Goal: Check status: Check status

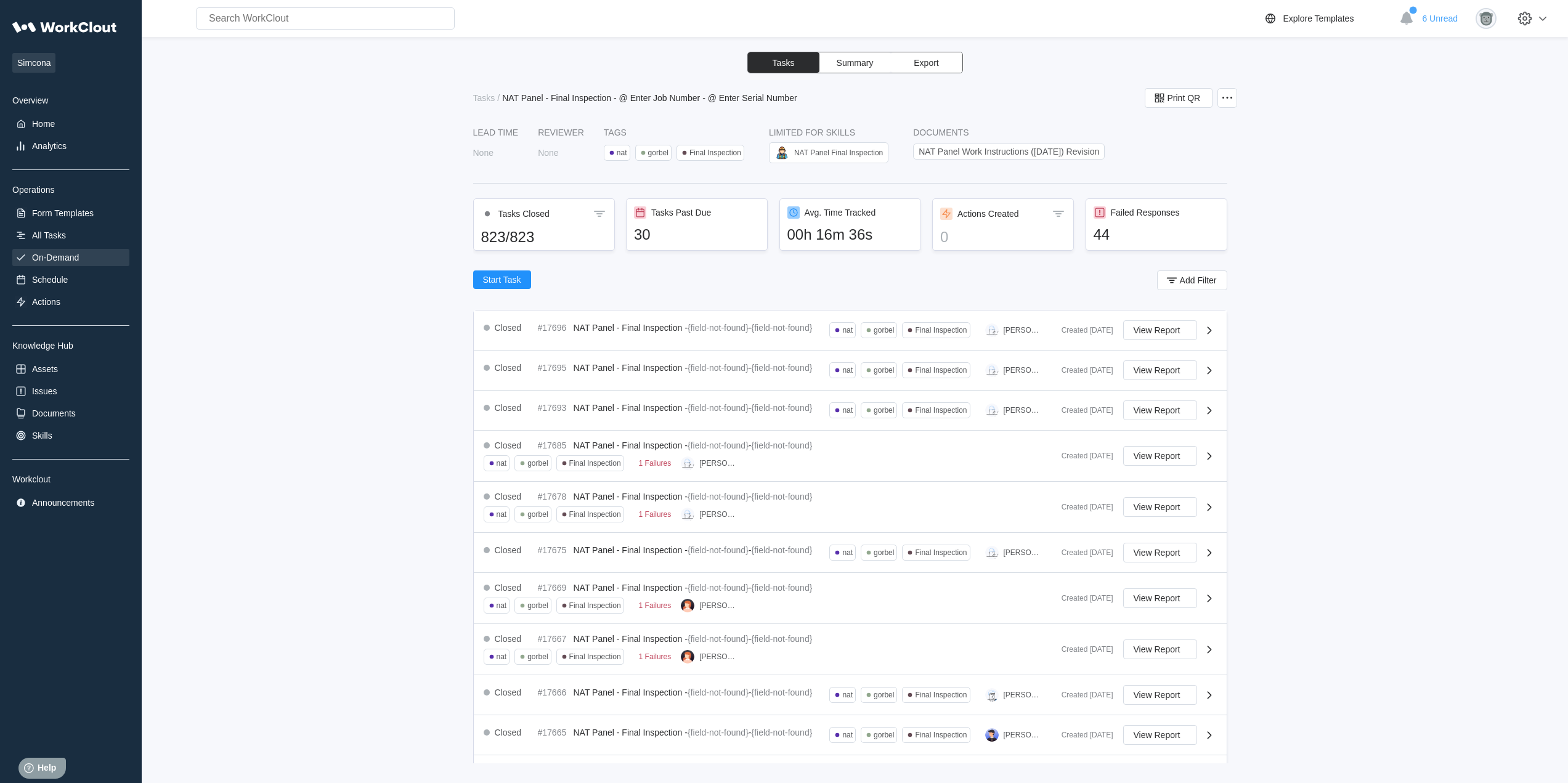
click at [64, 258] on div "On-Demand" at bounding box center [55, 257] width 47 height 10
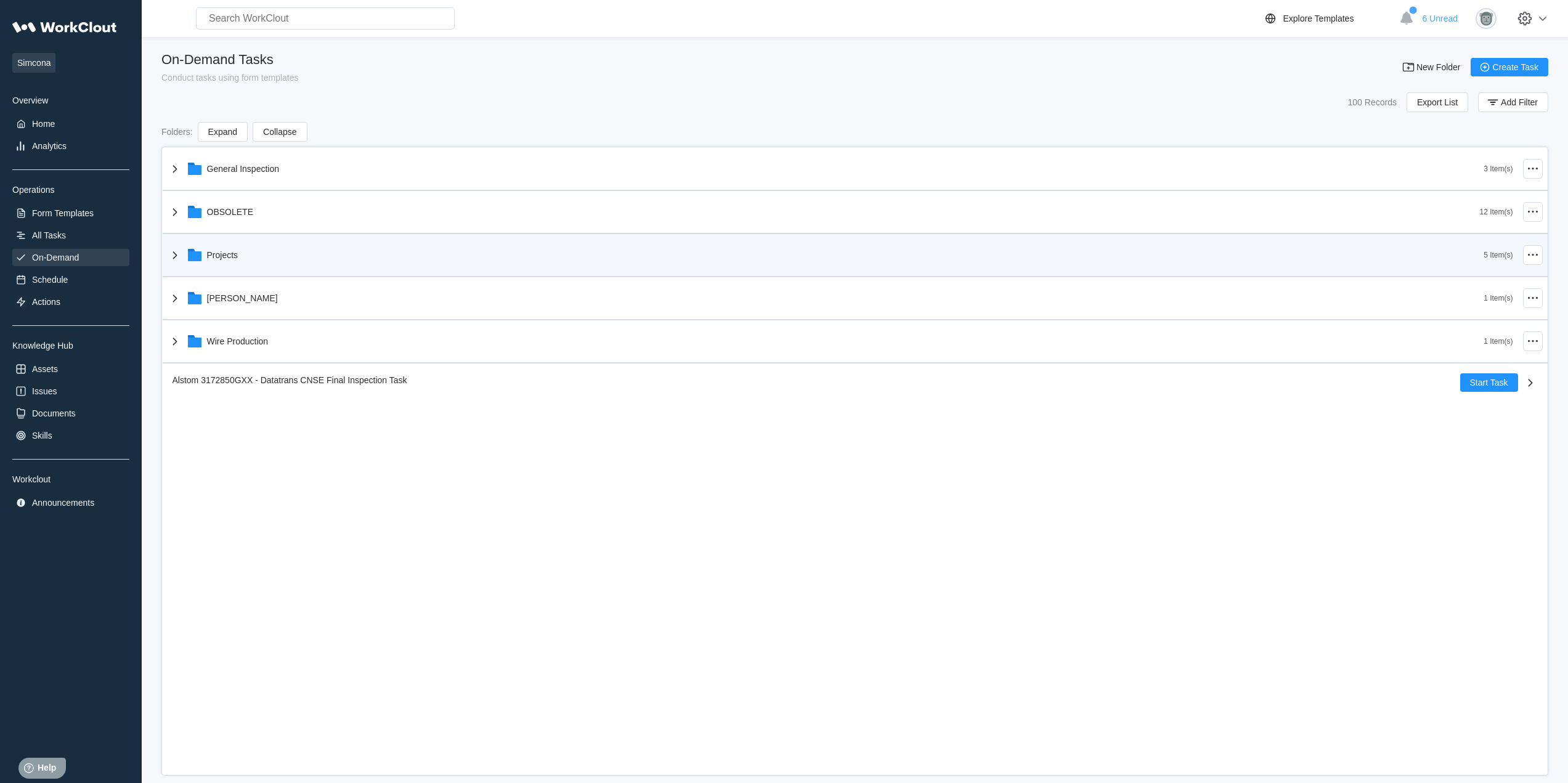
click at [295, 264] on div "Projects" at bounding box center [826, 255] width 1317 height 32
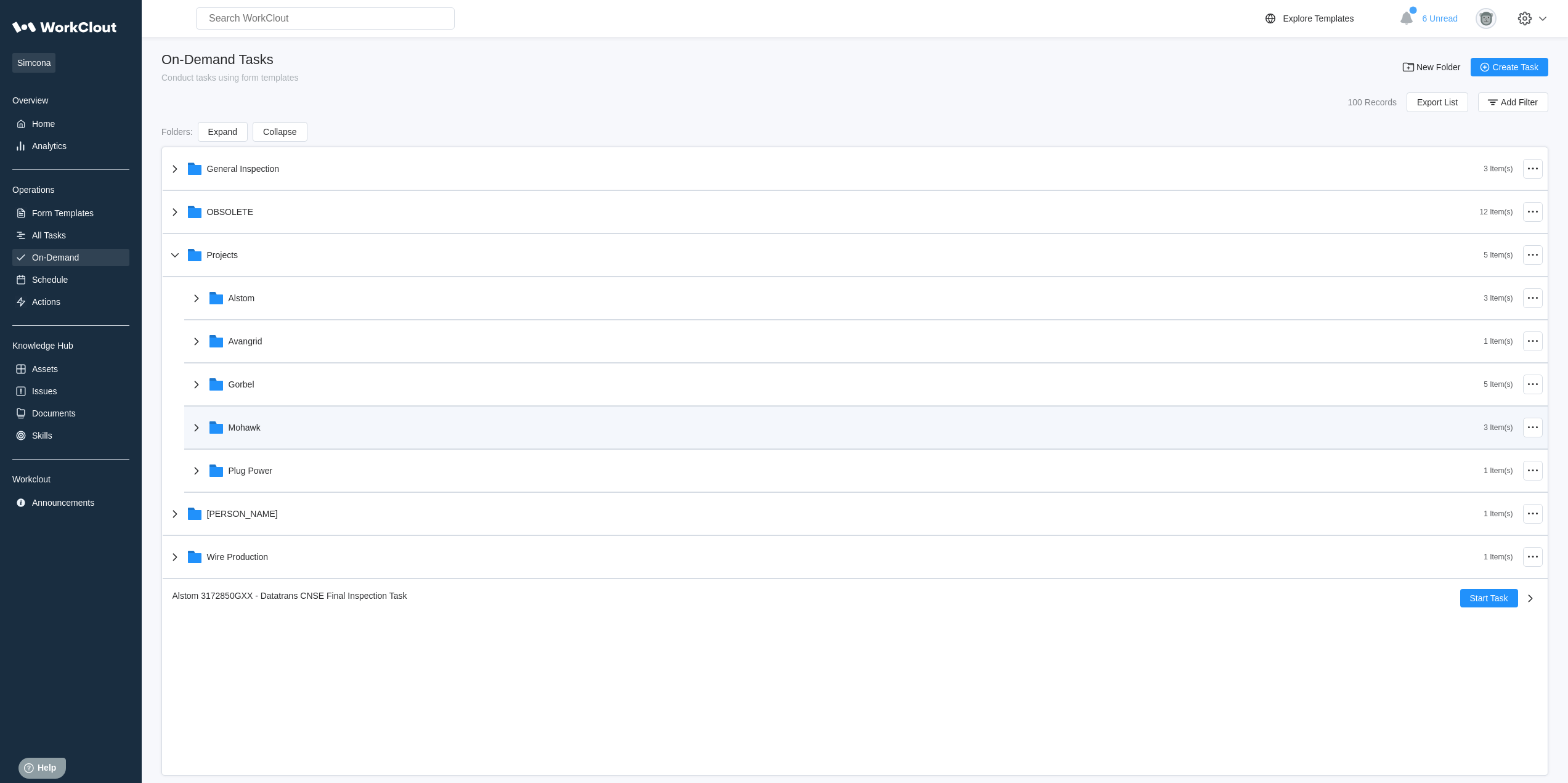
click at [285, 416] on div "Mohawk" at bounding box center [837, 427] width 1295 height 32
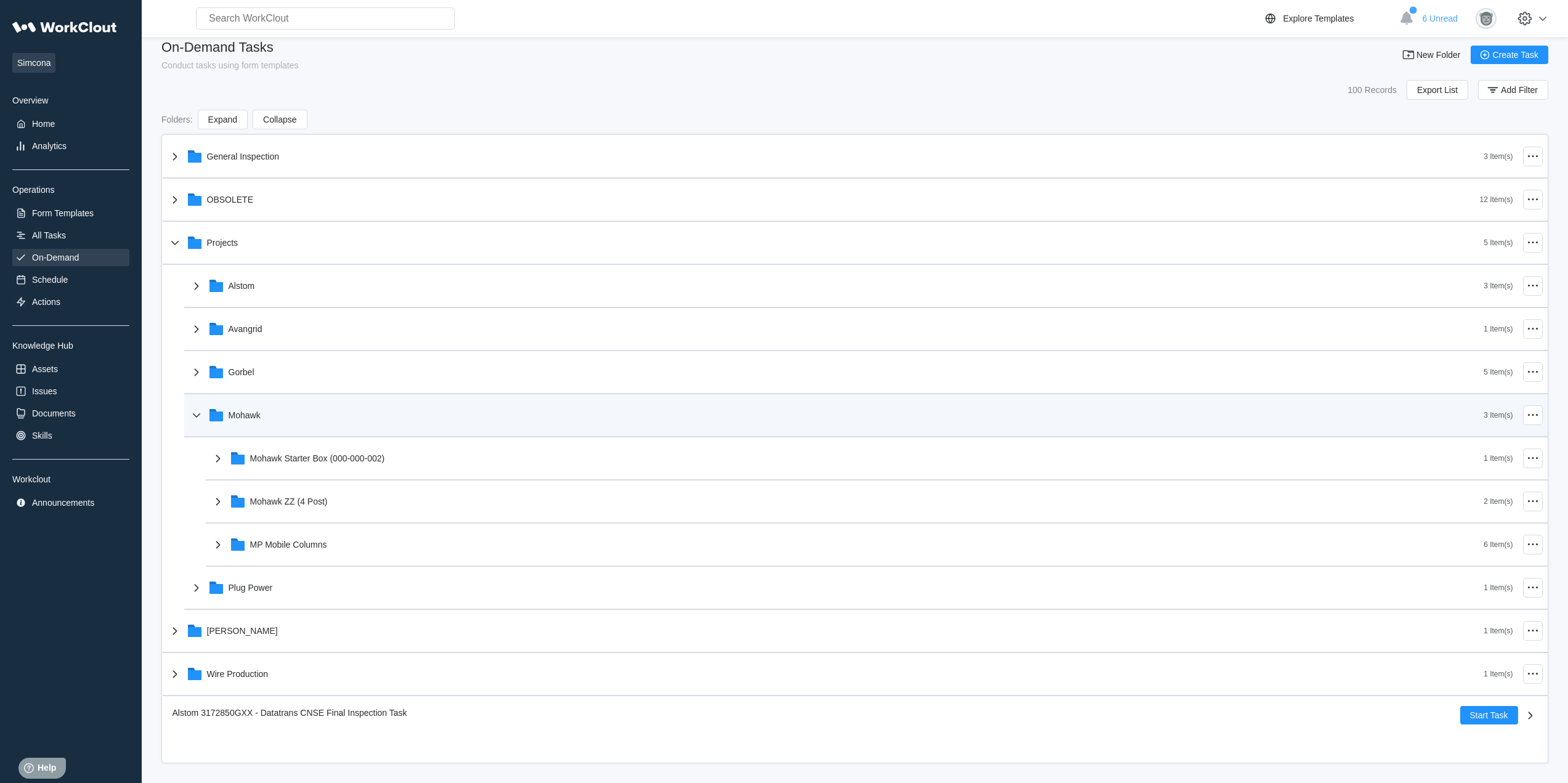
scroll to position [17, 0]
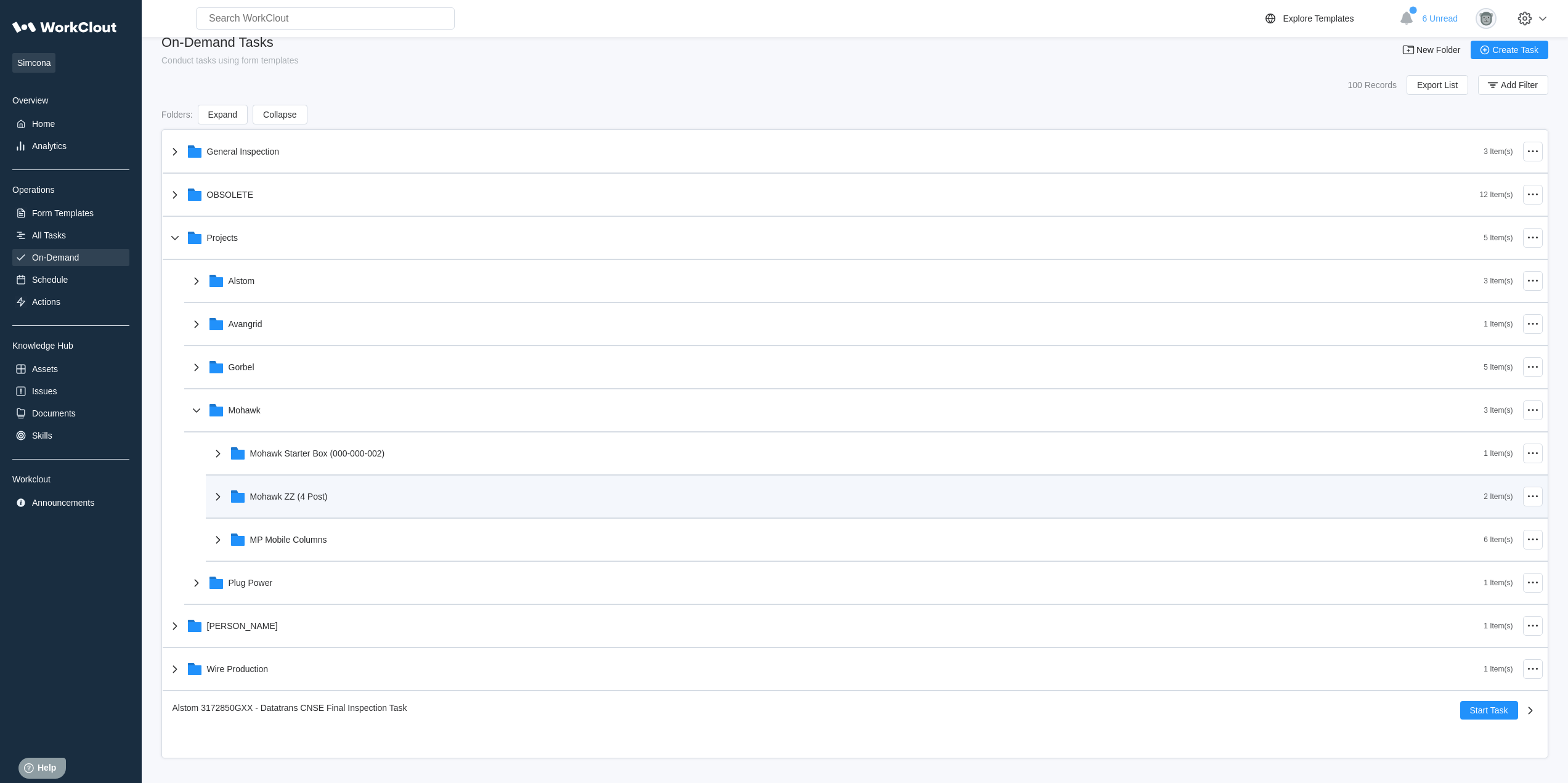
click at [371, 504] on div "Mohawk ZZ (4 Post)" at bounding box center [847, 497] width 1273 height 32
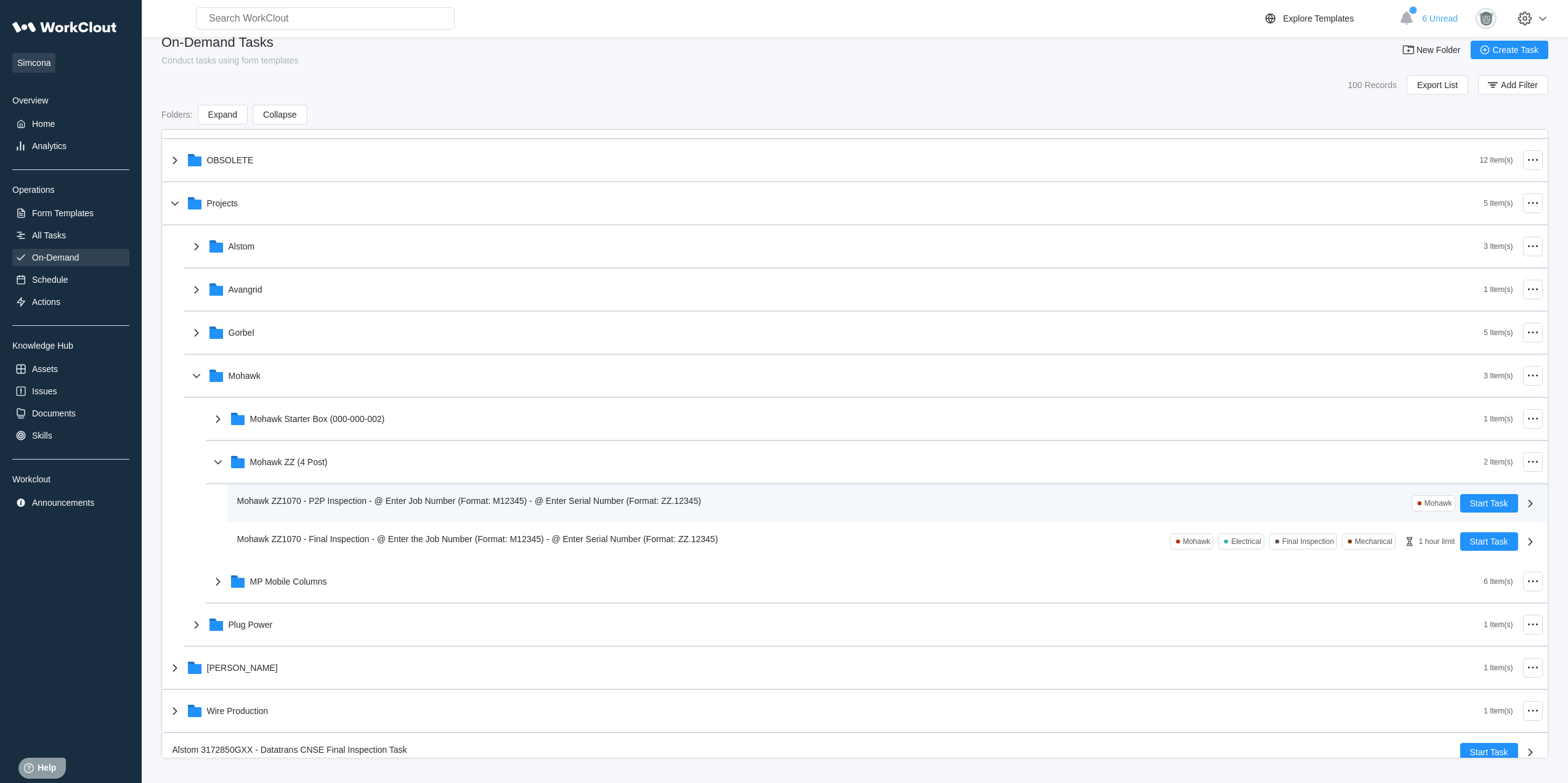
scroll to position [48, 0]
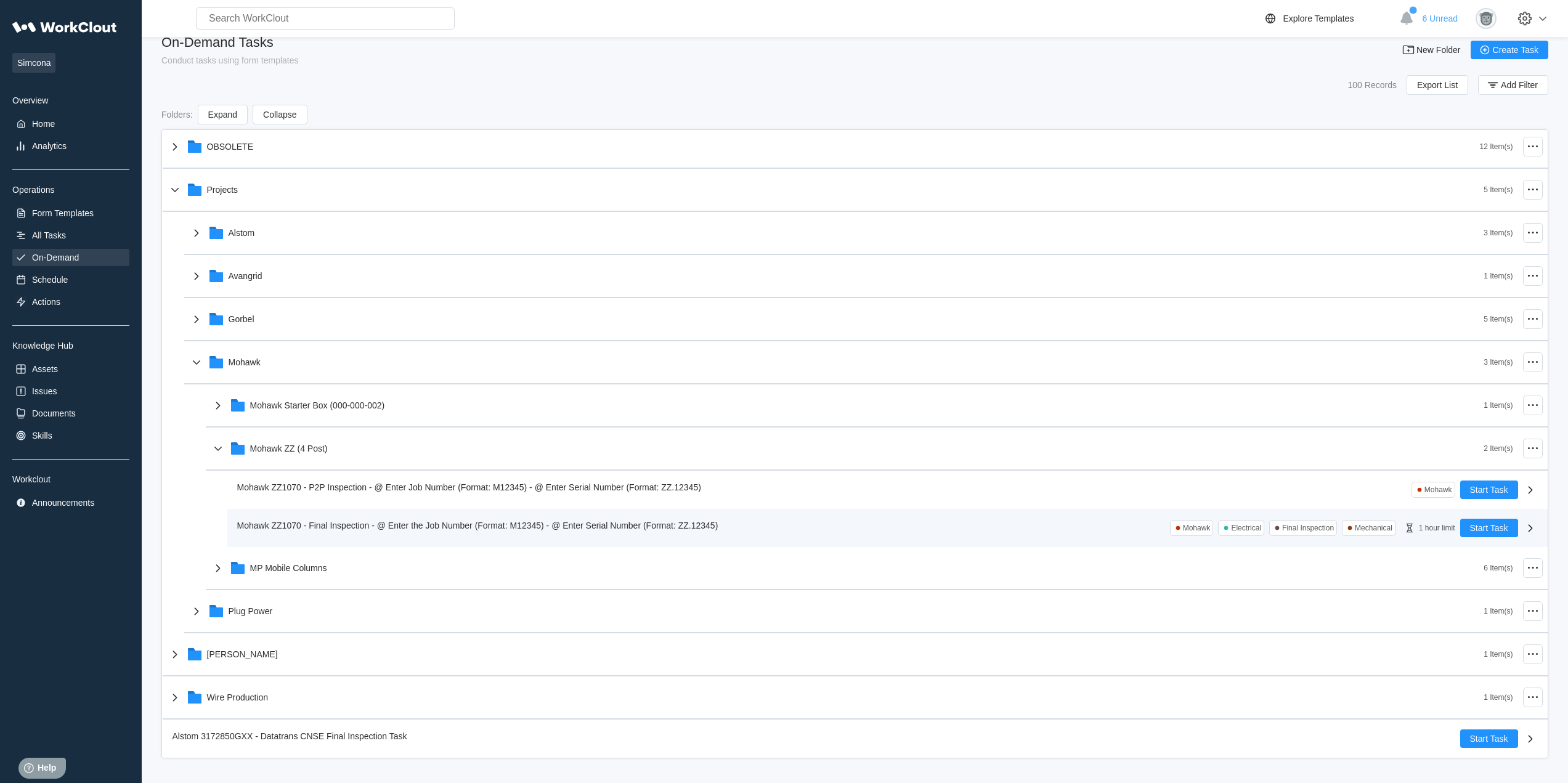
click at [400, 532] on div "Mohawk ZZ1070 - Final Inspection - @ Enter the Job Number (Format: M12345) - @ …" at bounding box center [481, 525] width 486 height 13
click at [532, 523] on span "Mohawk ZZ1070 - Final Inspection - @ Enter the Job Number (Format: M12345) - @ …" at bounding box center [478, 525] width 481 height 10
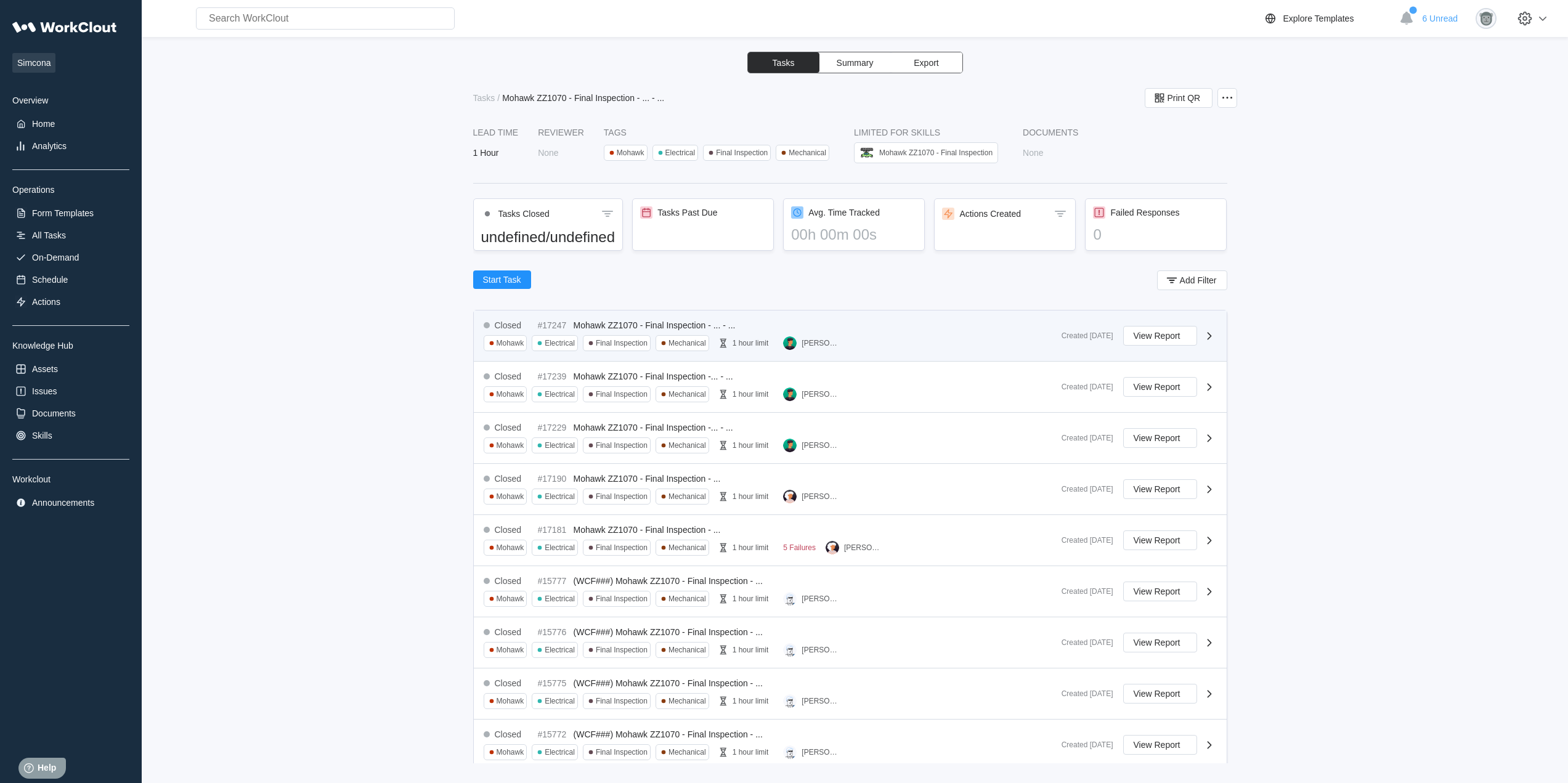
click at [803, 323] on div "Closed #17247 Mohawk ZZ1070 - Final Inspection - ... - ... Mohawk Electrical Fi…" at bounding box center [768, 335] width 568 height 31
click at [867, 329] on div "Tasks Summary Export Tasks / Mohawk ZZ1070 - Final Inspection - ... - ... Print…" at bounding box center [855, 407] width 1387 height 712
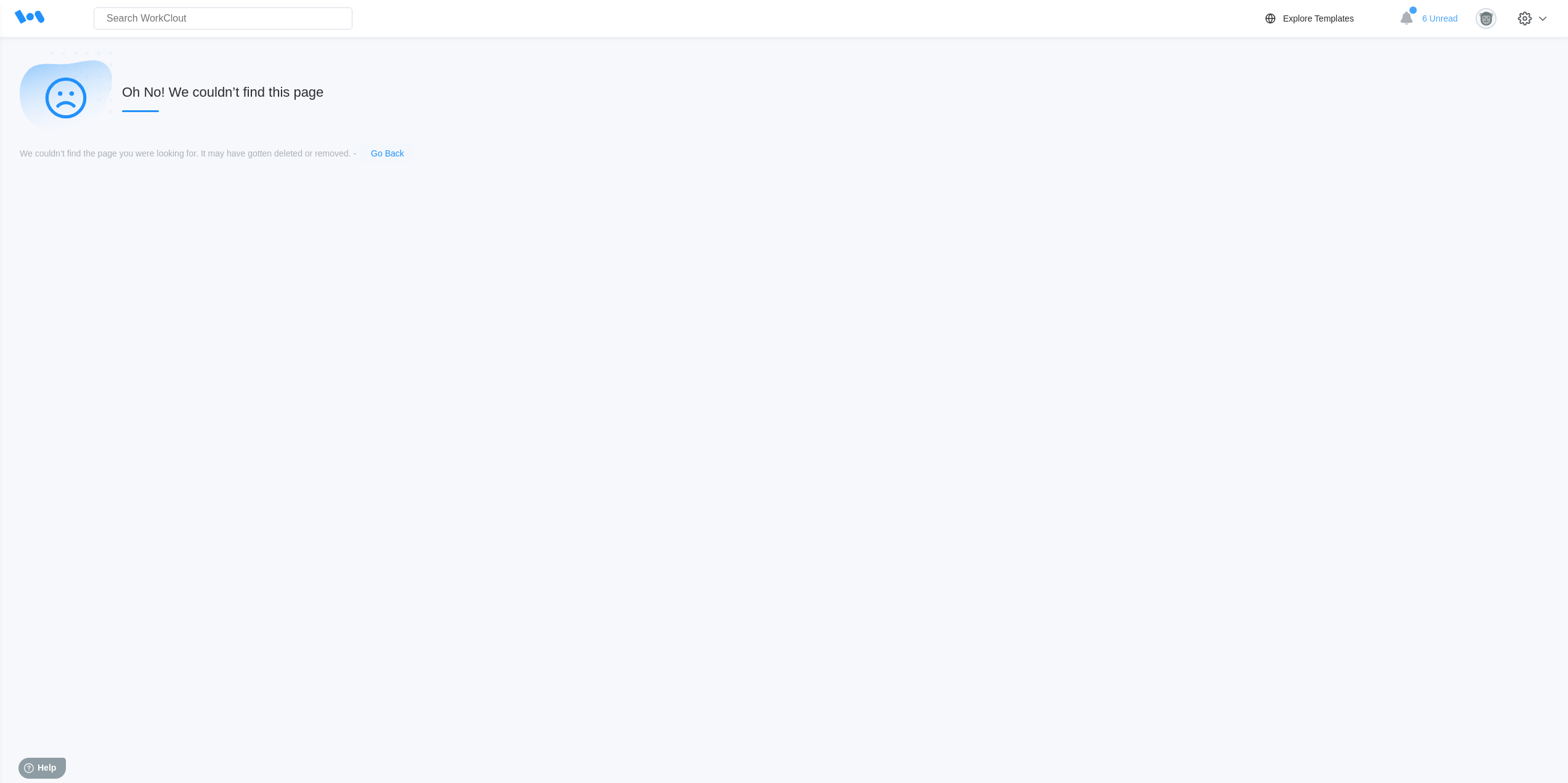
click at [397, 149] on link "Go Back" at bounding box center [388, 153] width 33 height 10
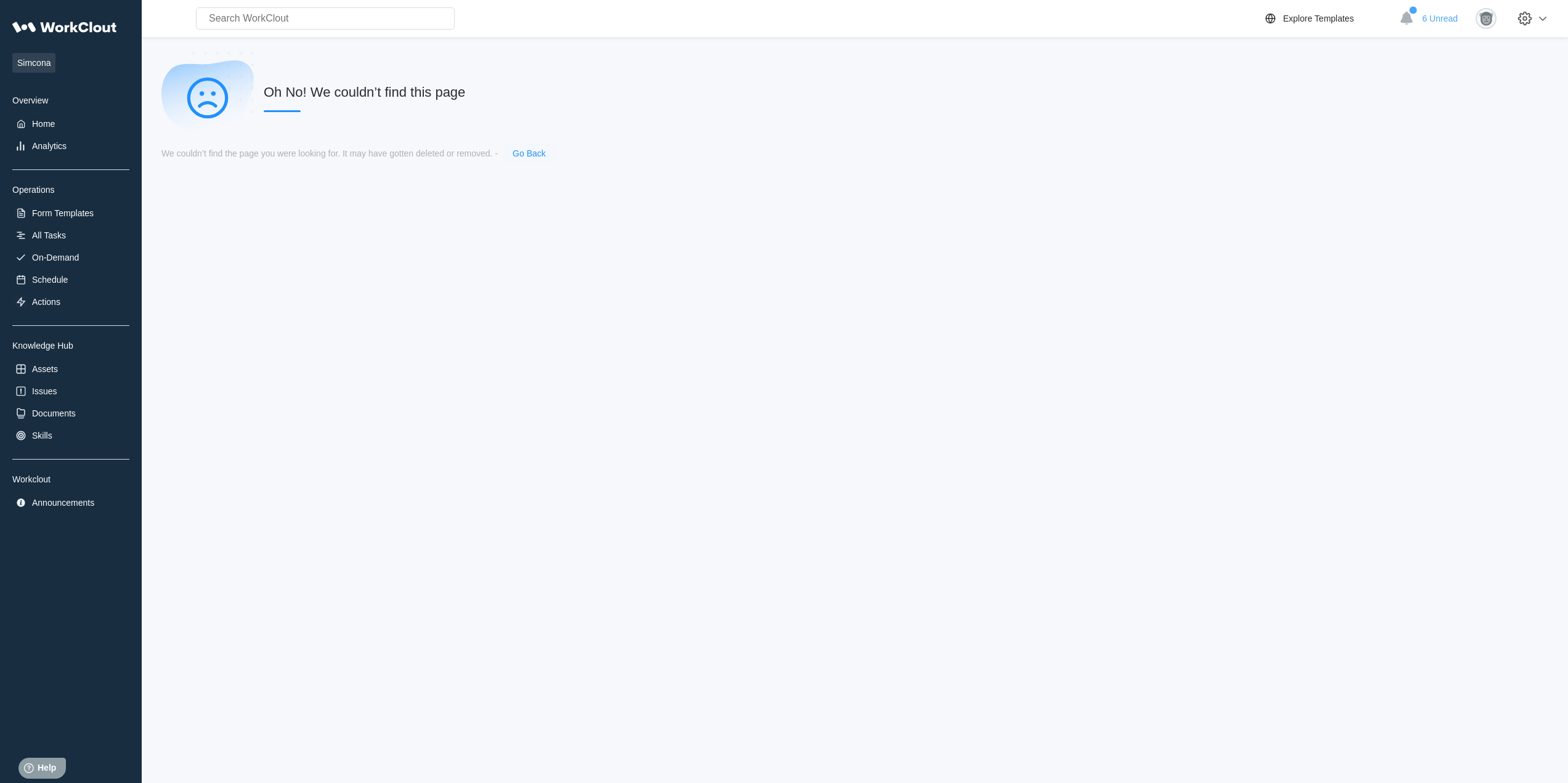
click at [535, 151] on link "Go Back" at bounding box center [529, 153] width 33 height 10
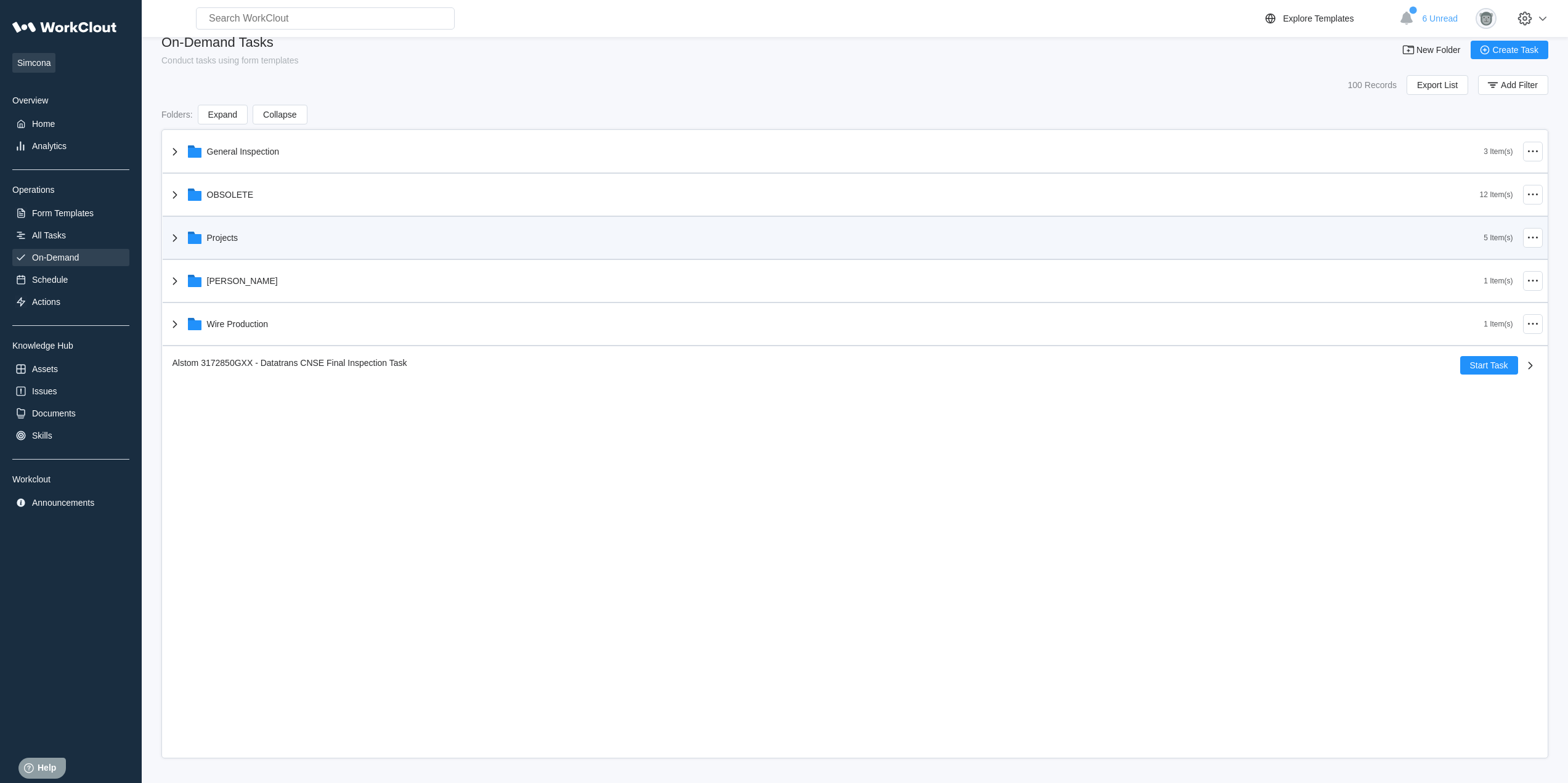
click at [362, 257] on div "Projects 5 Item(s)" at bounding box center [855, 239] width 1385 height 43
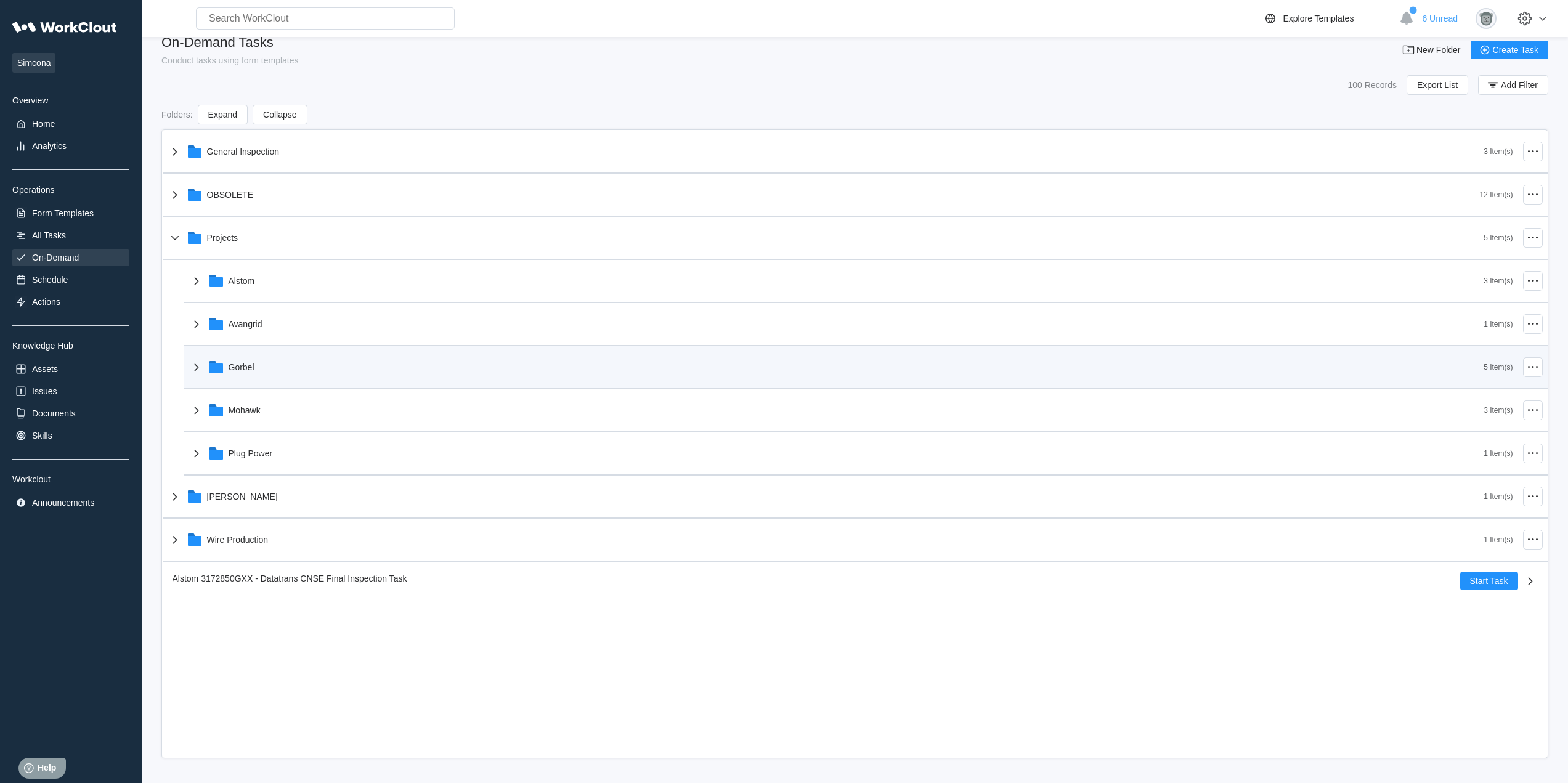
click at [353, 369] on div "Gorbel" at bounding box center [837, 367] width 1295 height 32
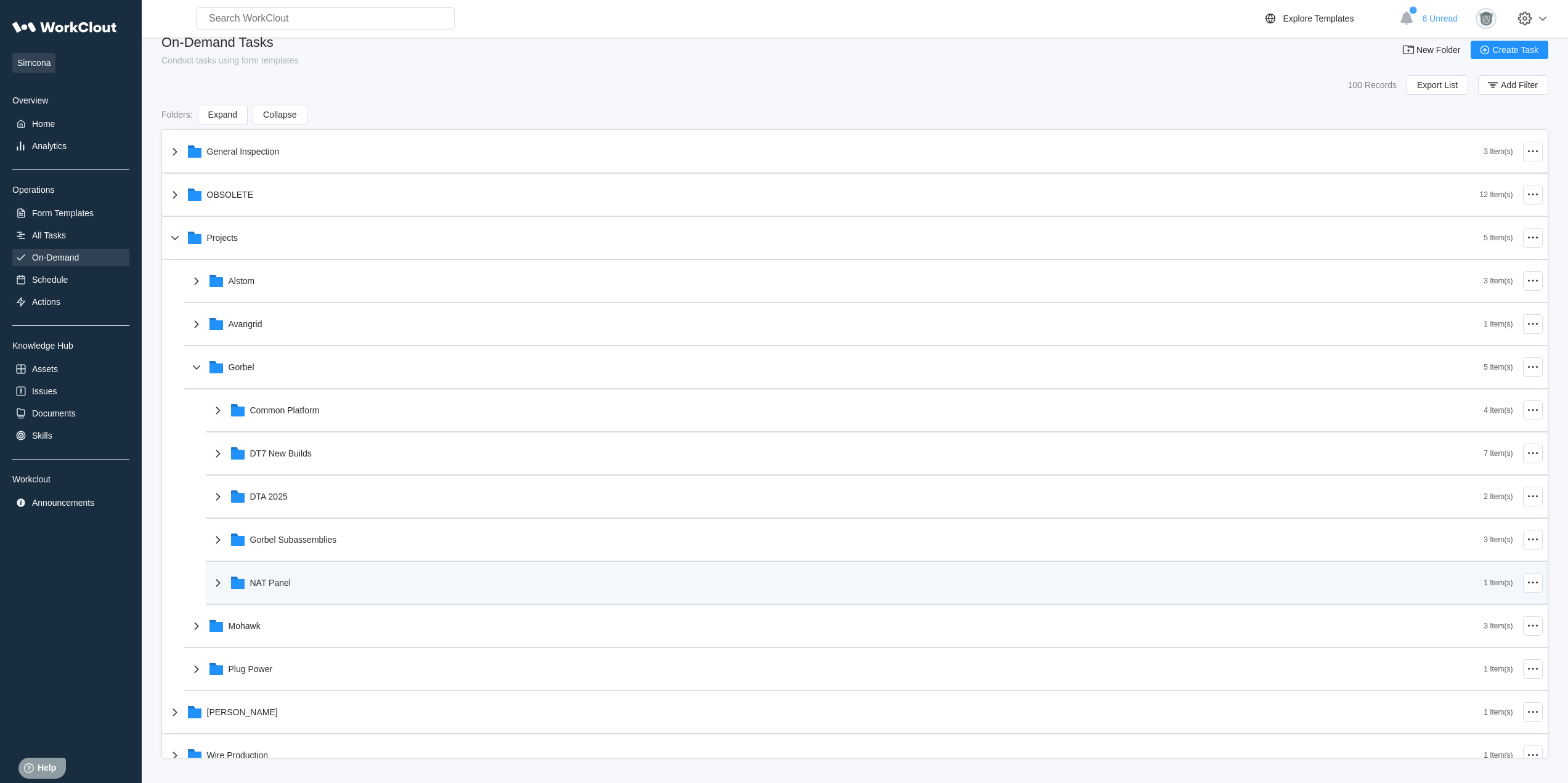
click at [350, 570] on div "NAT Panel" at bounding box center [847, 582] width 1273 height 32
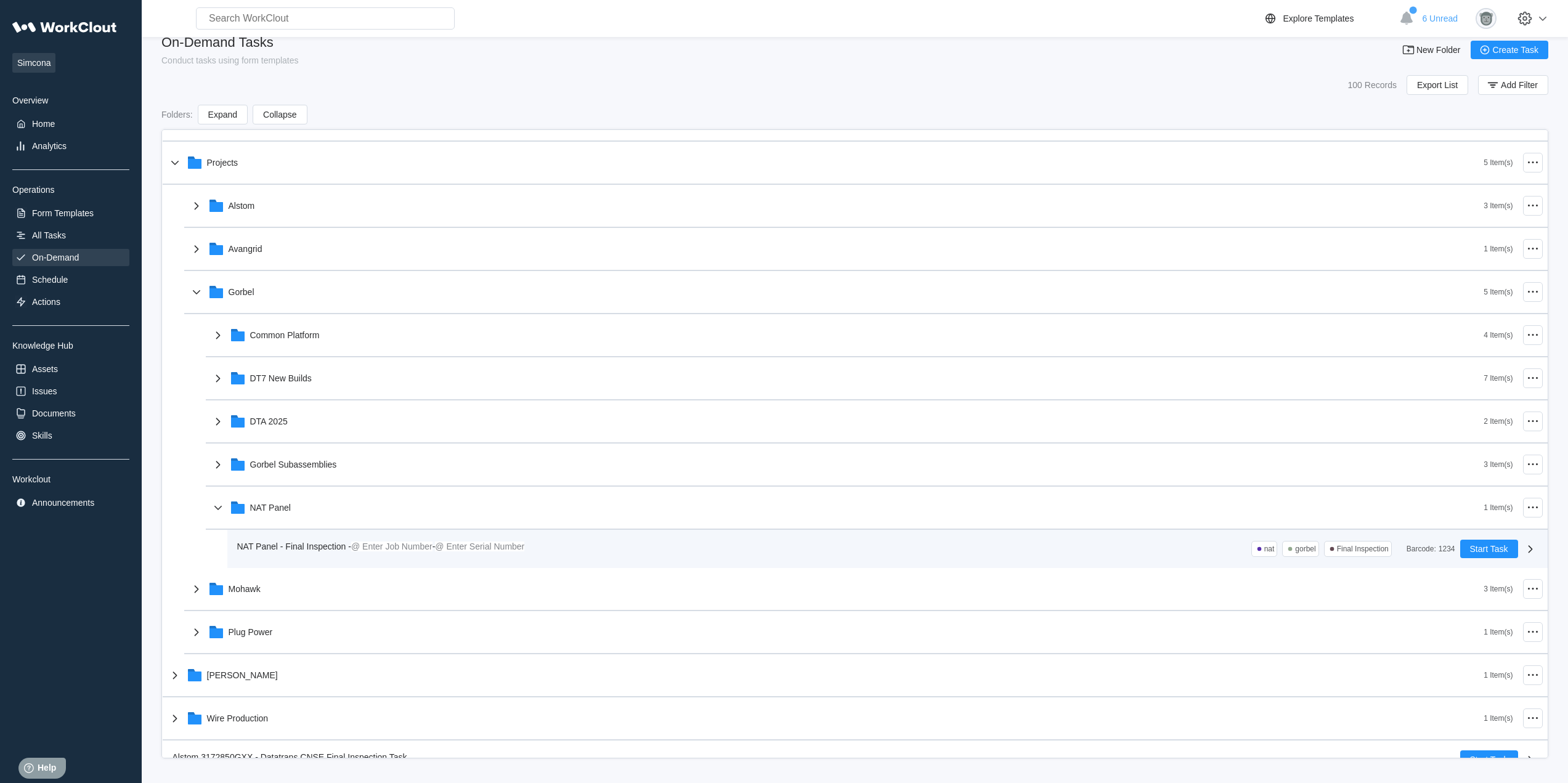
scroll to position [96, 0]
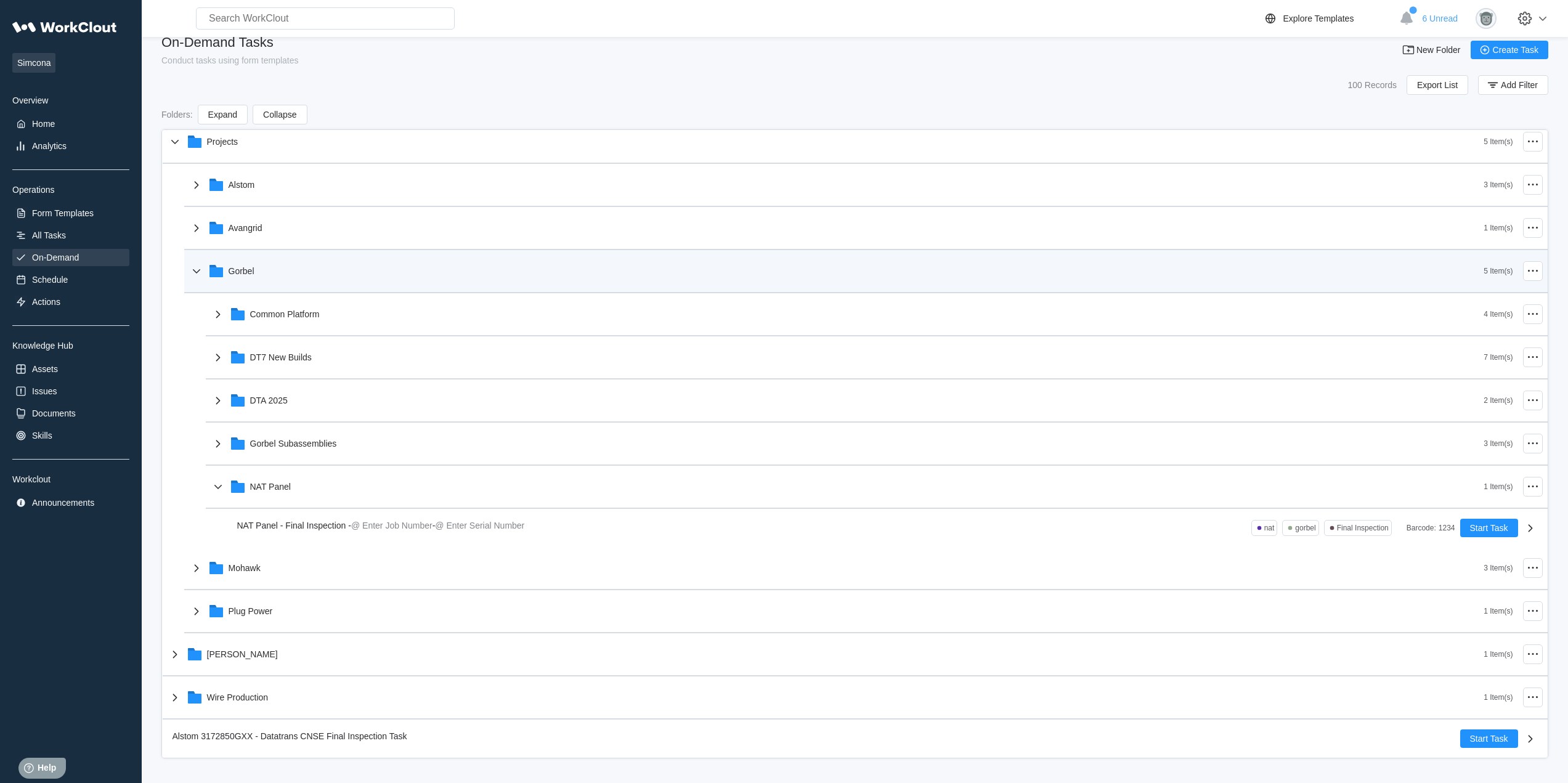
click at [309, 266] on div "Gorbel" at bounding box center [837, 271] width 1295 height 32
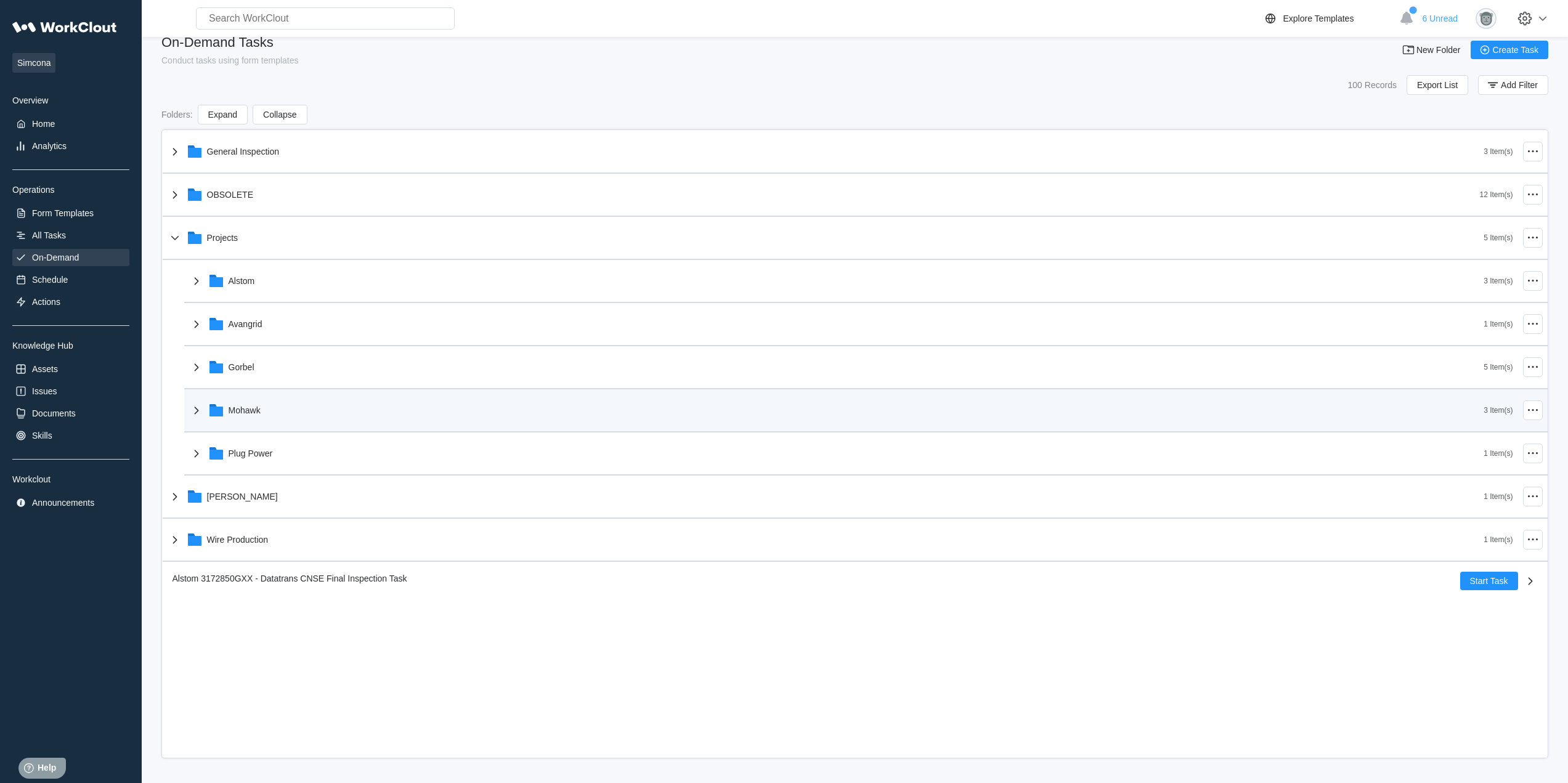
click at [281, 391] on div "Mohawk 3 Item(s)" at bounding box center [866, 411] width 1364 height 43
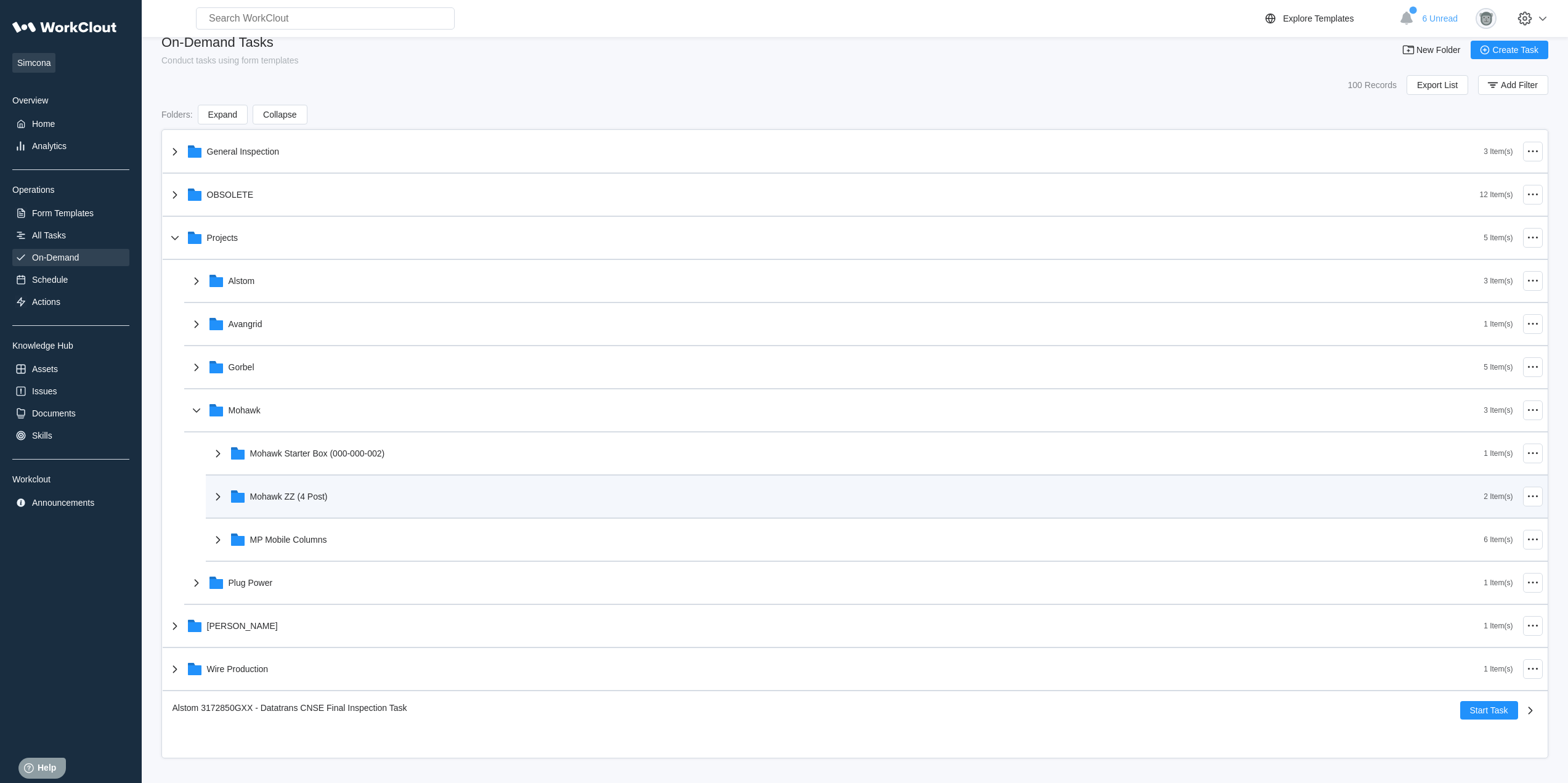
click at [359, 498] on div "Mohawk ZZ (4 Post)" at bounding box center [847, 497] width 1273 height 32
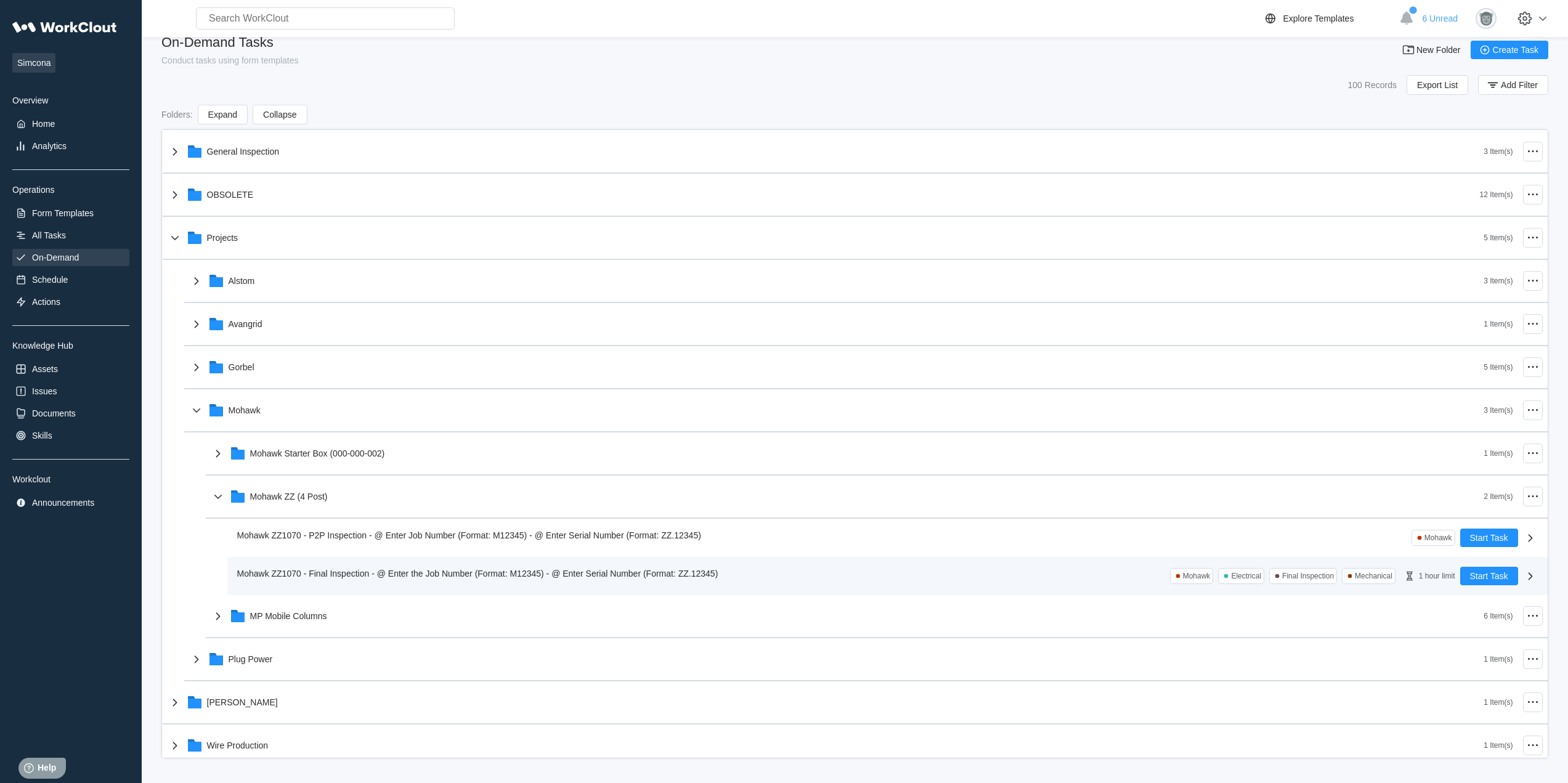
click at [425, 582] on div "Mohawk ZZ1070 - Final Inspection - @ Enter the Job Number (Format: M12345) - @ …" at bounding box center [849, 575] width 1223 height 18
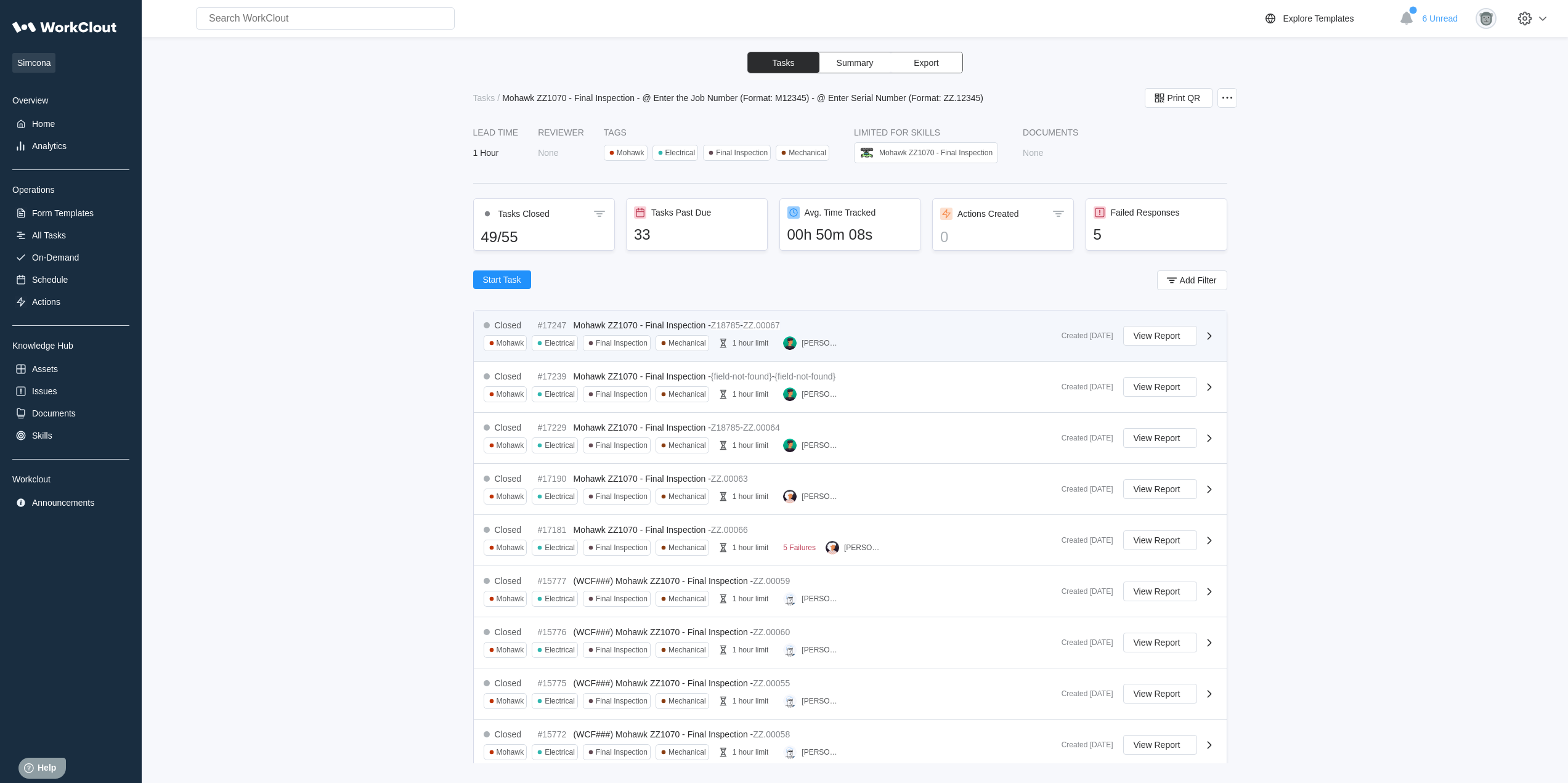
click at [841, 348] on div "[PERSON_NAME]" at bounding box center [814, 342] width 62 height 16
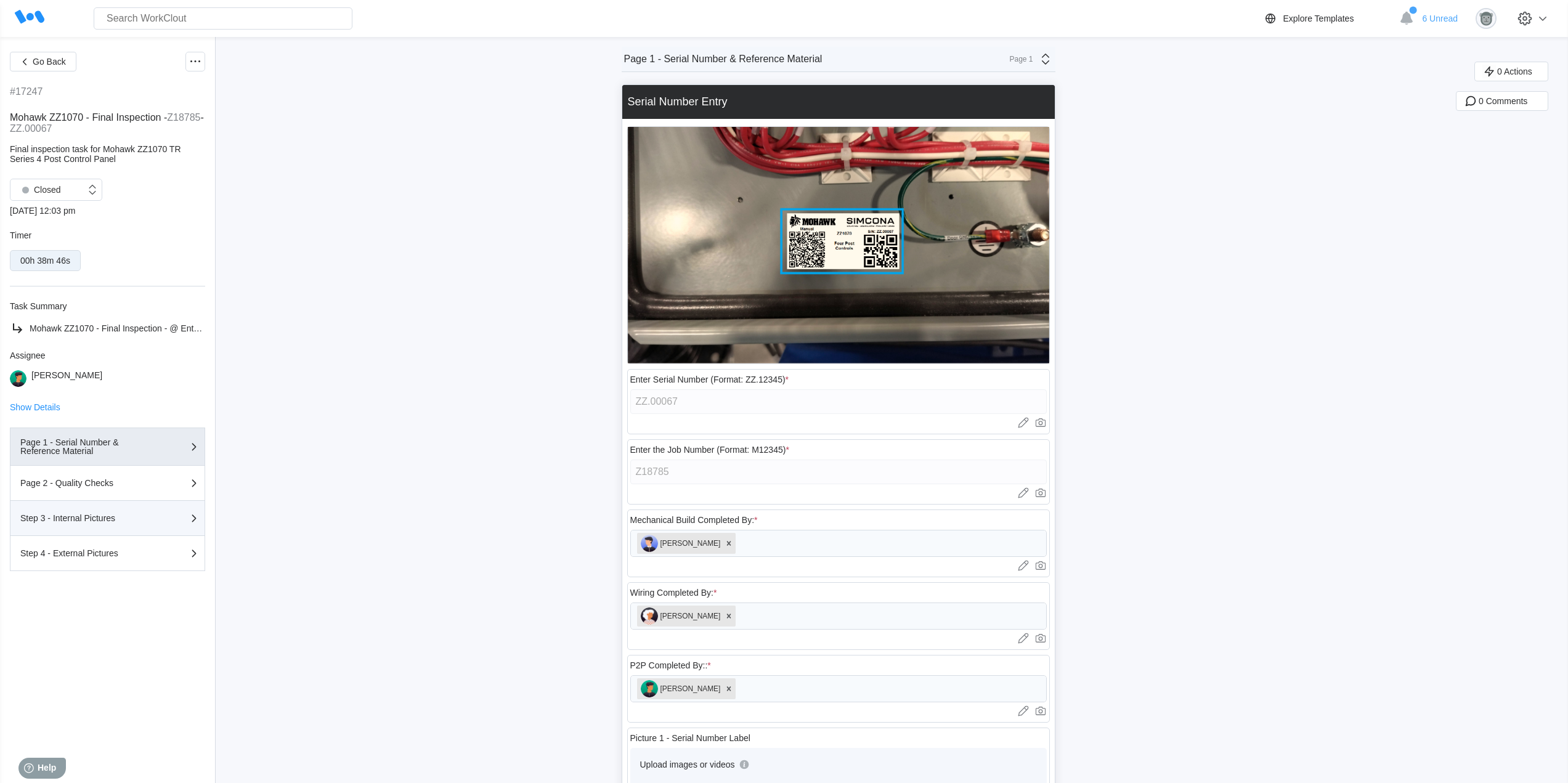
click at [120, 519] on div "Step 3 - Internal Pictures" at bounding box center [82, 518] width 124 height 9
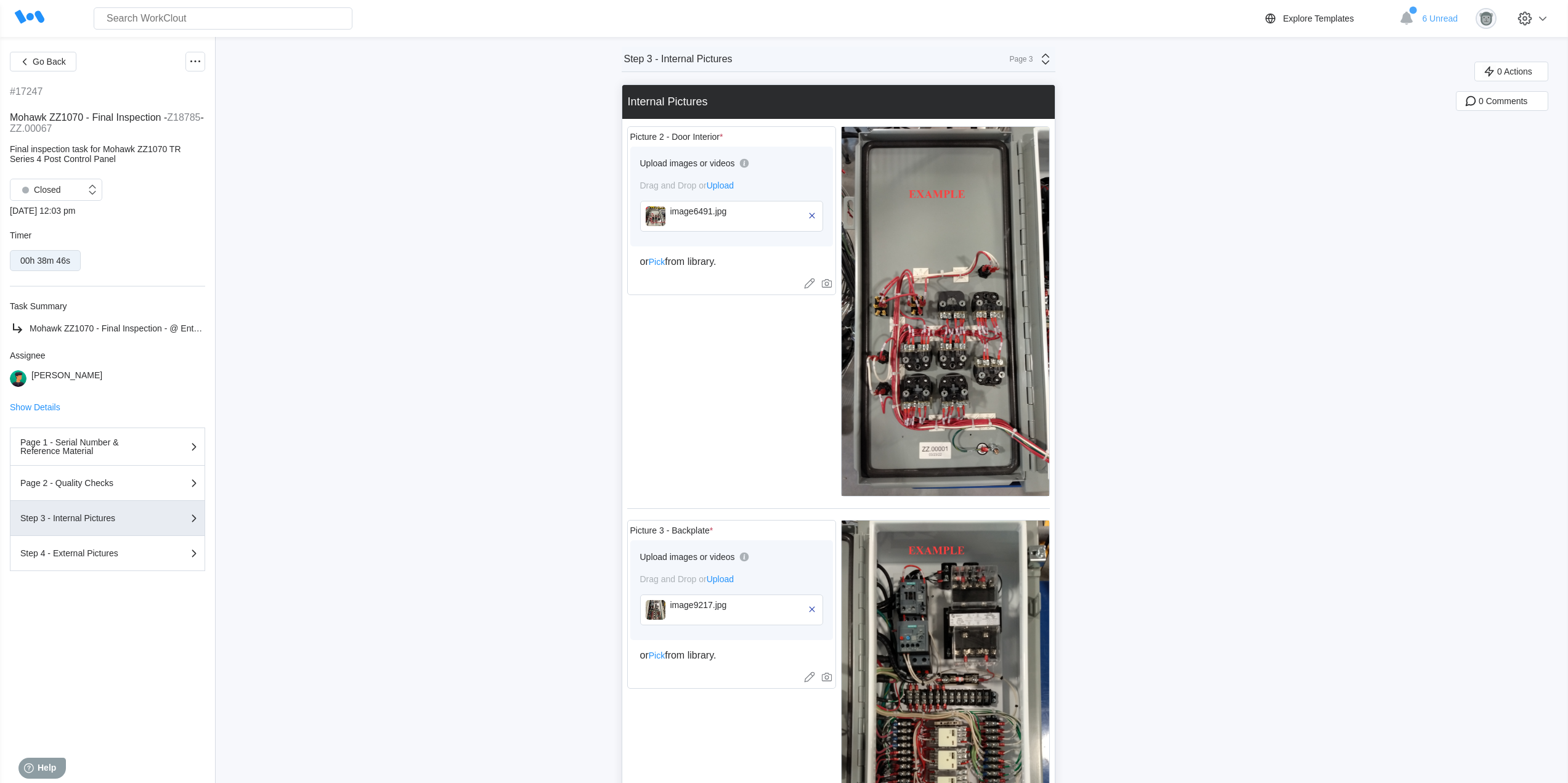
click at [672, 221] on div "image6491.jpg" at bounding box center [731, 216] width 183 height 31
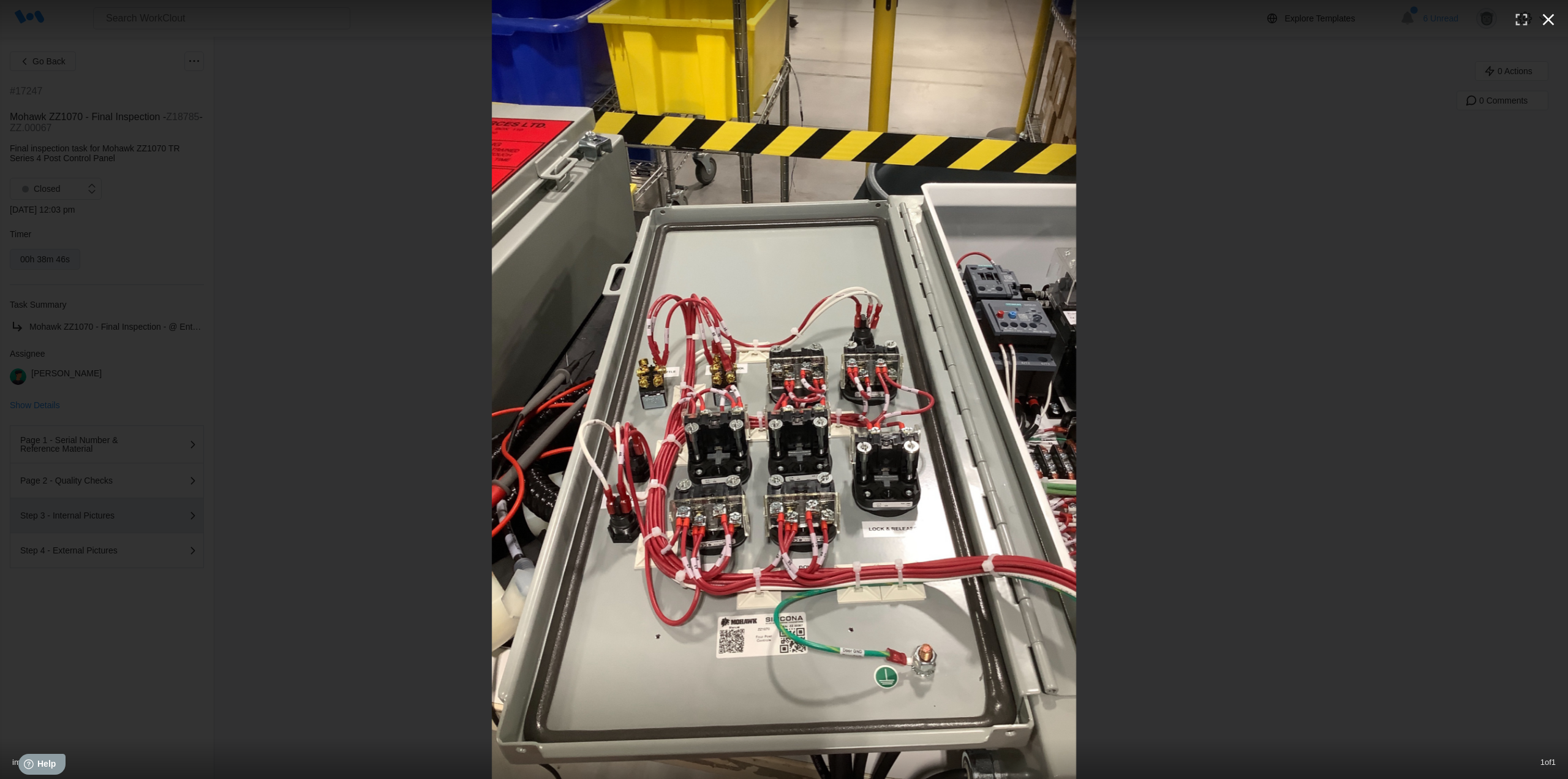
click at [1555, 14] on icon "button" at bounding box center [1548, 19] width 20 height 20
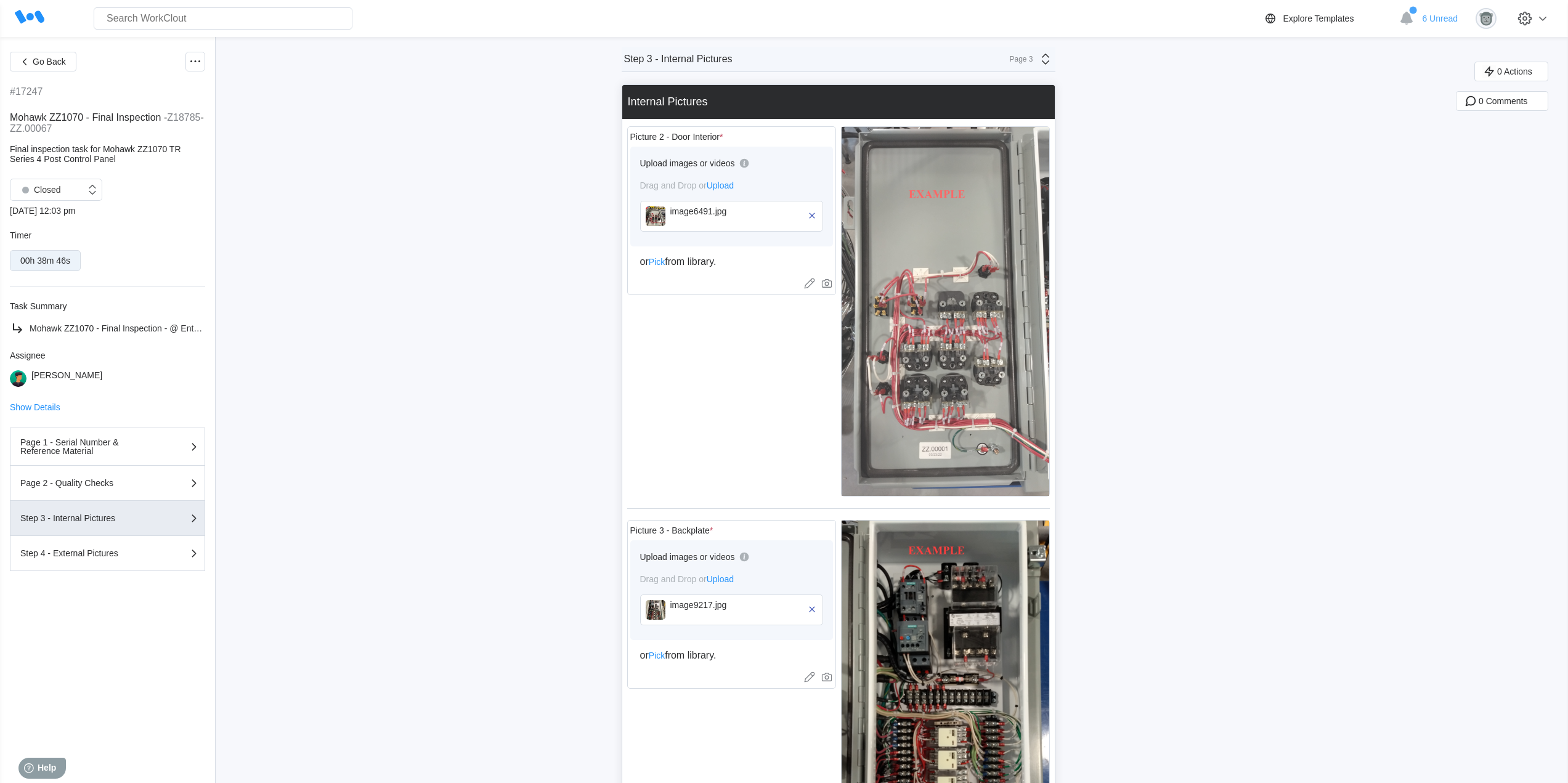
click at [959, 302] on img at bounding box center [945, 311] width 208 height 369
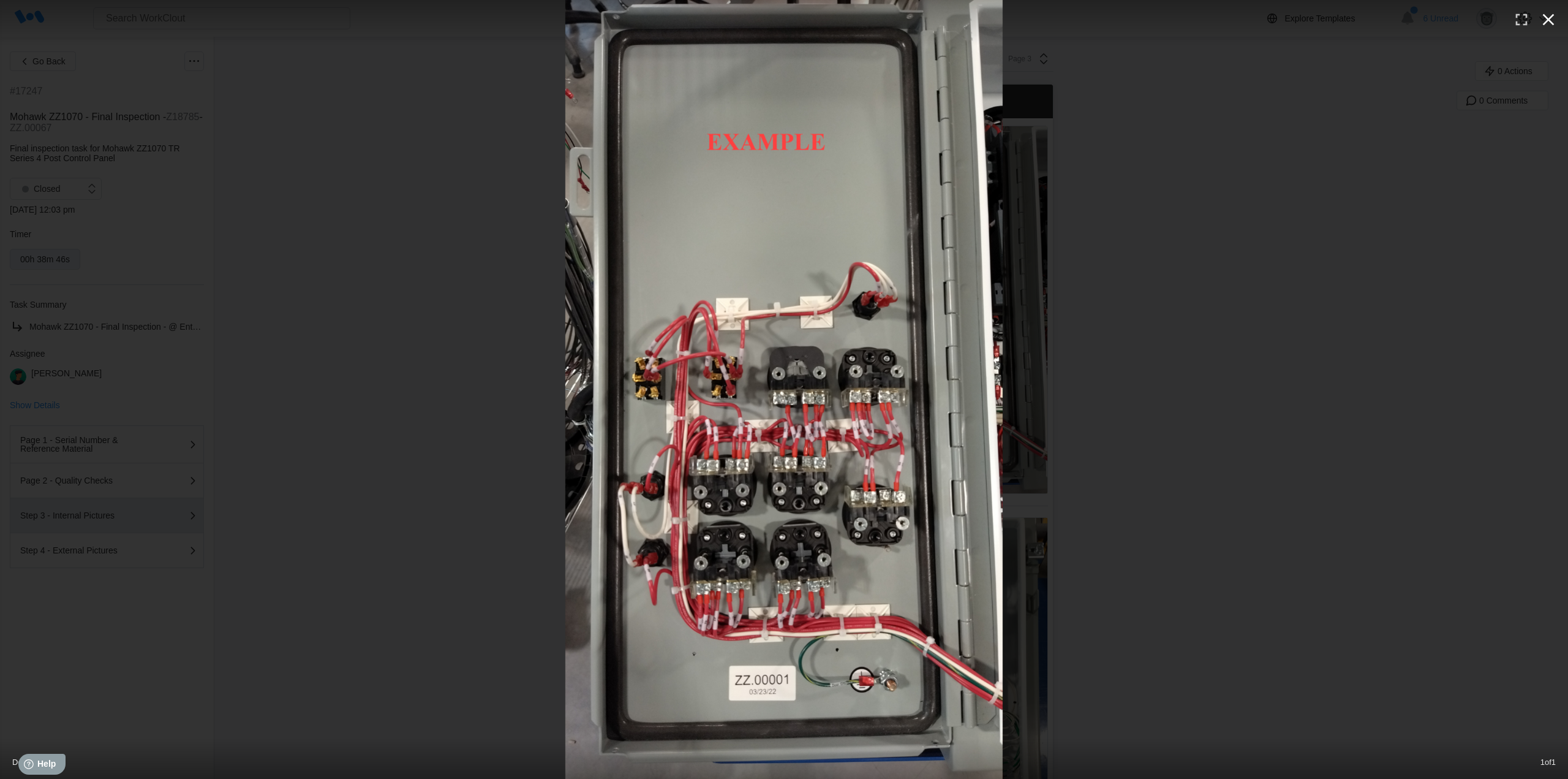
click at [1546, 10] on button "button" at bounding box center [1548, 20] width 27 height 27
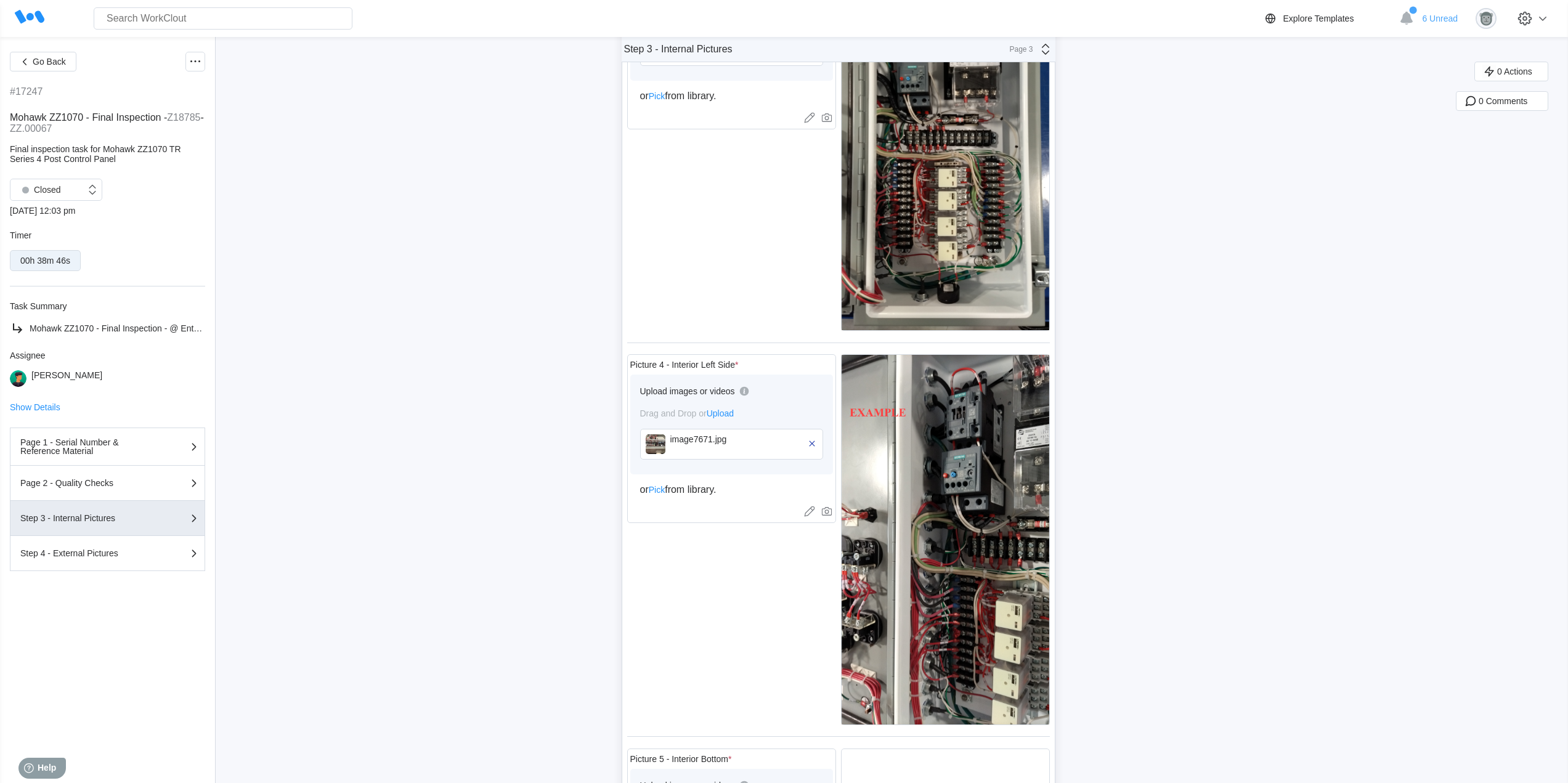
scroll to position [148, 0]
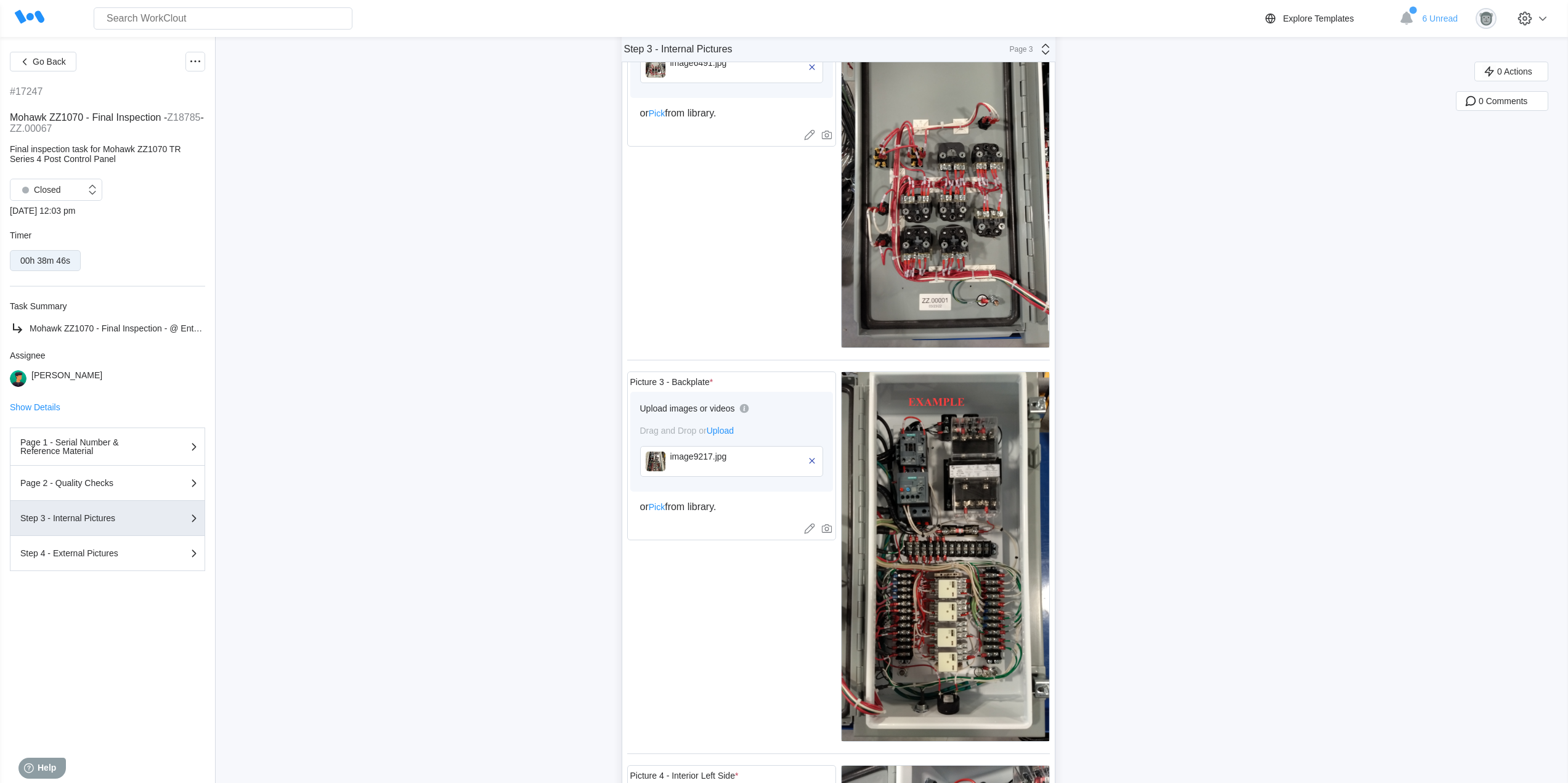
click at [665, 460] on img at bounding box center [655, 461] width 20 height 20
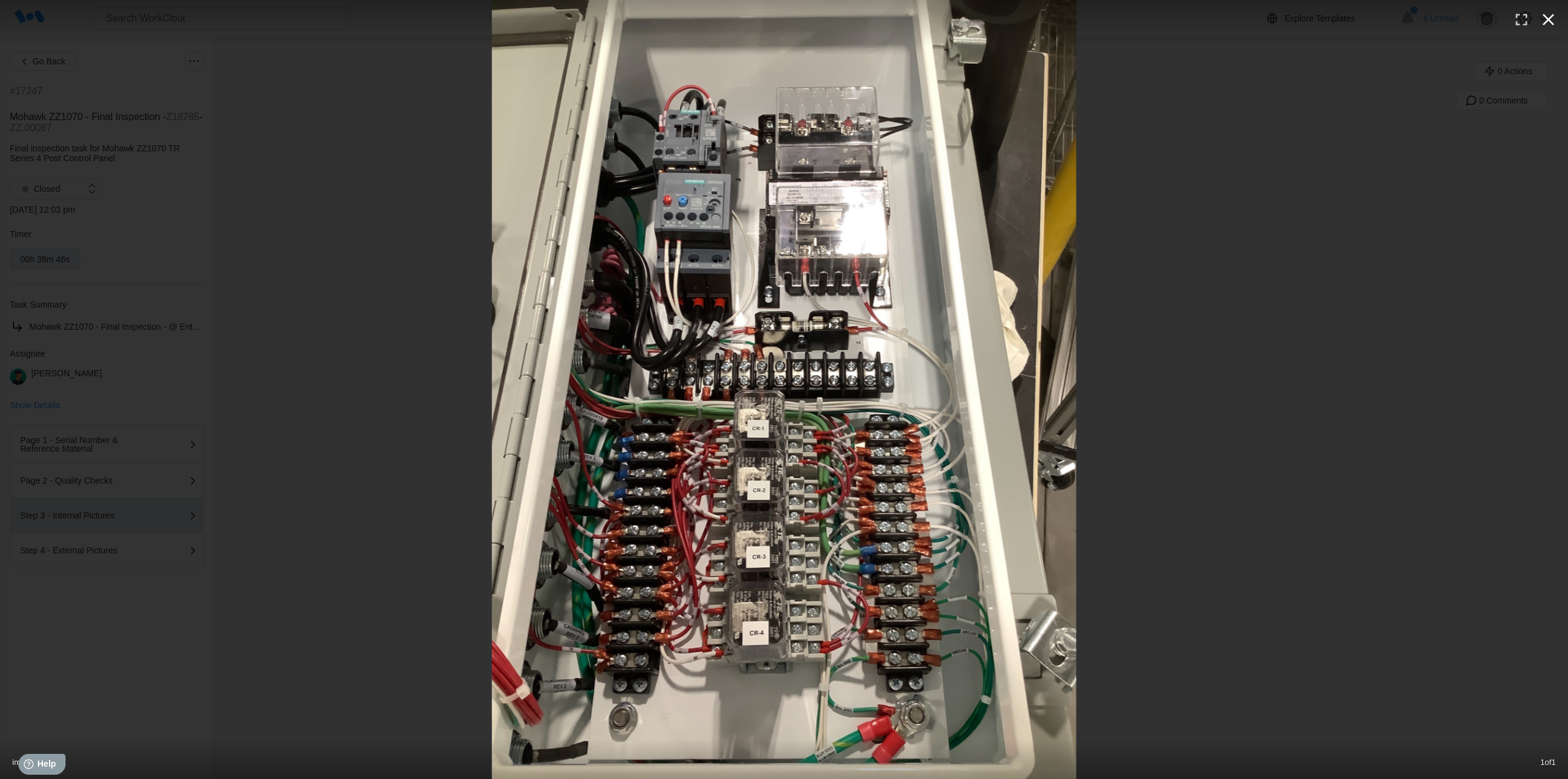
click at [1553, 21] on icon "button" at bounding box center [1548, 19] width 20 height 20
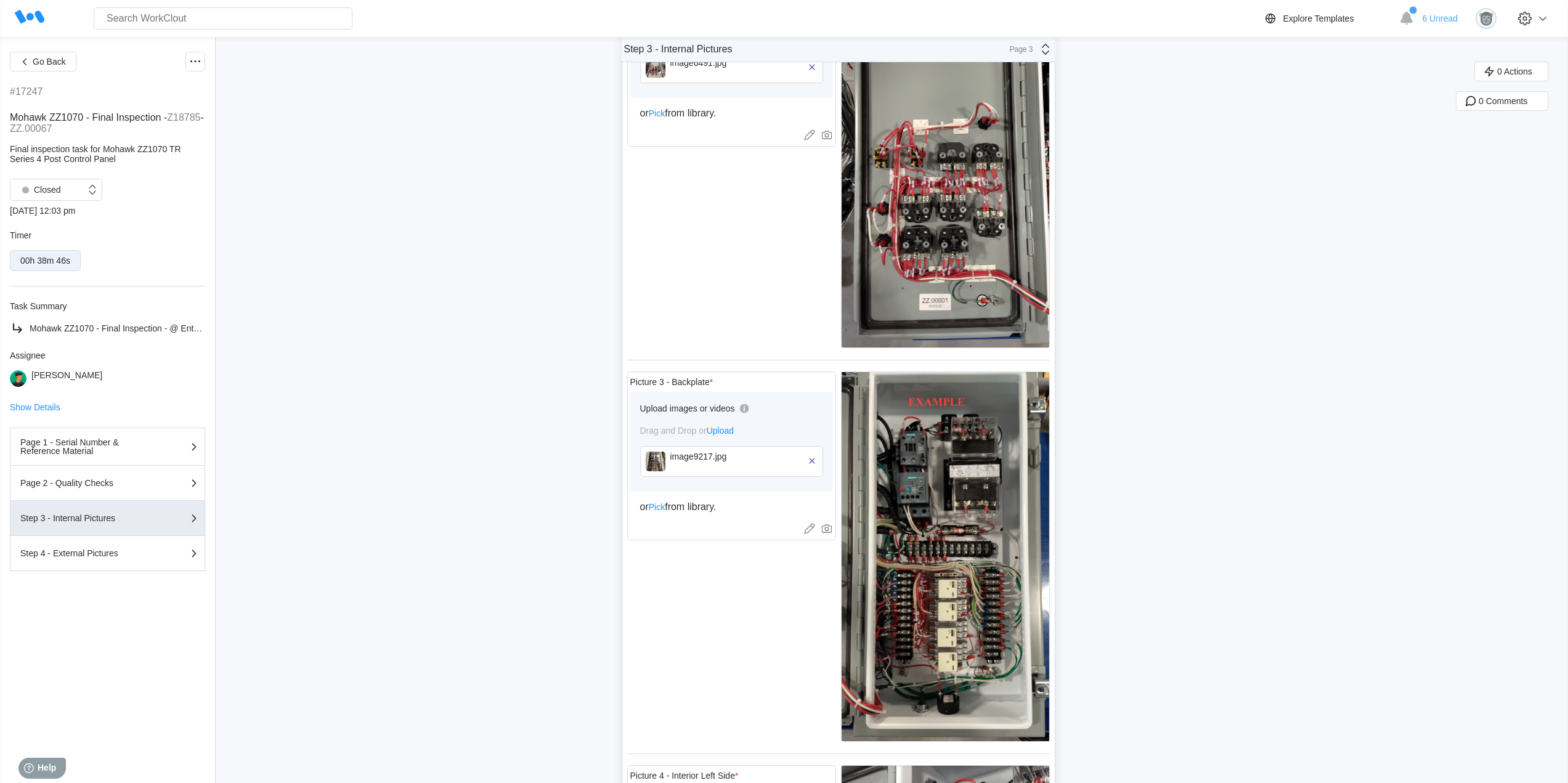
click at [670, 464] on div "image9217.jpg" at bounding box center [731, 462] width 183 height 31
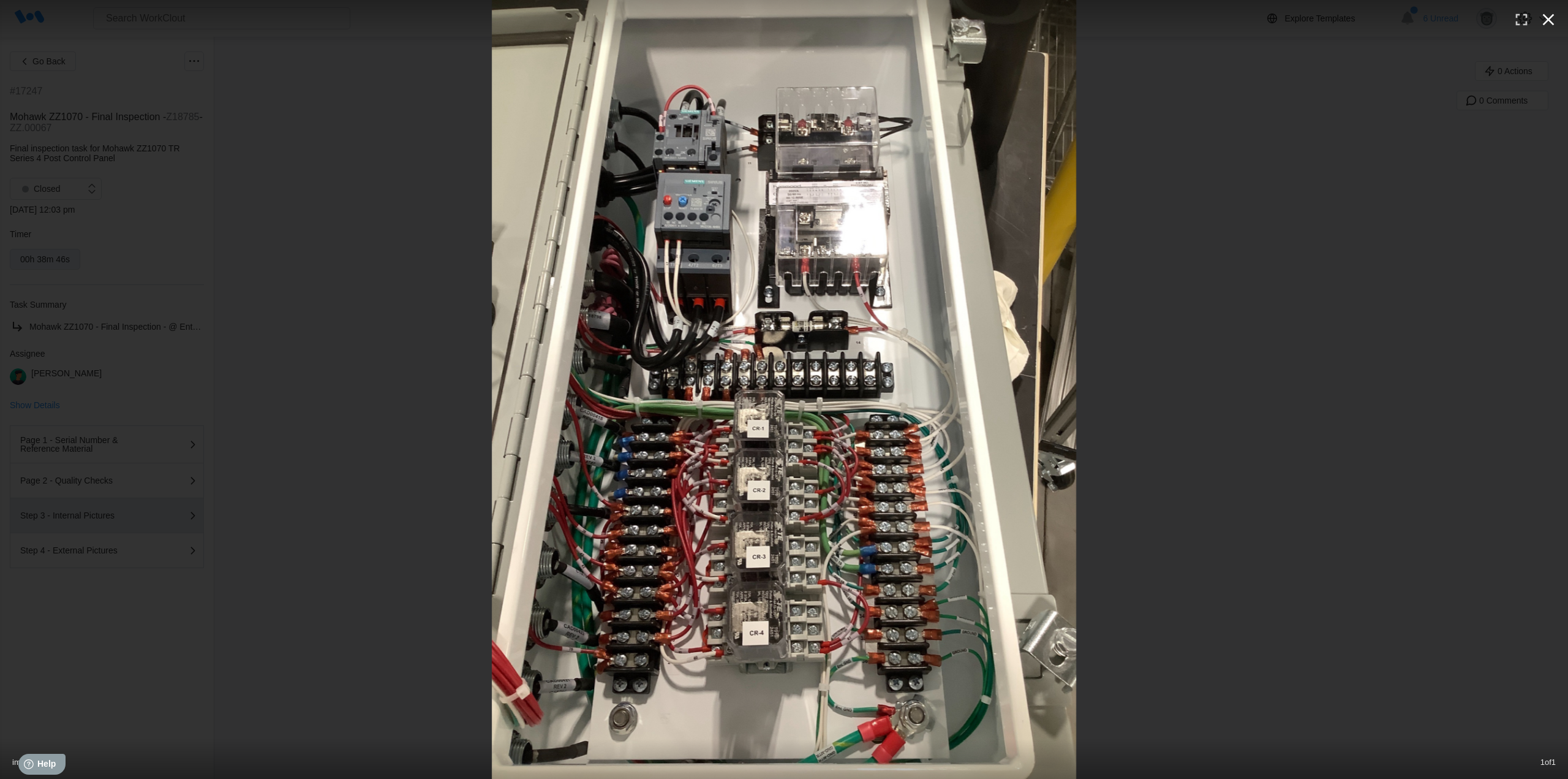
click at [1552, 16] on icon "button" at bounding box center [1549, 20] width 11 height 11
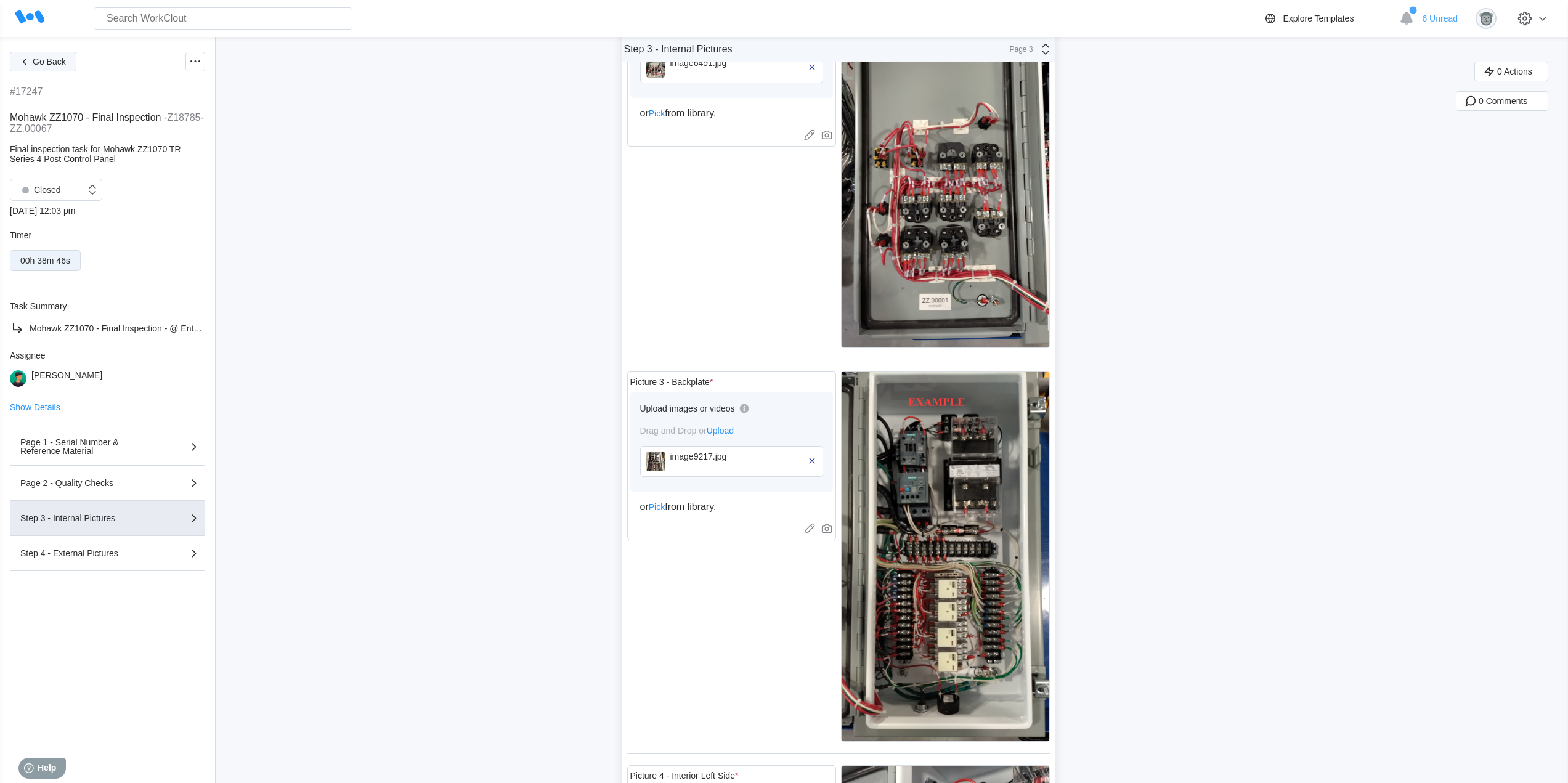
click at [57, 60] on span "Go Back" at bounding box center [49, 62] width 33 height 9
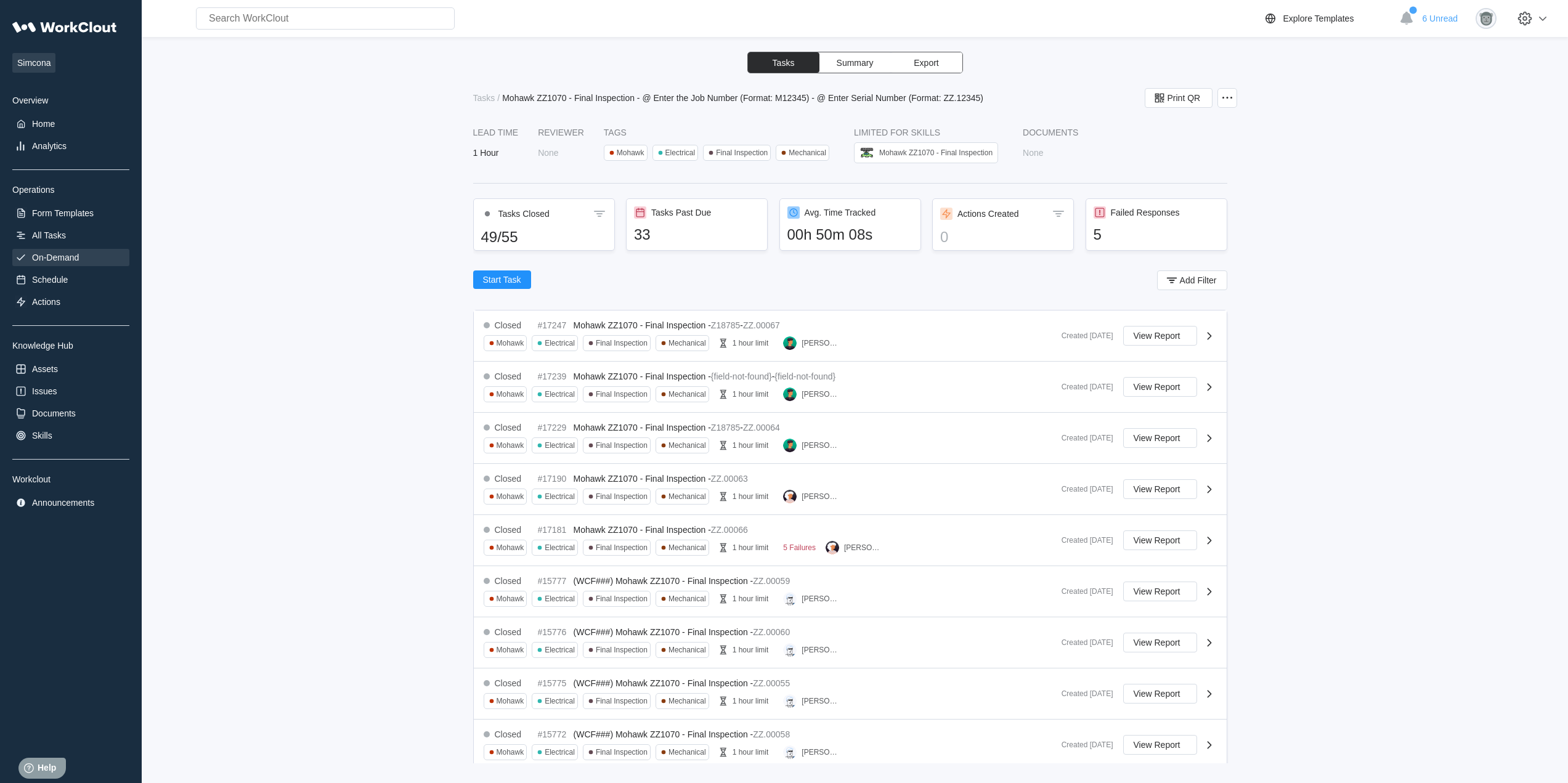
click at [64, 254] on div "On-Demand" at bounding box center [55, 257] width 47 height 10
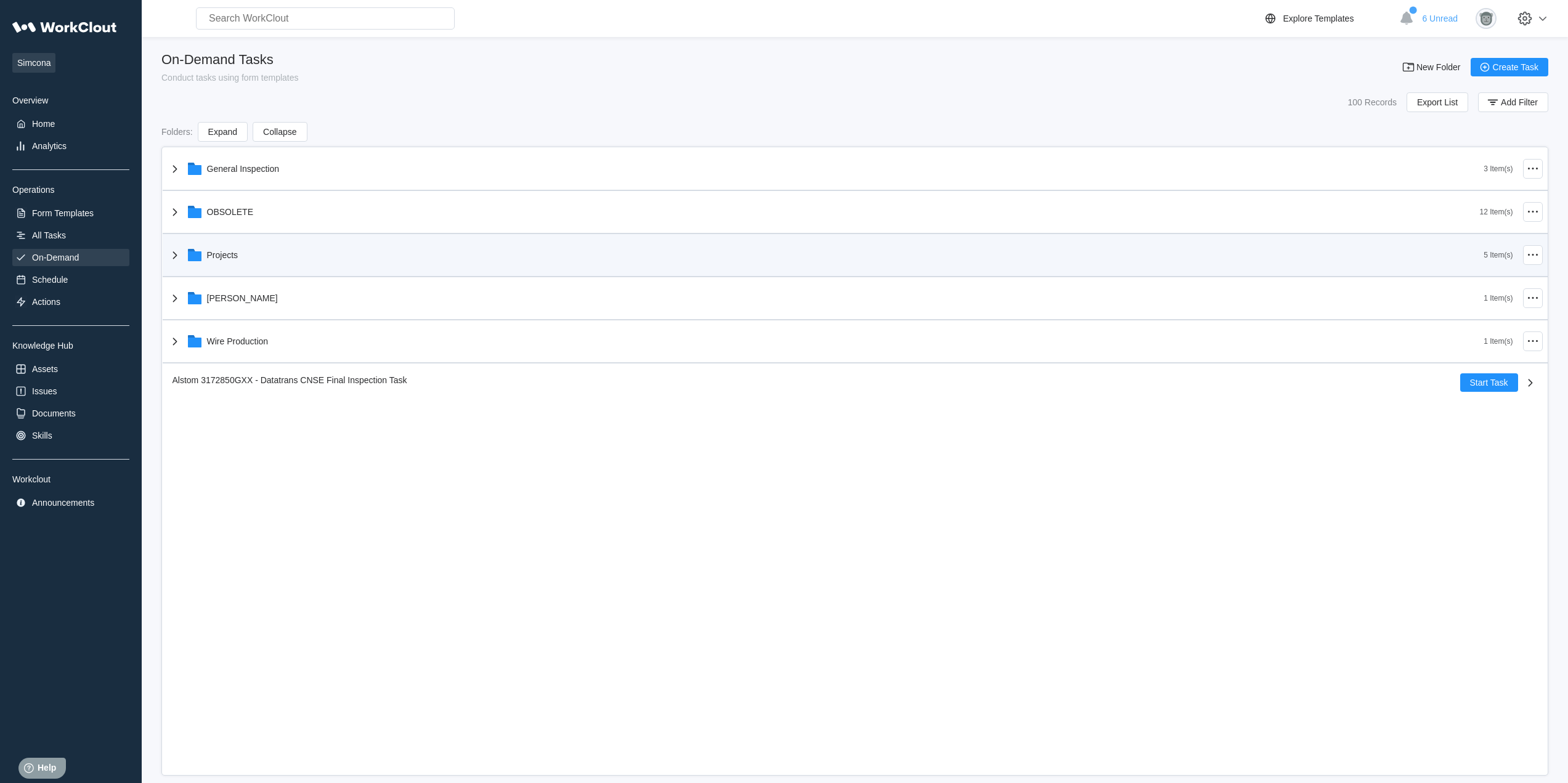
click at [284, 258] on div "Projects" at bounding box center [826, 255] width 1317 height 32
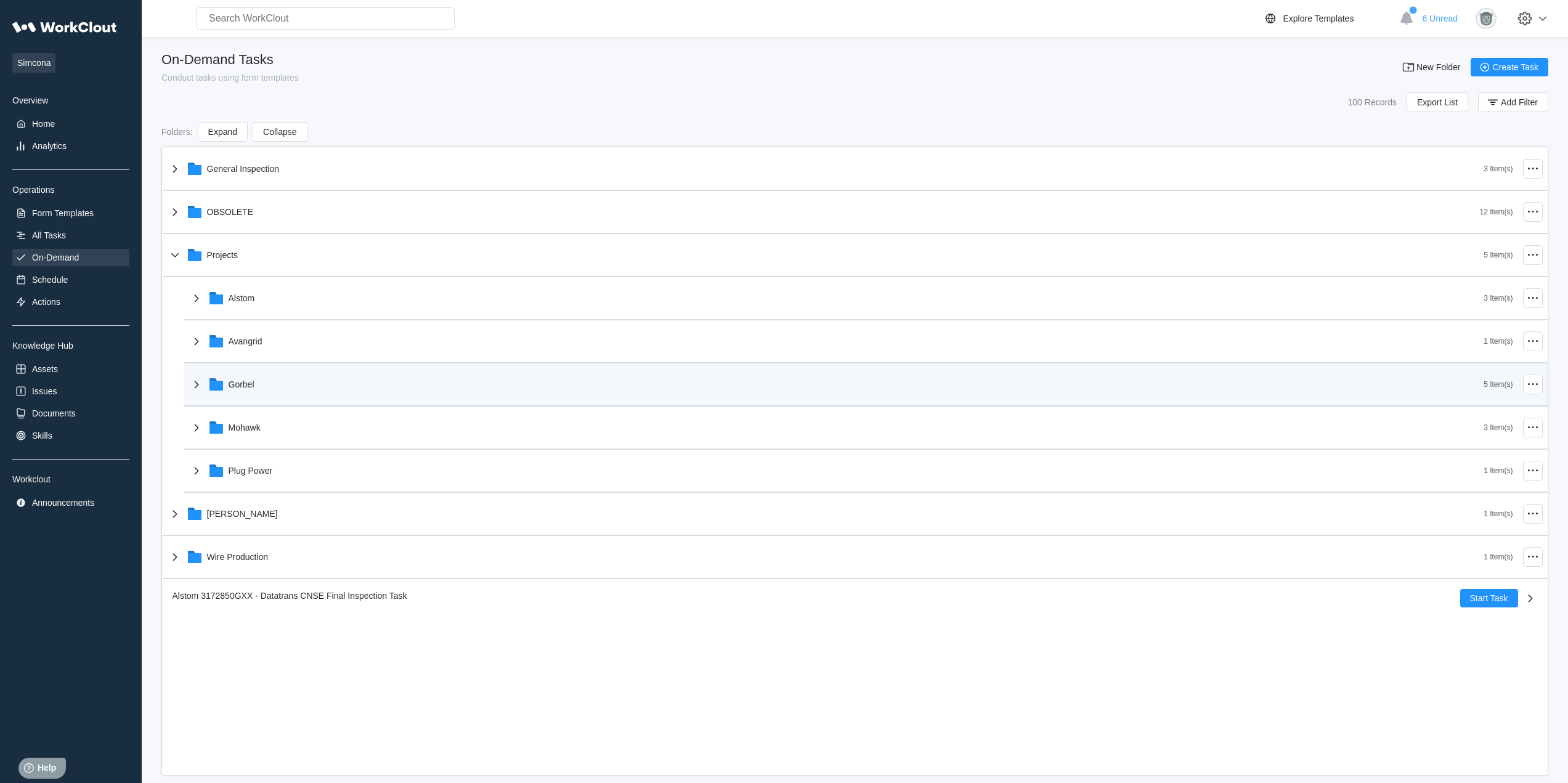
click at [290, 374] on div "Gorbel" at bounding box center [837, 384] width 1295 height 32
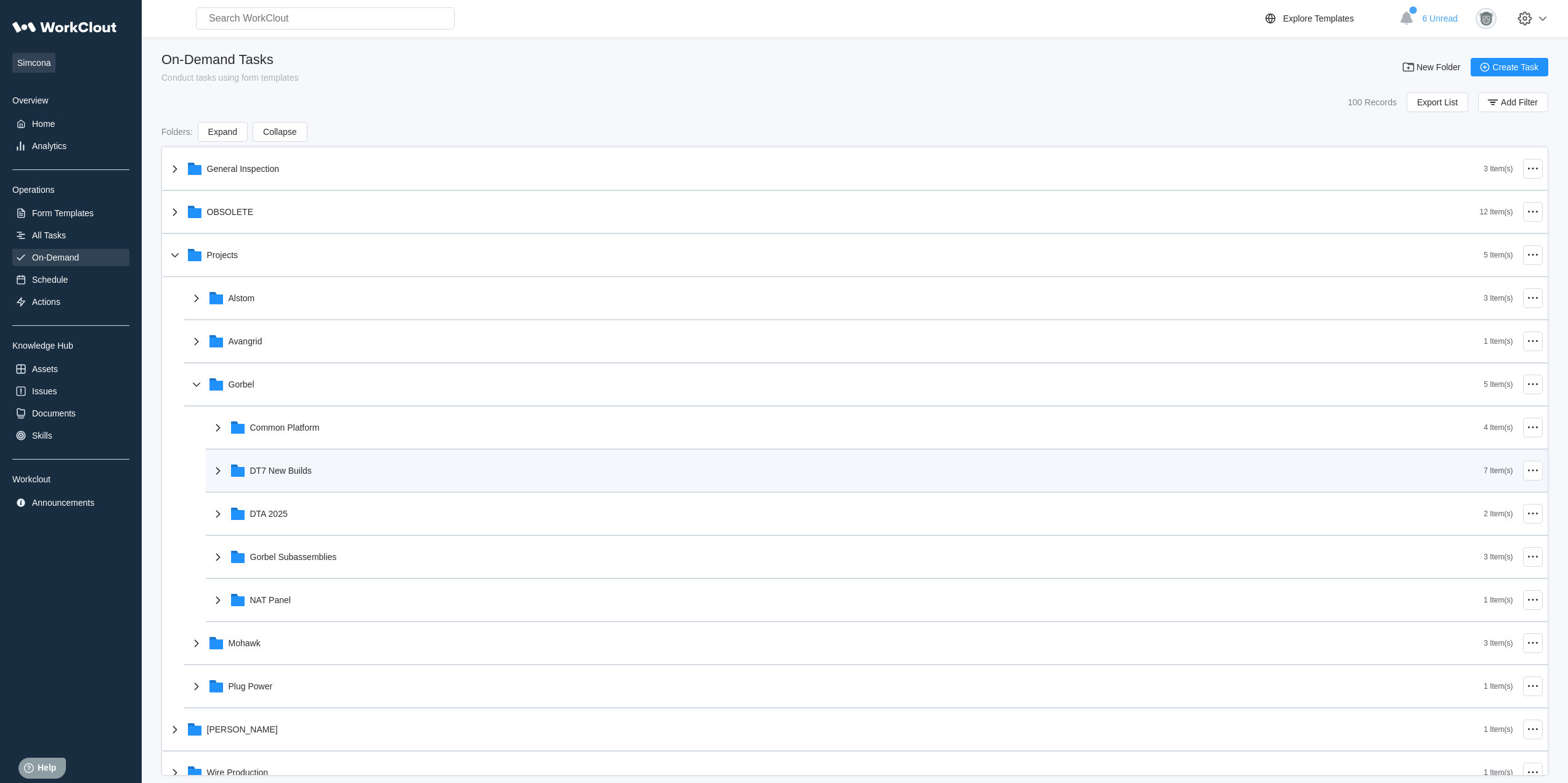
click at [319, 462] on div "DT7 New Builds" at bounding box center [847, 470] width 1273 height 32
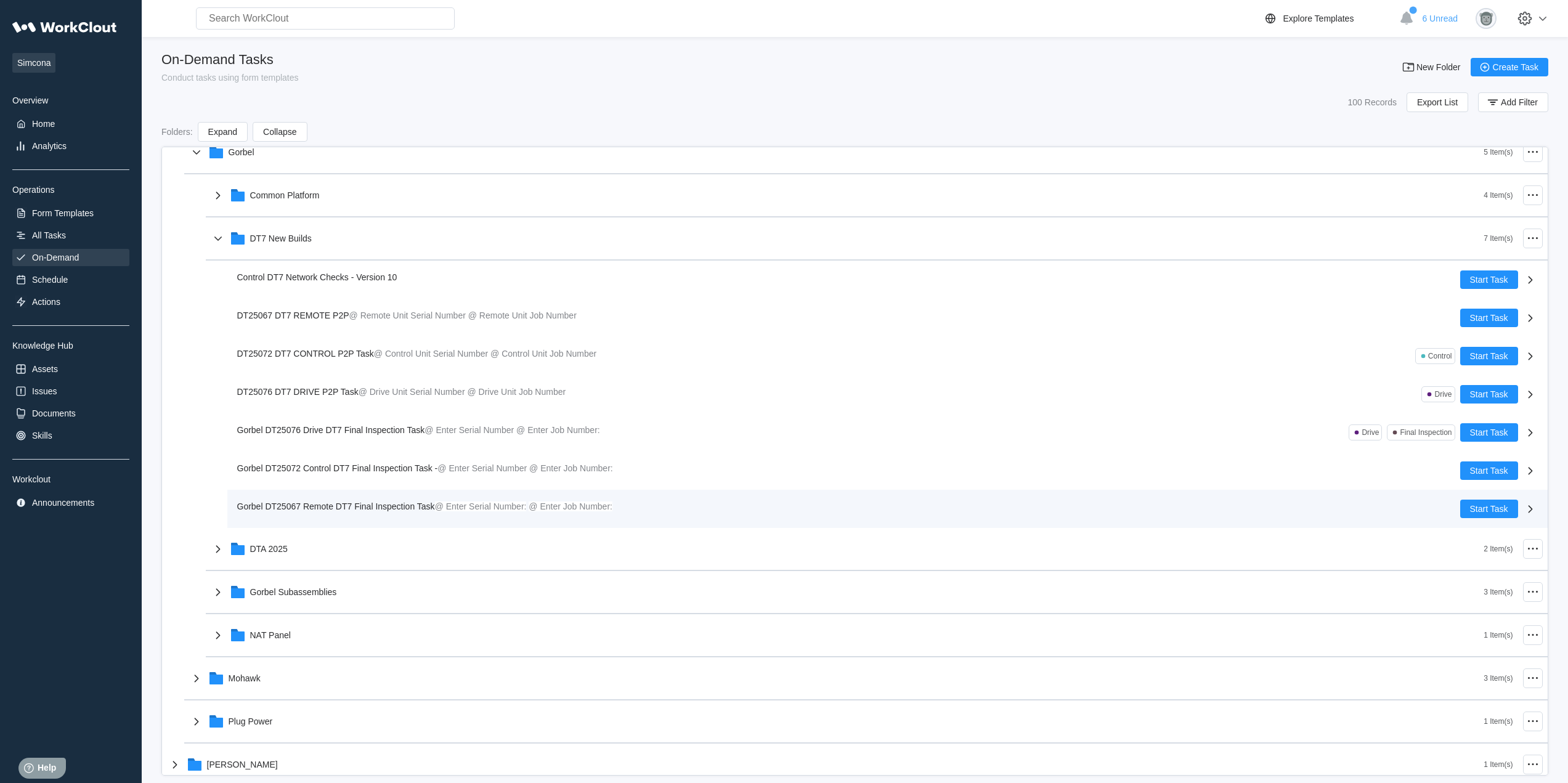
scroll to position [205, 0]
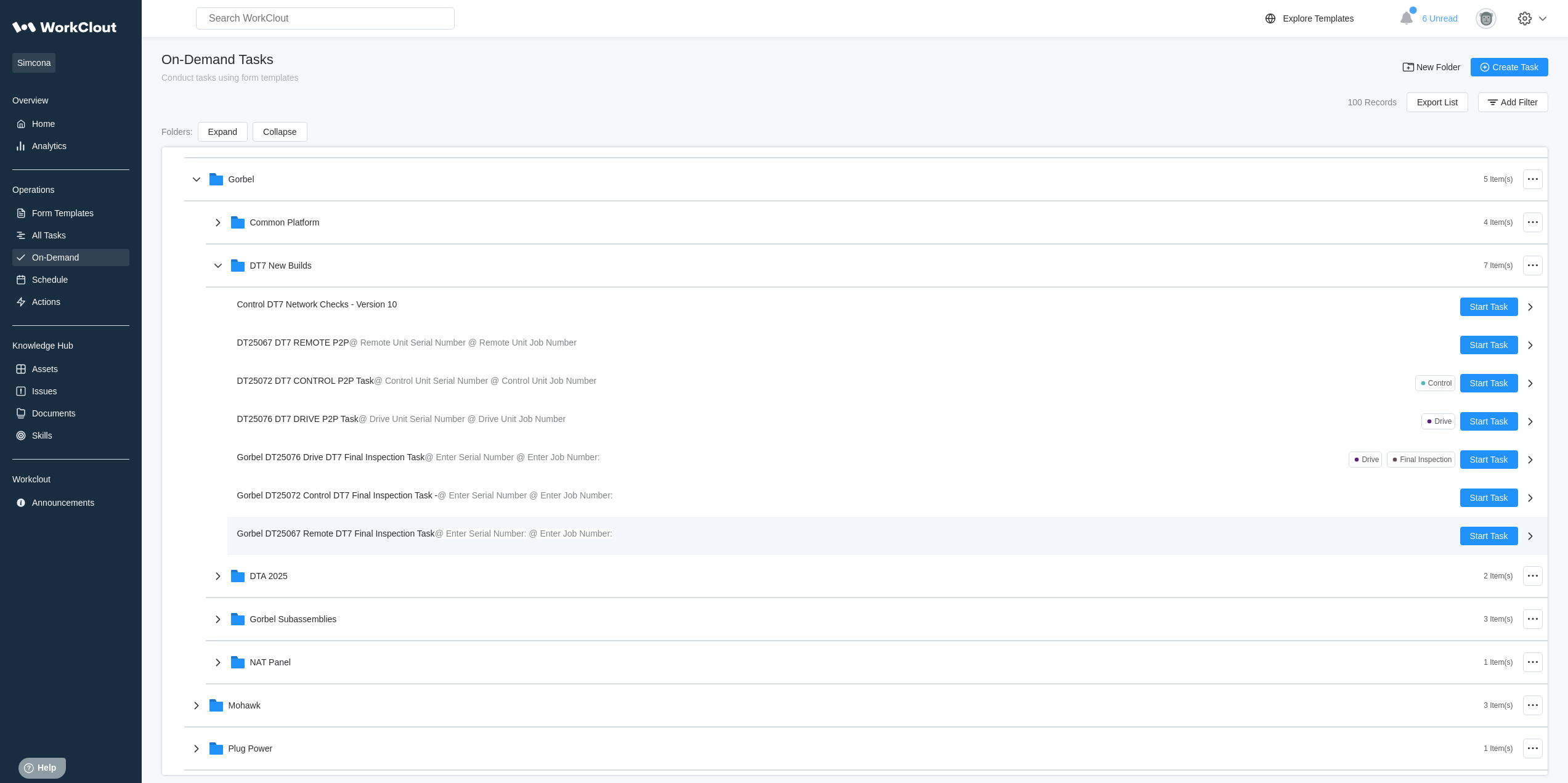
click at [348, 539] on div "Gorbel DT25067 Remote DT7 Final Inspection Task @ Enter Serial Number: @ Enter …" at bounding box center [427, 533] width 380 height 13
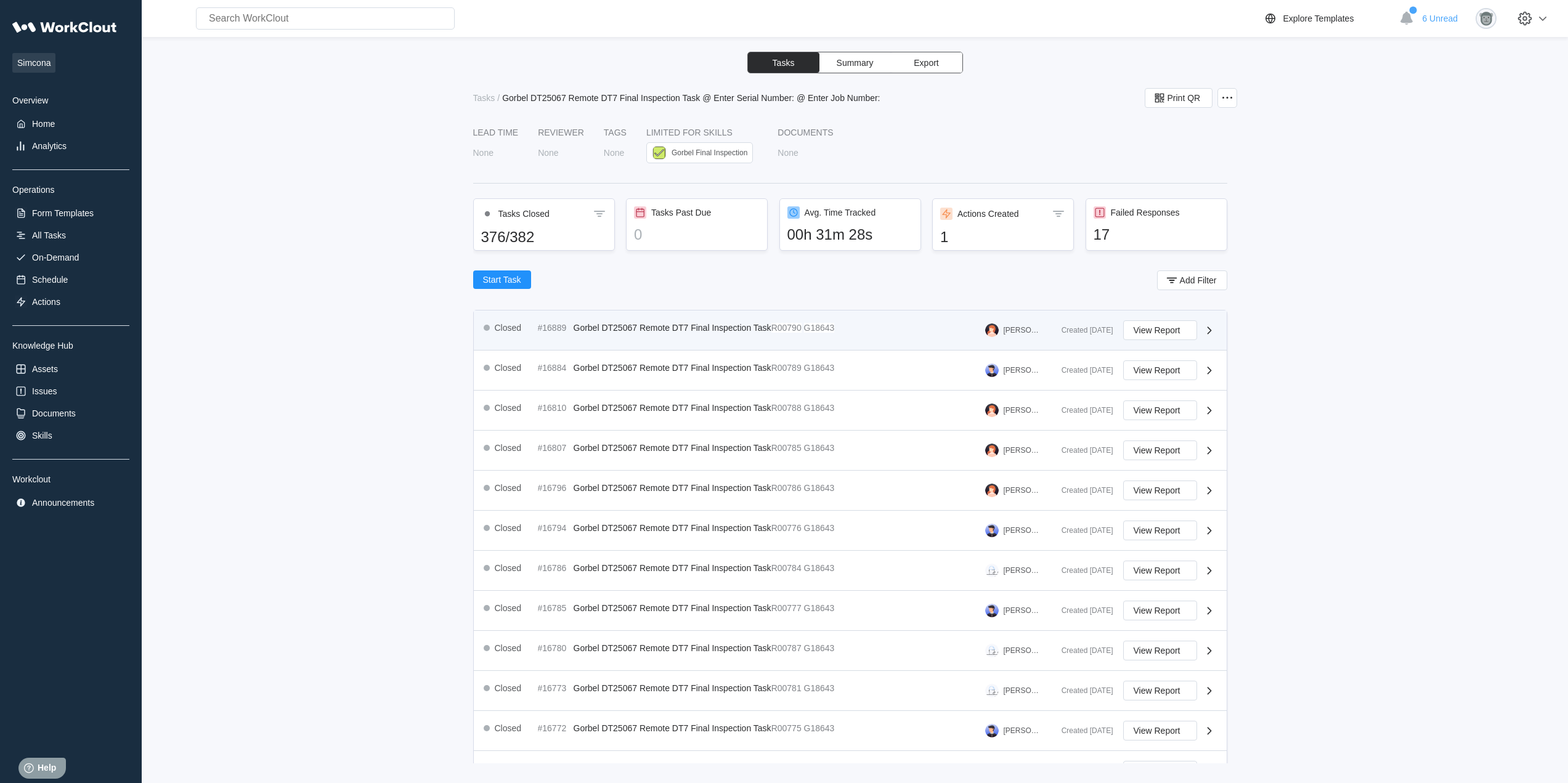
click at [849, 346] on div "Closed #16889 Gorbel DT25067 Remote DT7 Final Inspection Task R00790 G18643 [PE…" at bounding box center [850, 330] width 753 height 40
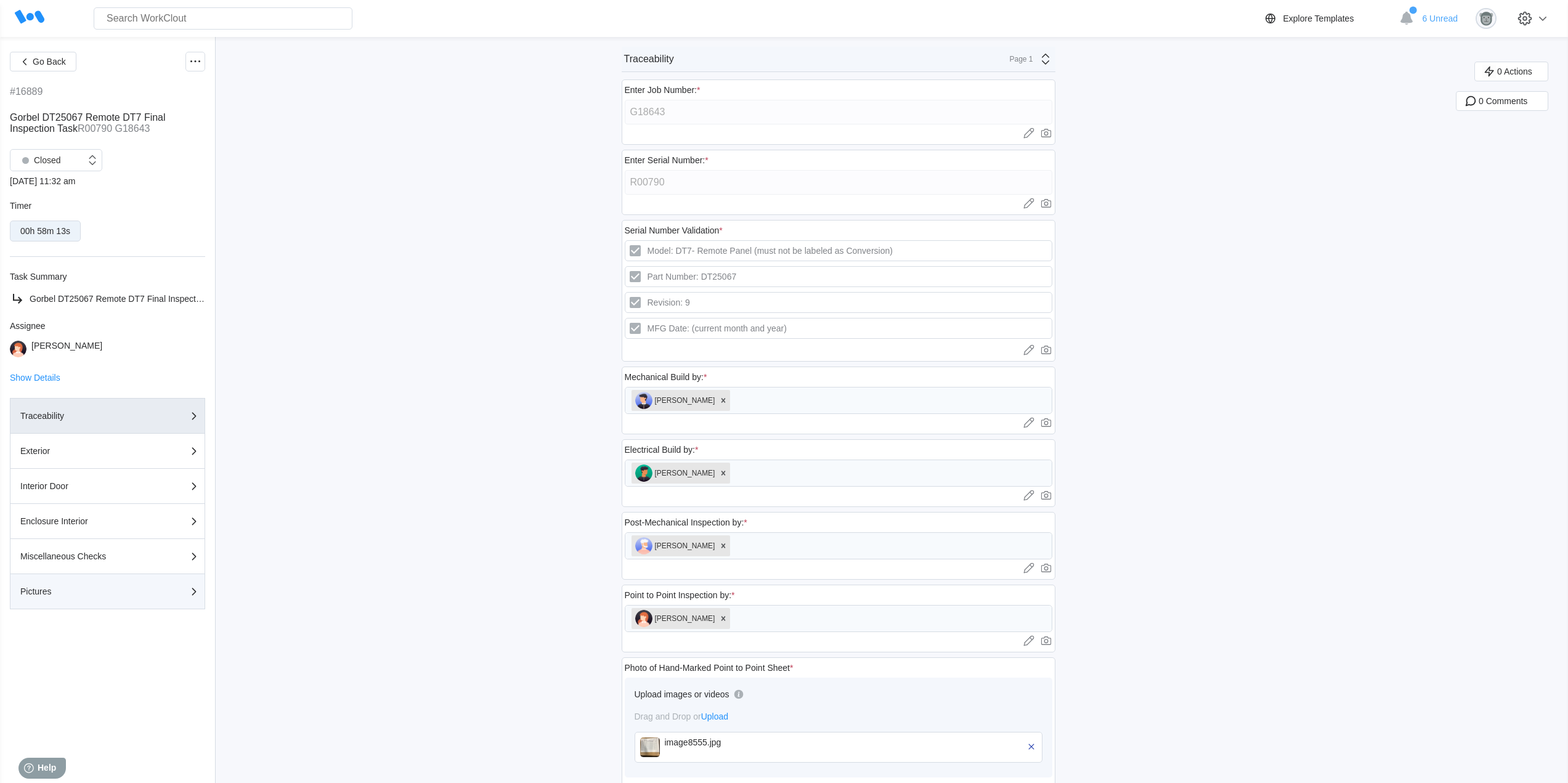
click at [118, 578] on button "Pictures" at bounding box center [107, 591] width 195 height 35
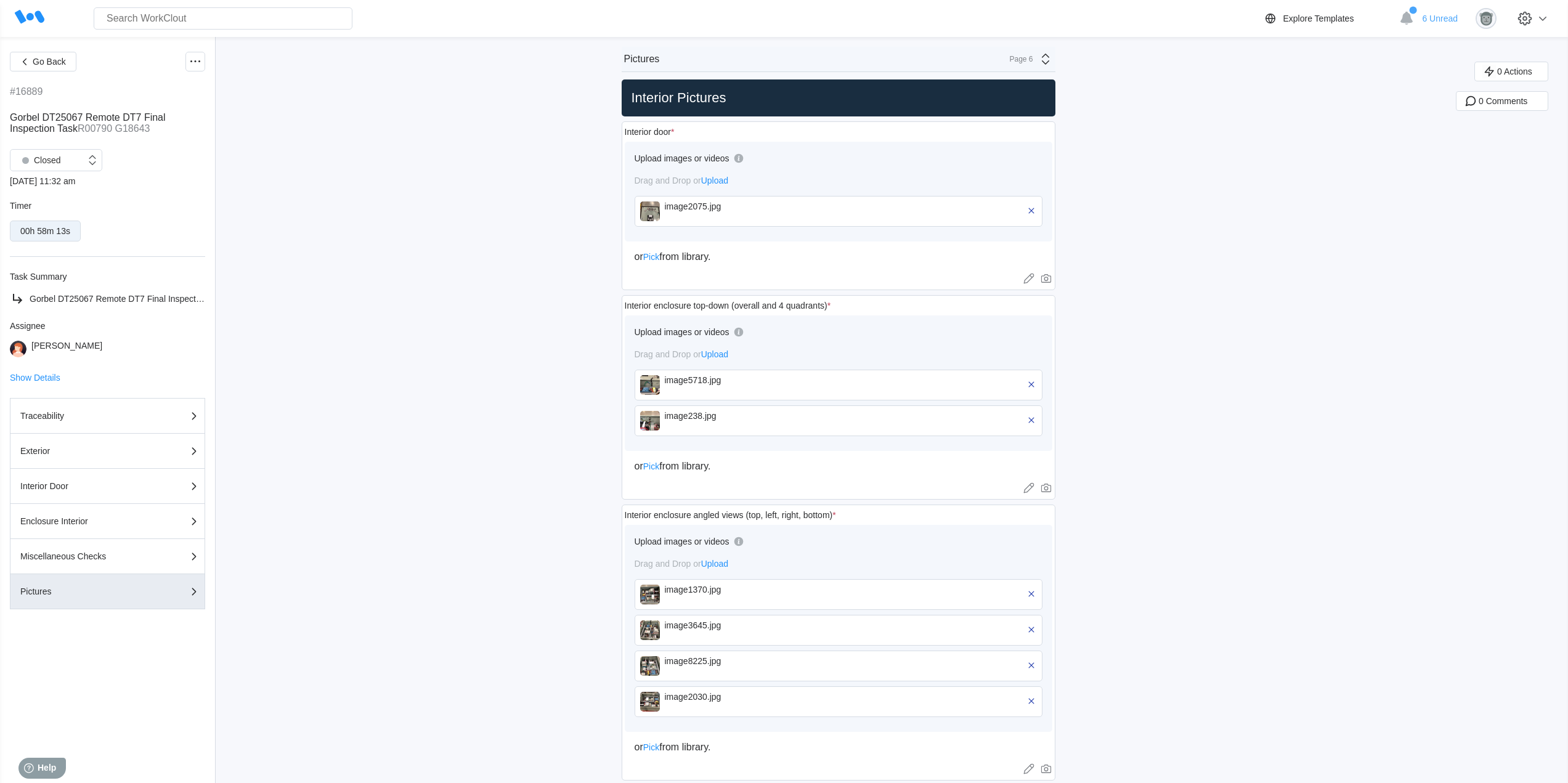
click at [650, 395] on div "image5718.jpg" at bounding box center [838, 385] width 408 height 31
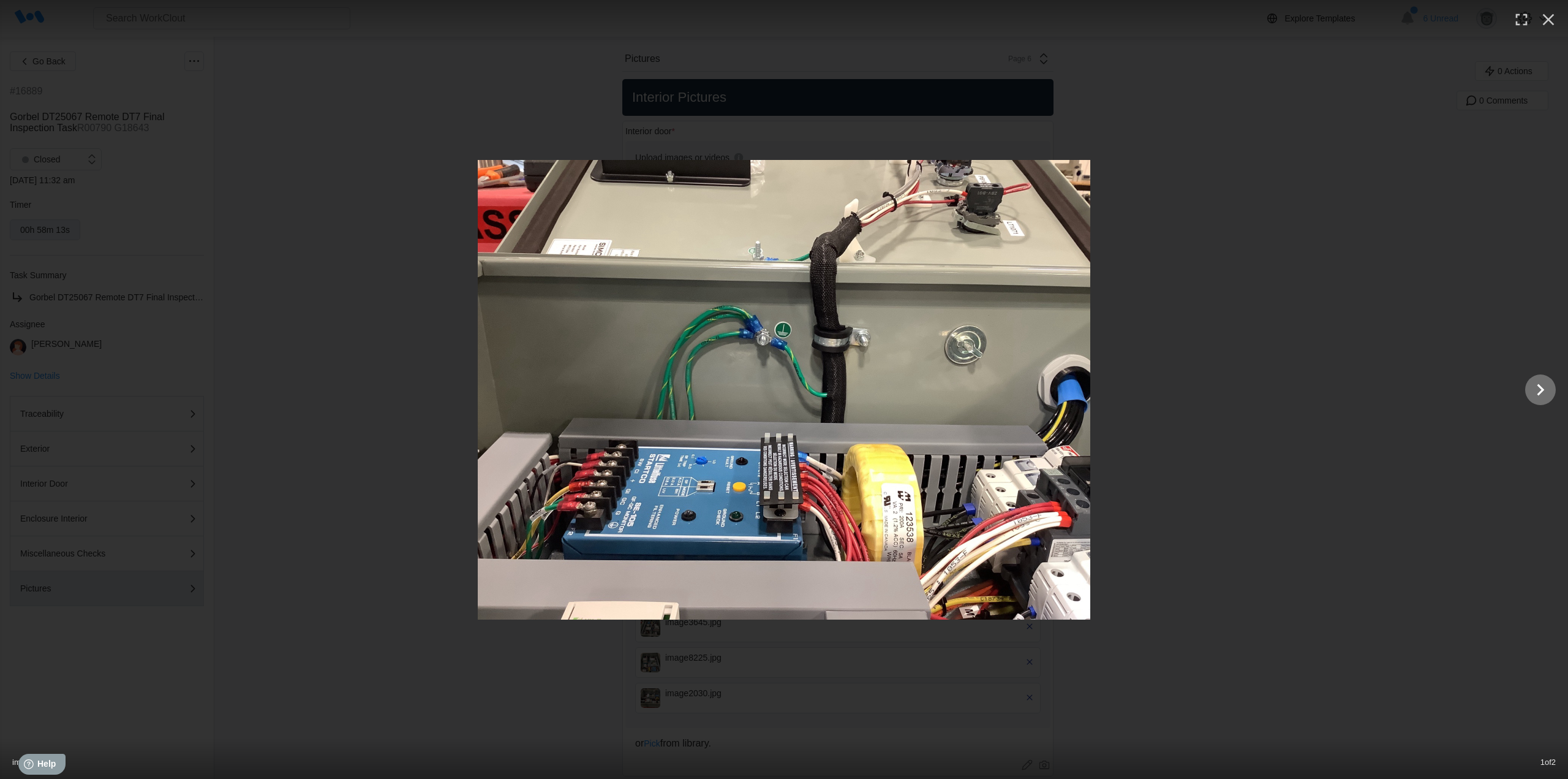
click at [1546, 393] on icon "Show slide 2 of 2" at bounding box center [1541, 390] width 23 height 29
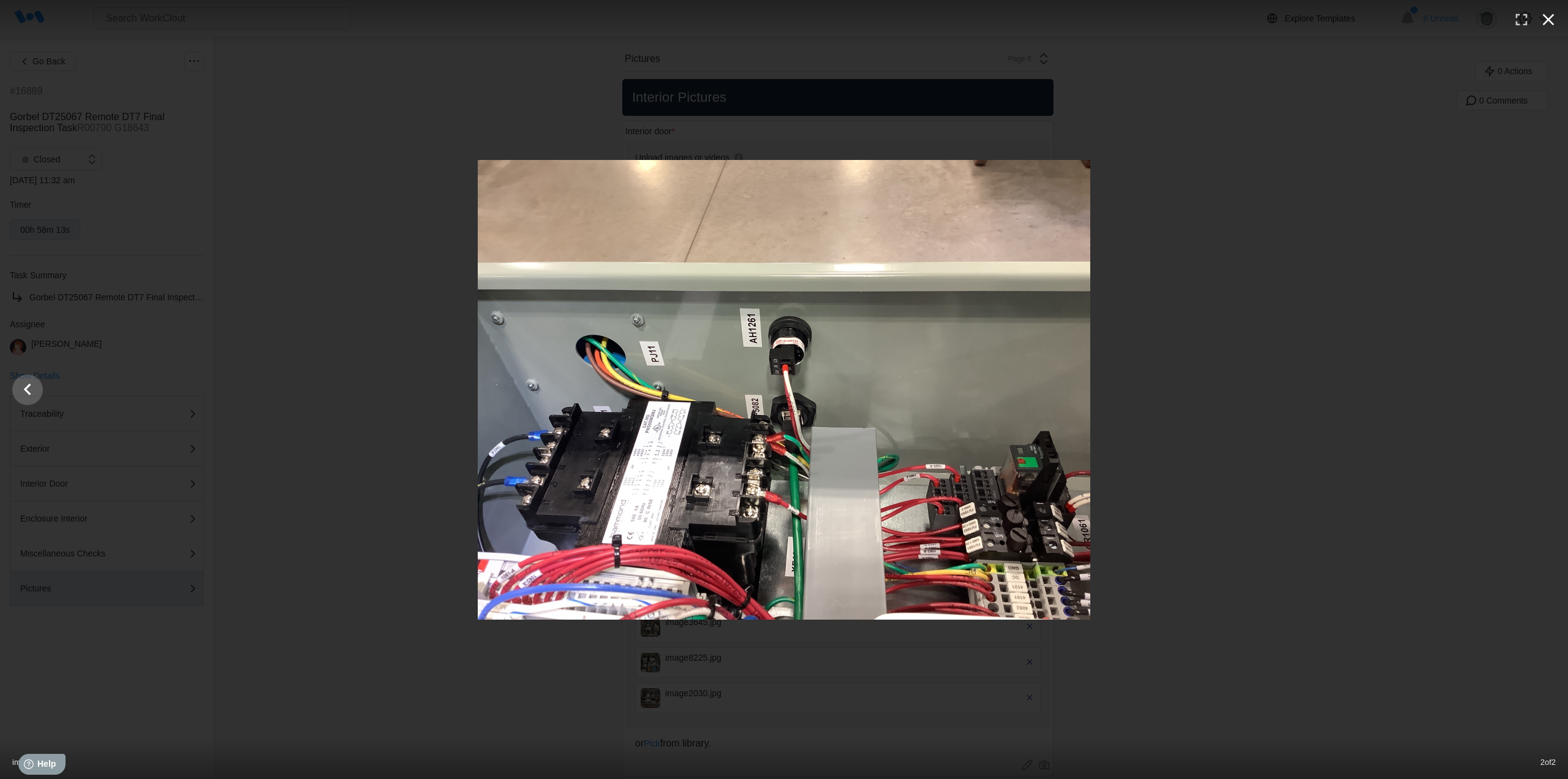
click at [1548, 20] on icon "button" at bounding box center [1549, 20] width 11 height 11
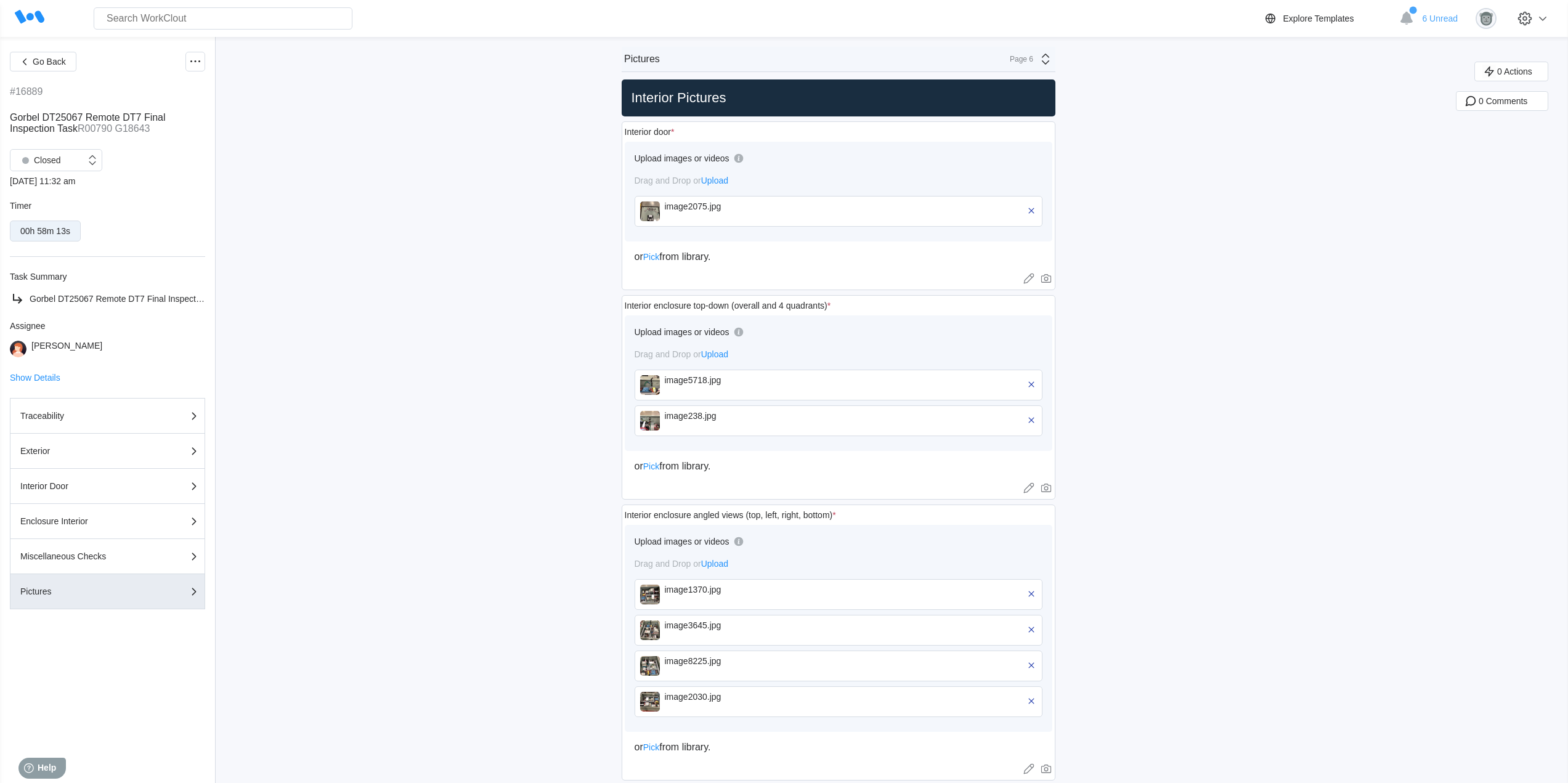
click at [658, 214] on img at bounding box center [649, 211] width 20 height 20
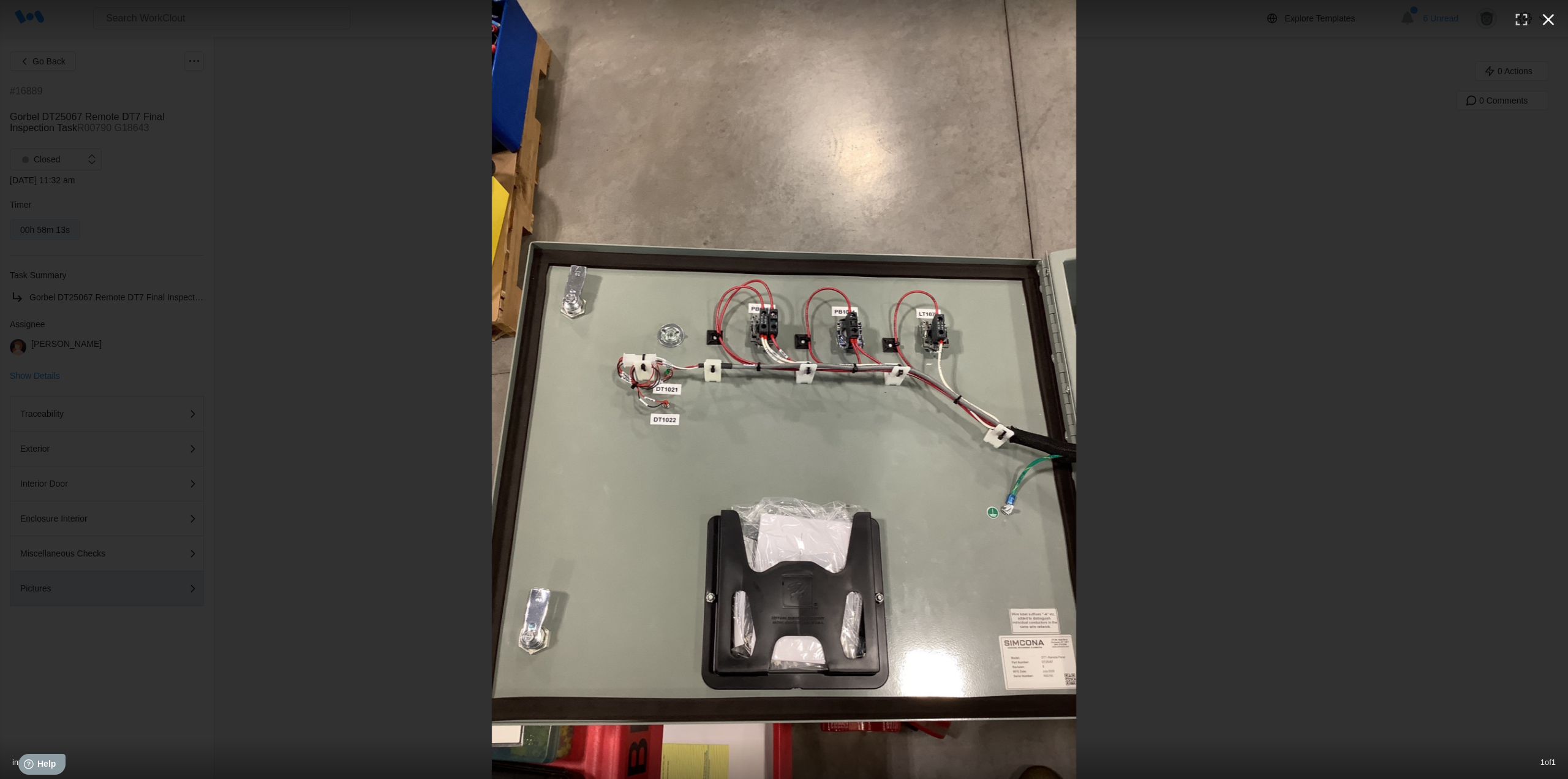
click at [1550, 13] on icon "button" at bounding box center [1548, 19] width 20 height 20
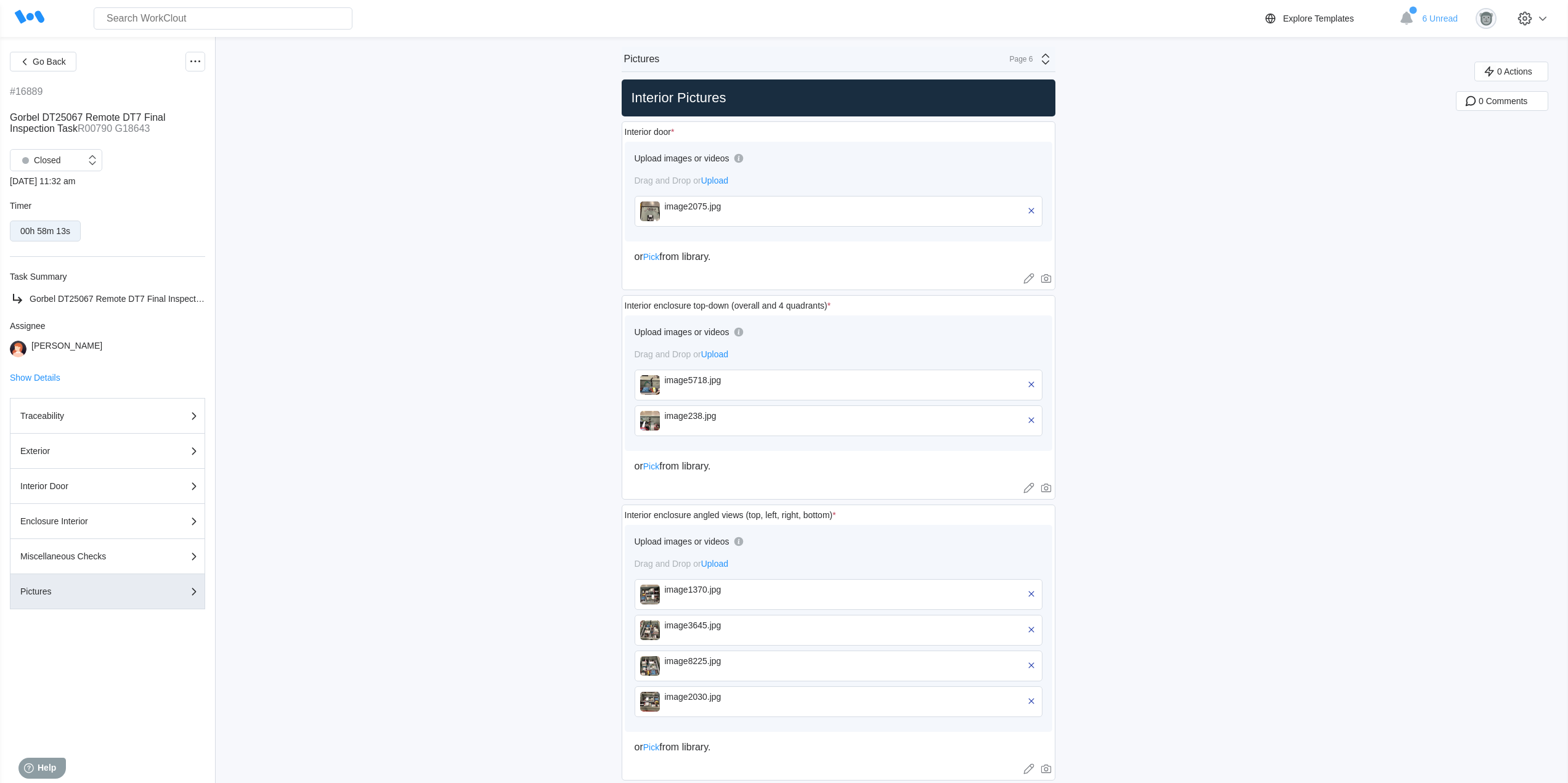
click at [686, 588] on div "image1370.jpg" at bounding box center [735, 589] width 142 height 10
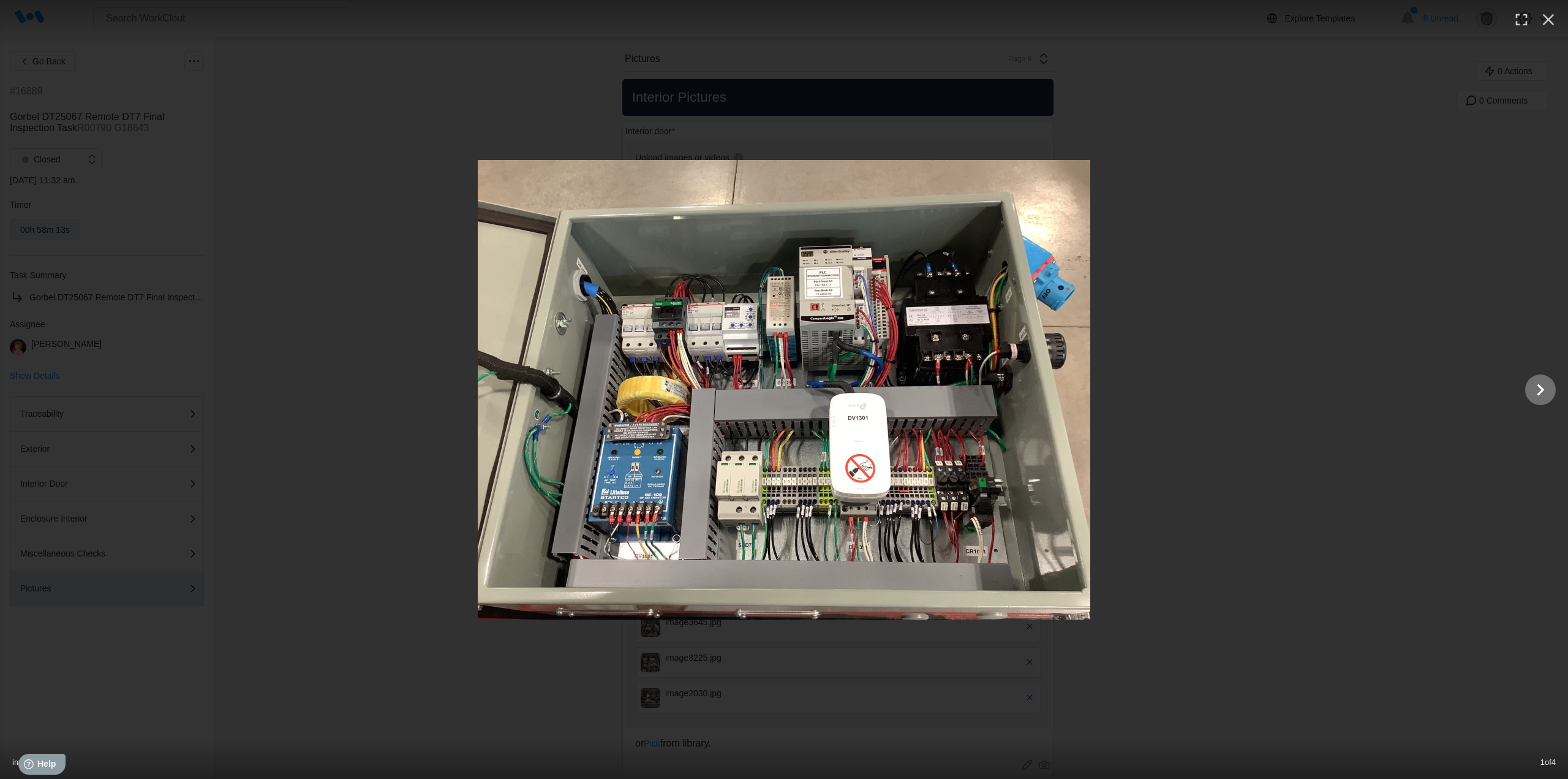
click at [1544, 382] on icon "Show slide 2 of 4" at bounding box center [1541, 390] width 23 height 29
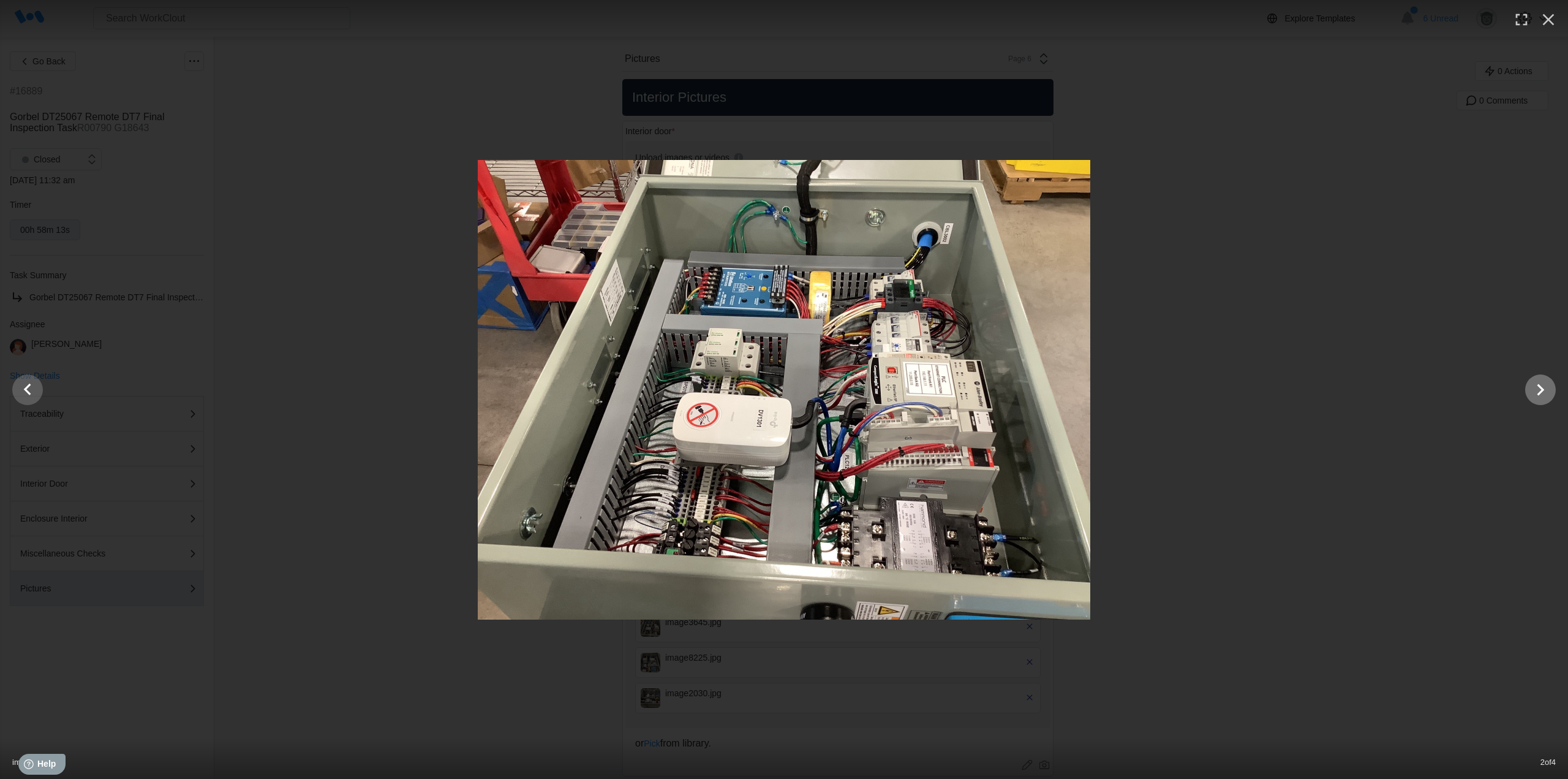
click at [1539, 390] on icon "Show slide 3 of 4" at bounding box center [1541, 390] width 23 height 29
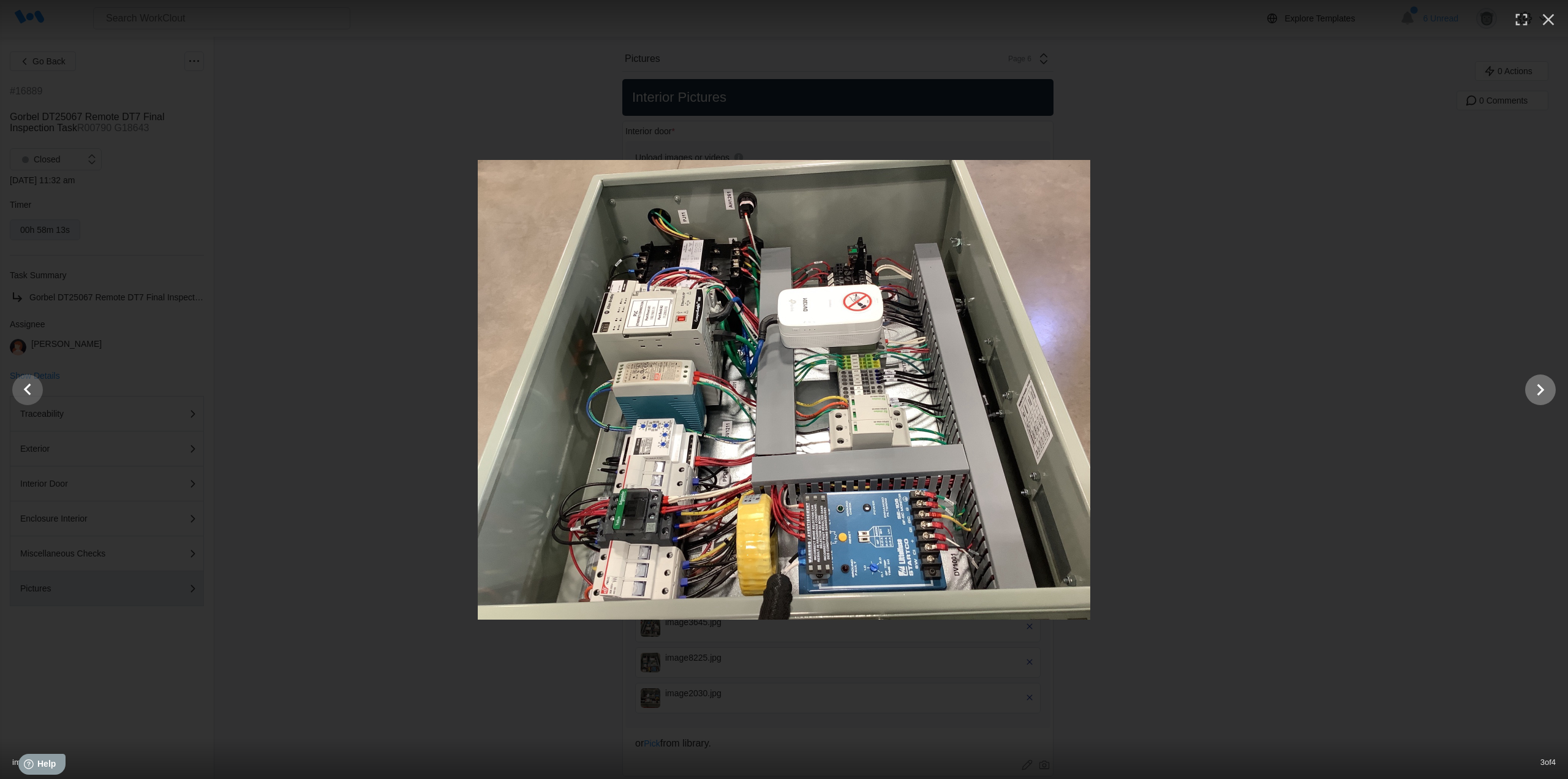
click at [1539, 390] on icon "Show slide 4 of 4" at bounding box center [1541, 390] width 23 height 29
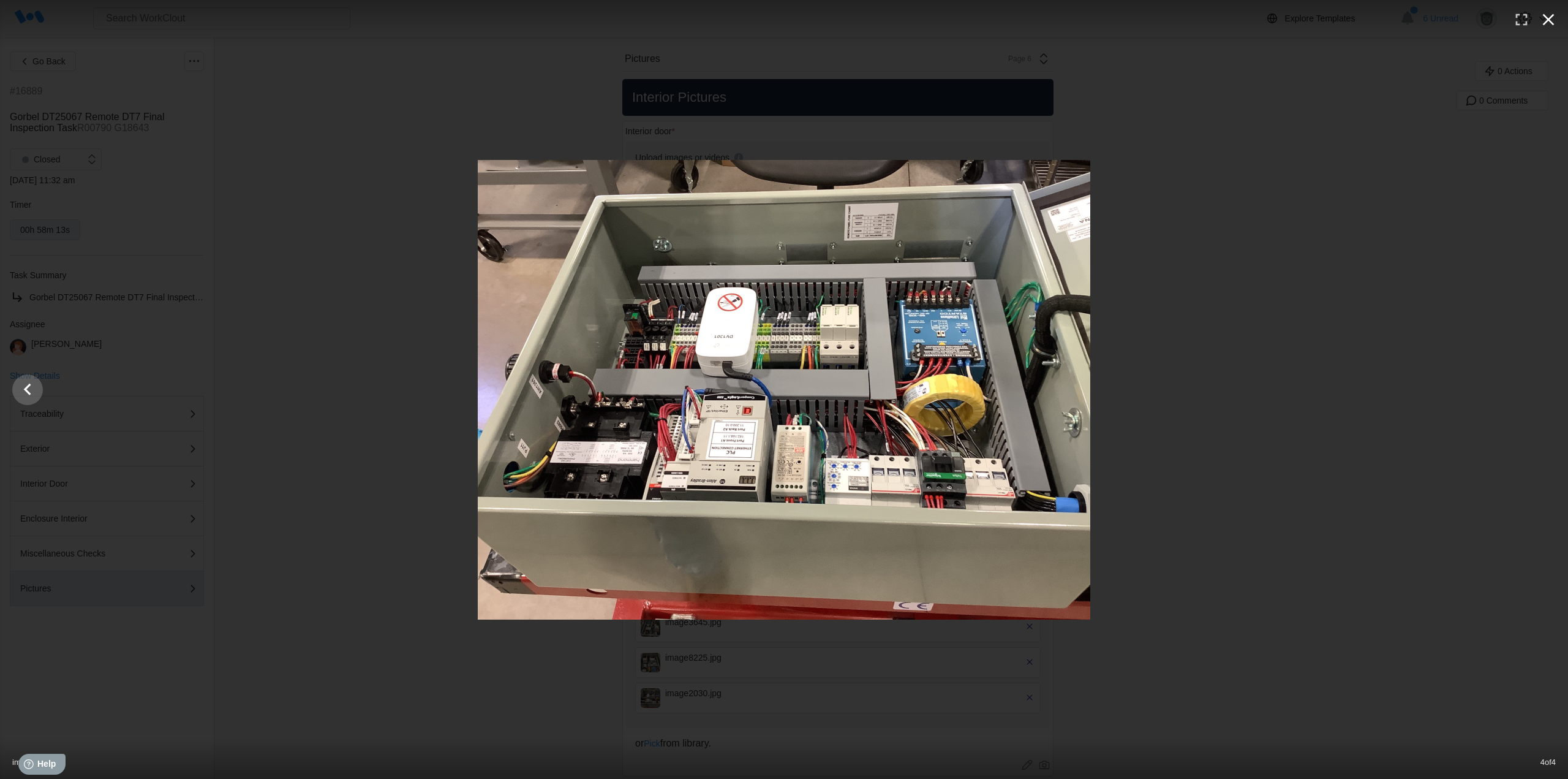
click at [1548, 19] on icon "button" at bounding box center [1549, 20] width 11 height 11
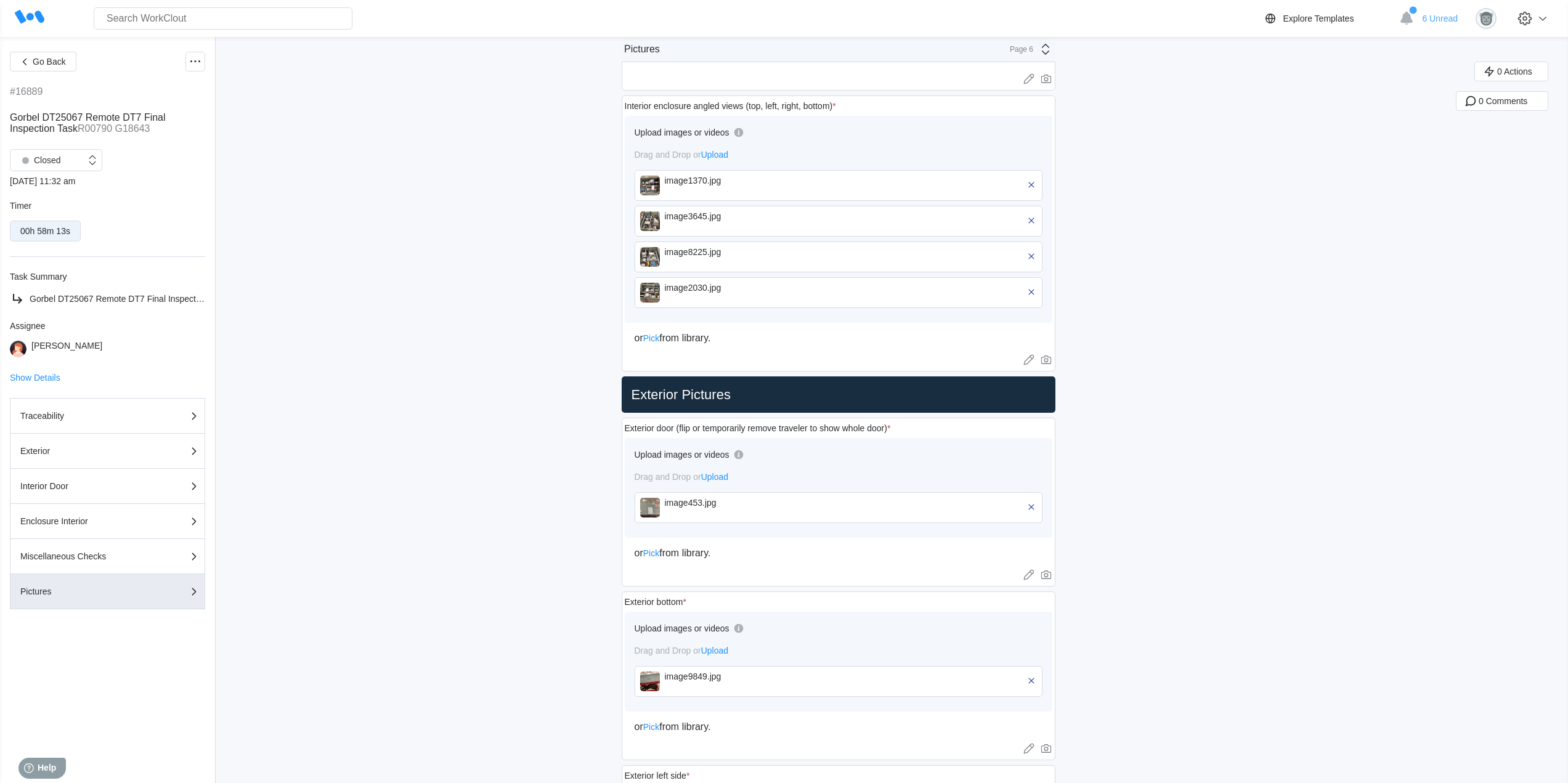
scroll to position [411, 0]
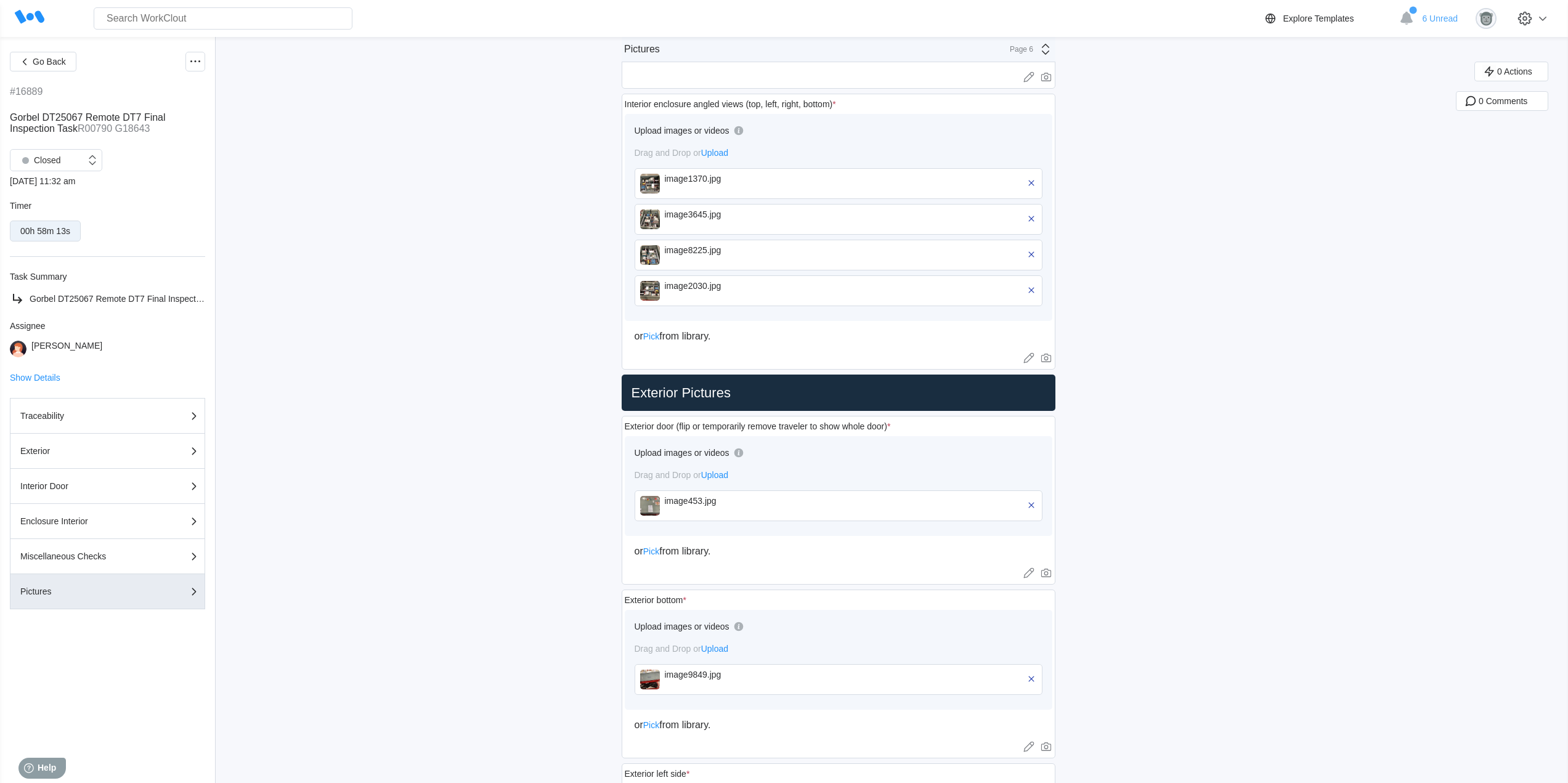
click at [765, 499] on div "image453.jpg" at bounding box center [735, 500] width 142 height 10
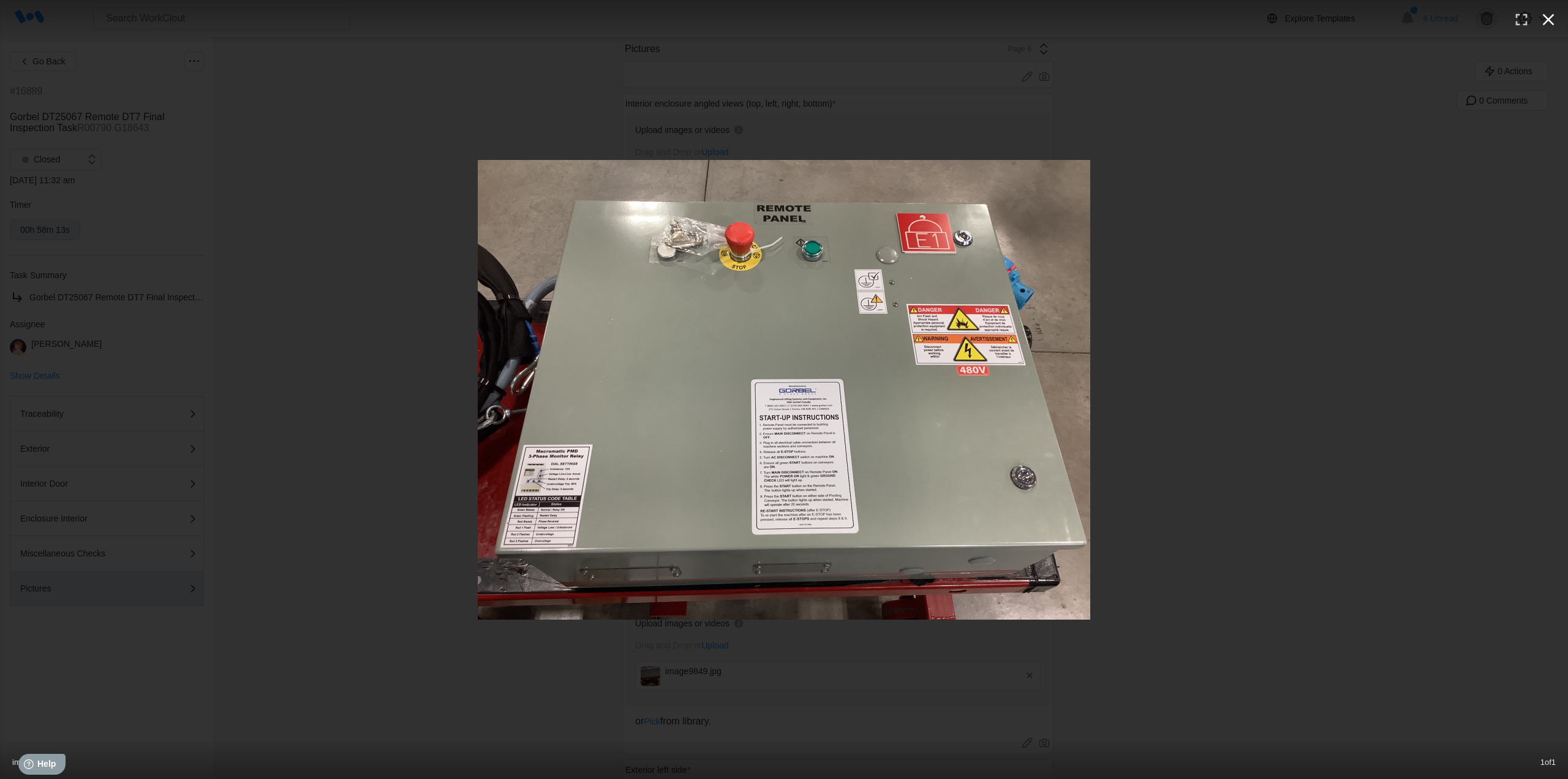
click at [1552, 11] on icon "button" at bounding box center [1548, 19] width 20 height 20
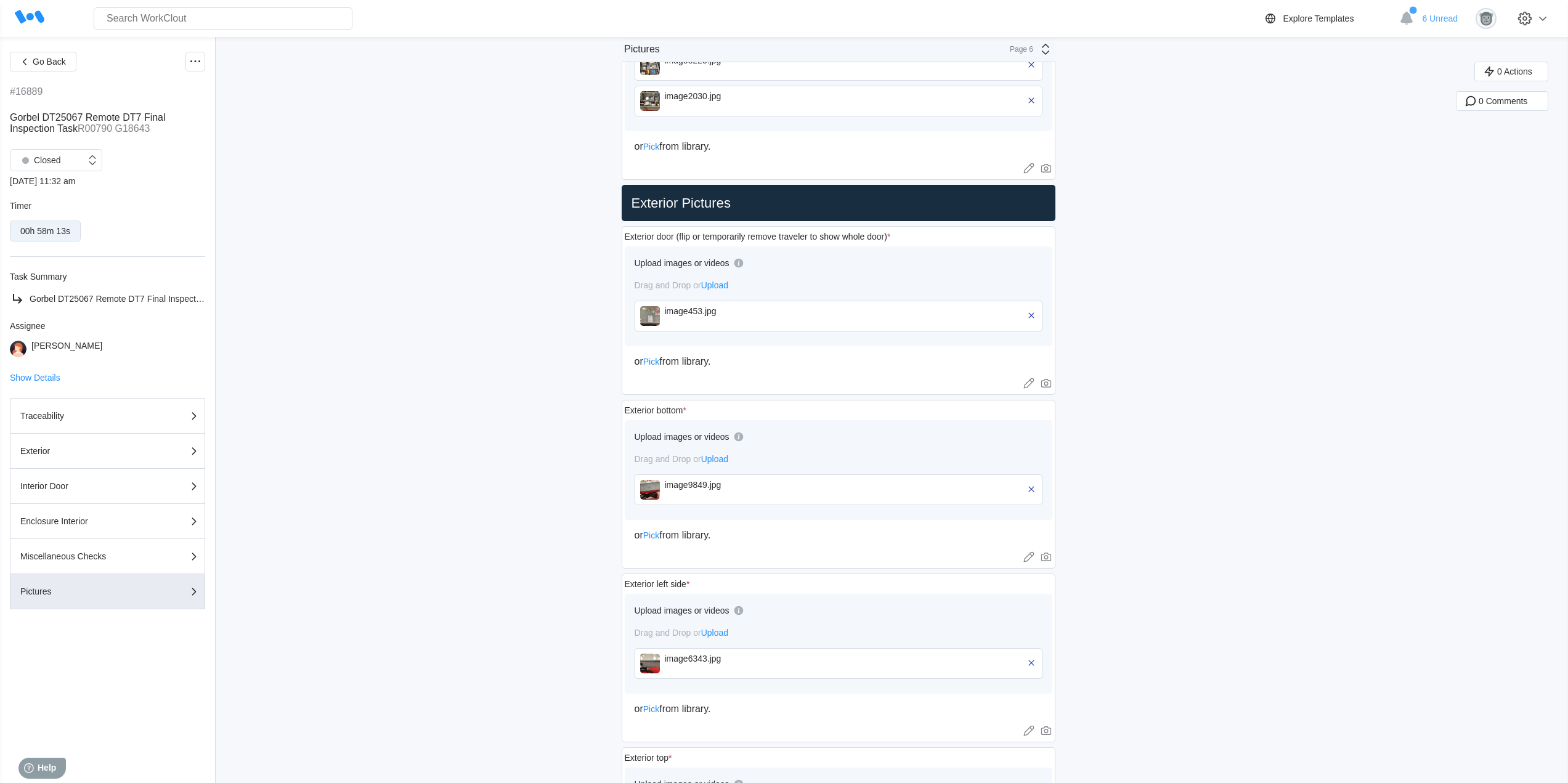
scroll to position [616, 0]
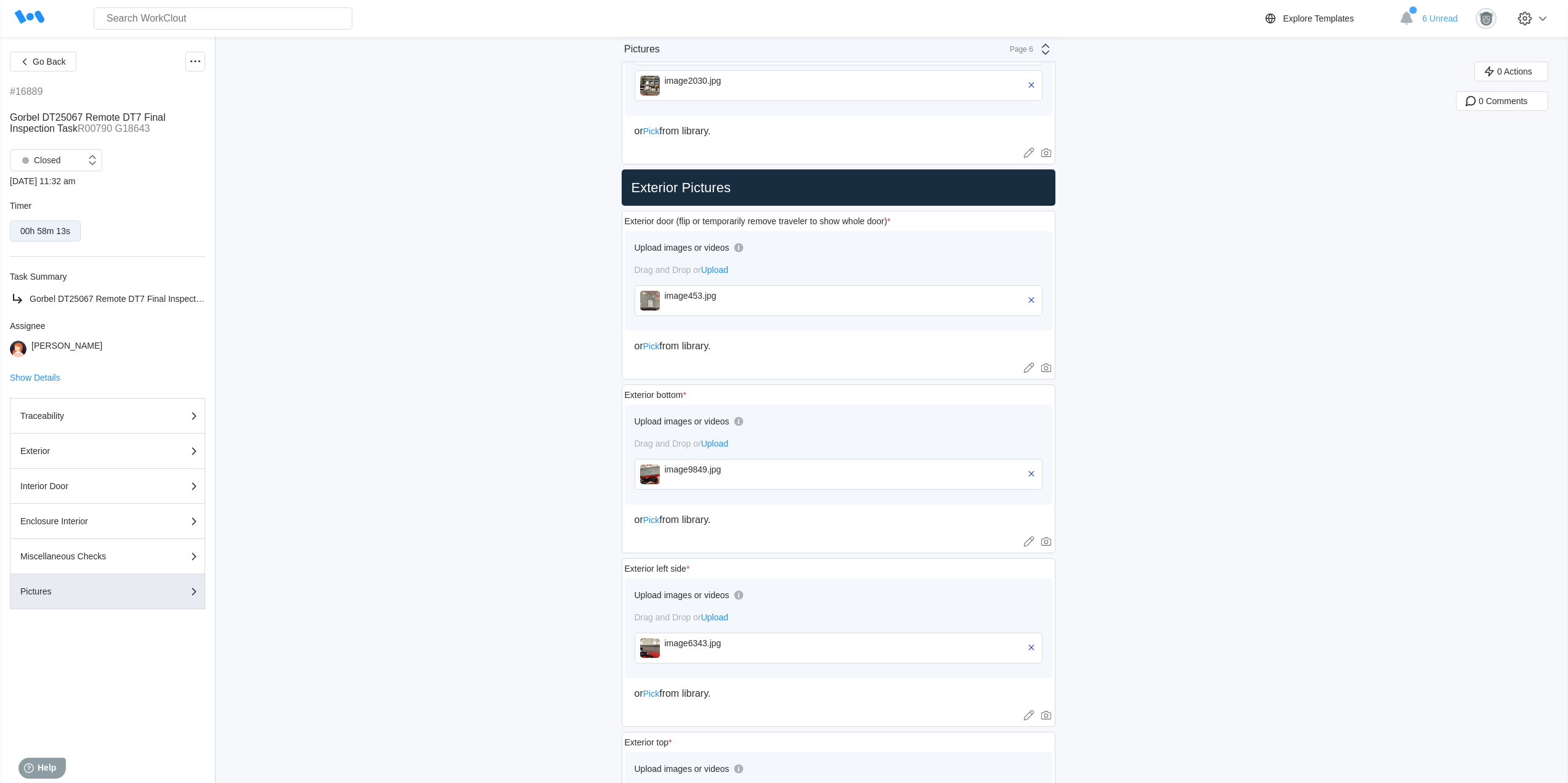
click at [705, 477] on div "image9849.jpg" at bounding box center [735, 474] width 142 height 20
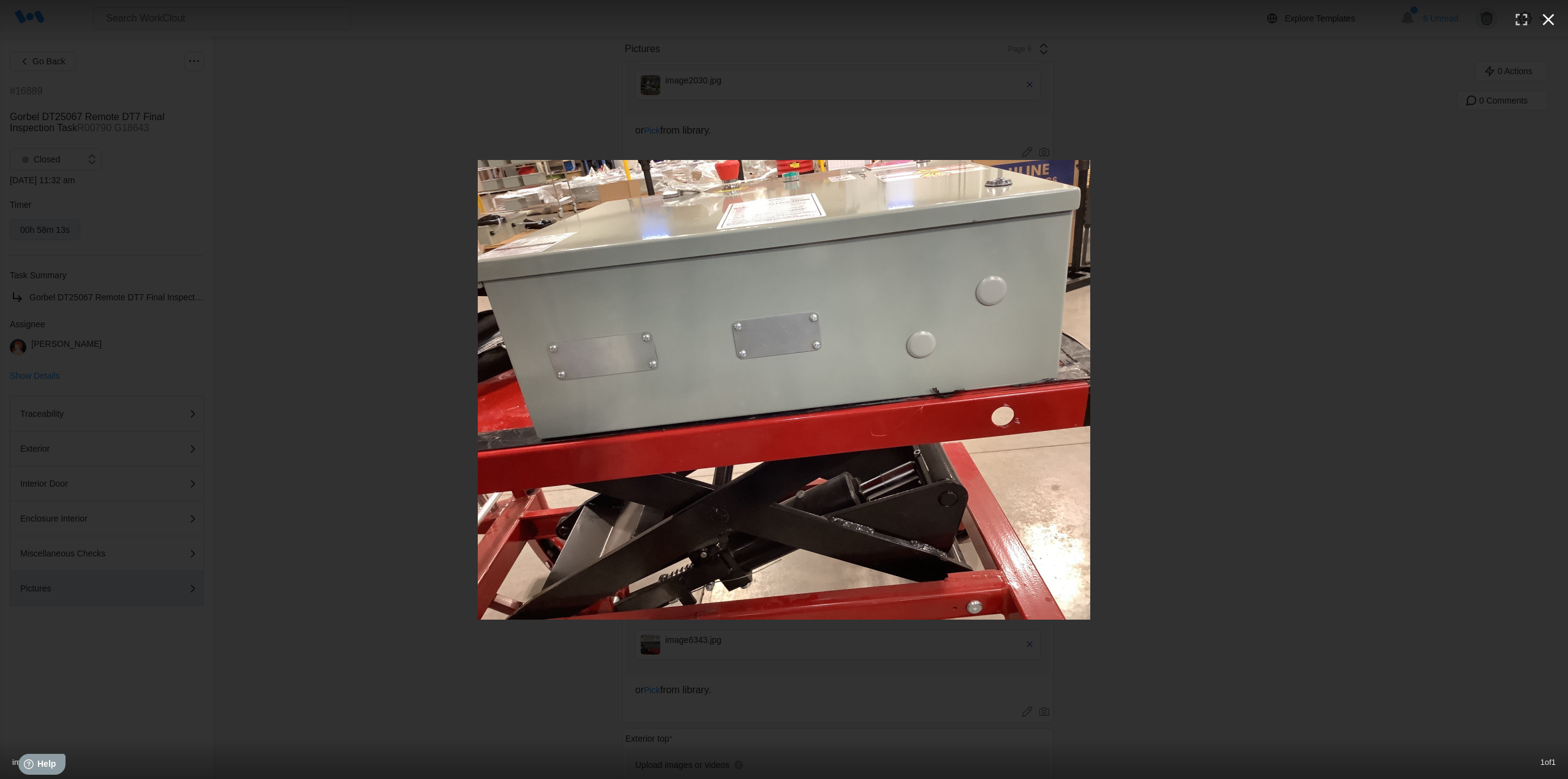
click at [1553, 15] on icon "button" at bounding box center [1549, 20] width 11 height 11
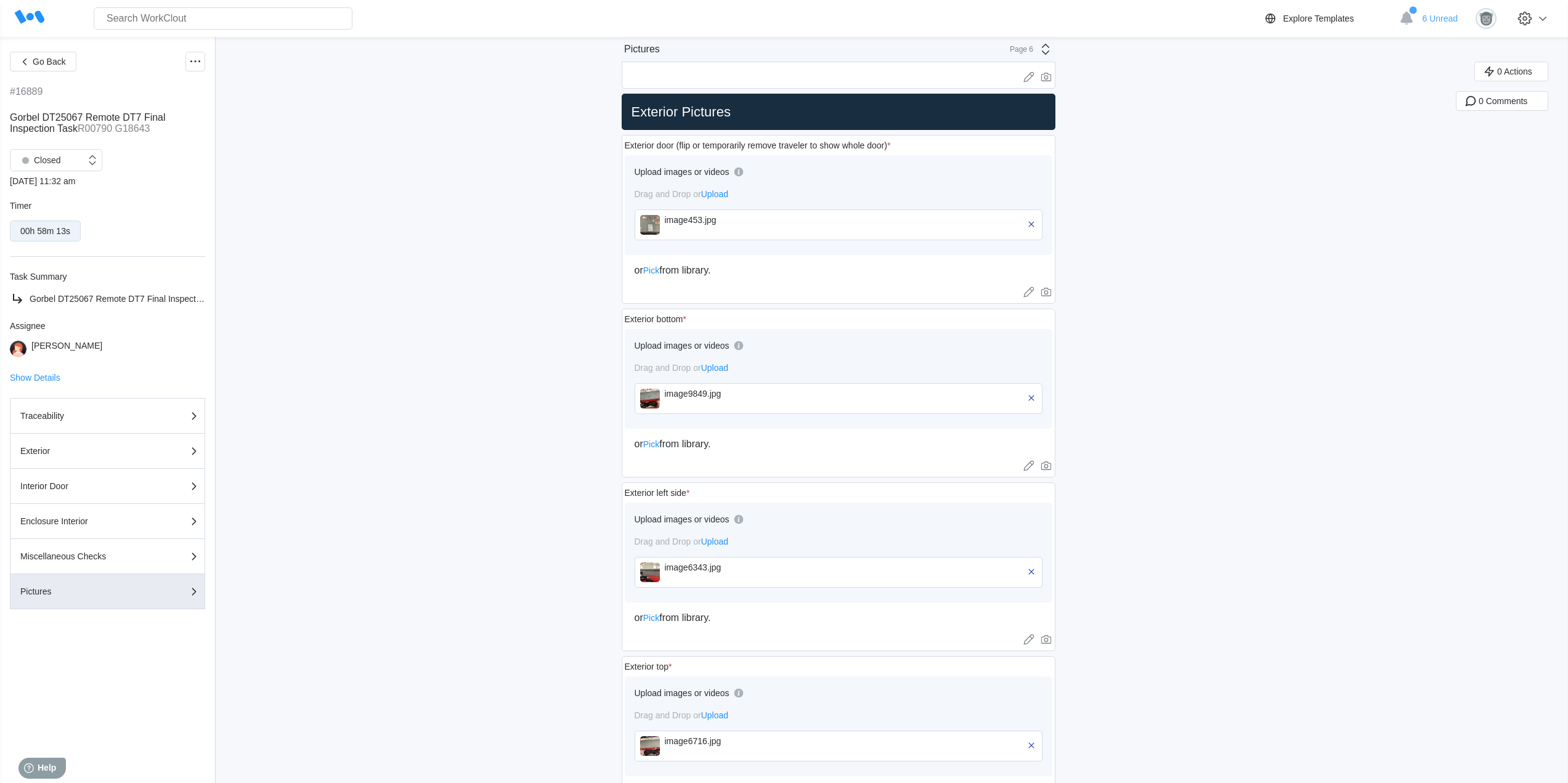
scroll to position [719, 0]
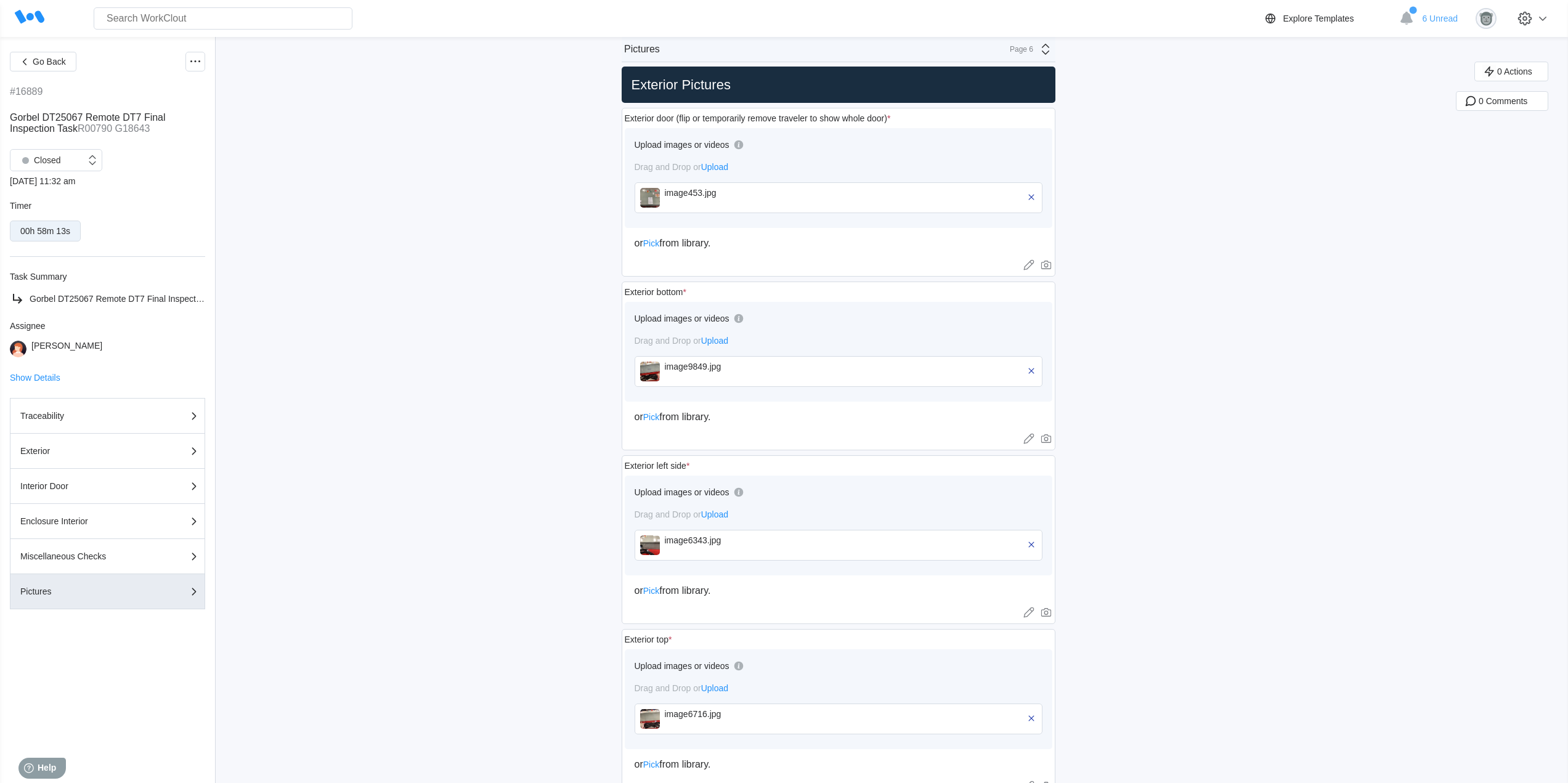
click at [707, 542] on div "image6343.jpg" at bounding box center [735, 540] width 142 height 10
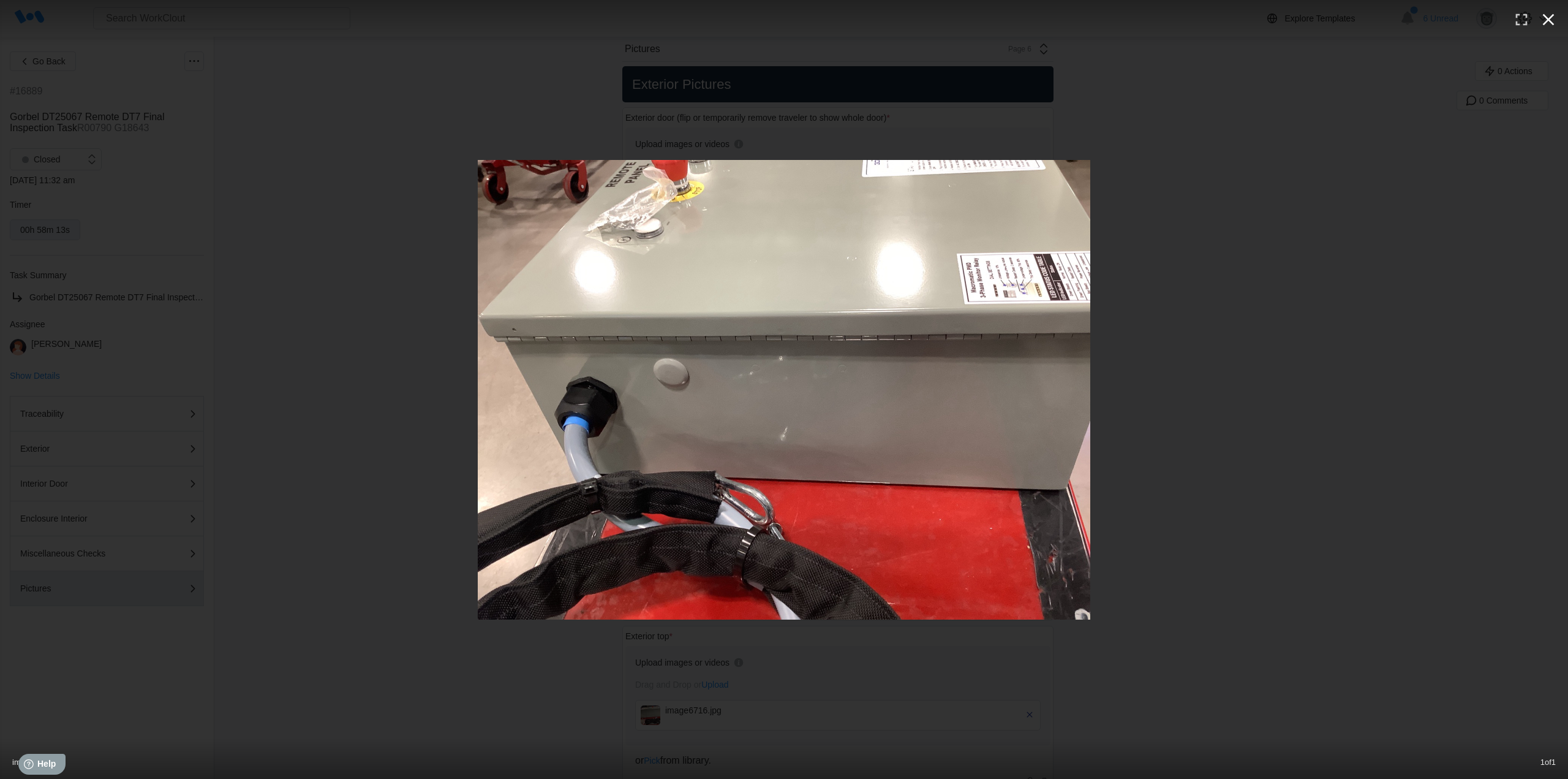
click at [1552, 28] on icon "button" at bounding box center [1548, 19] width 20 height 20
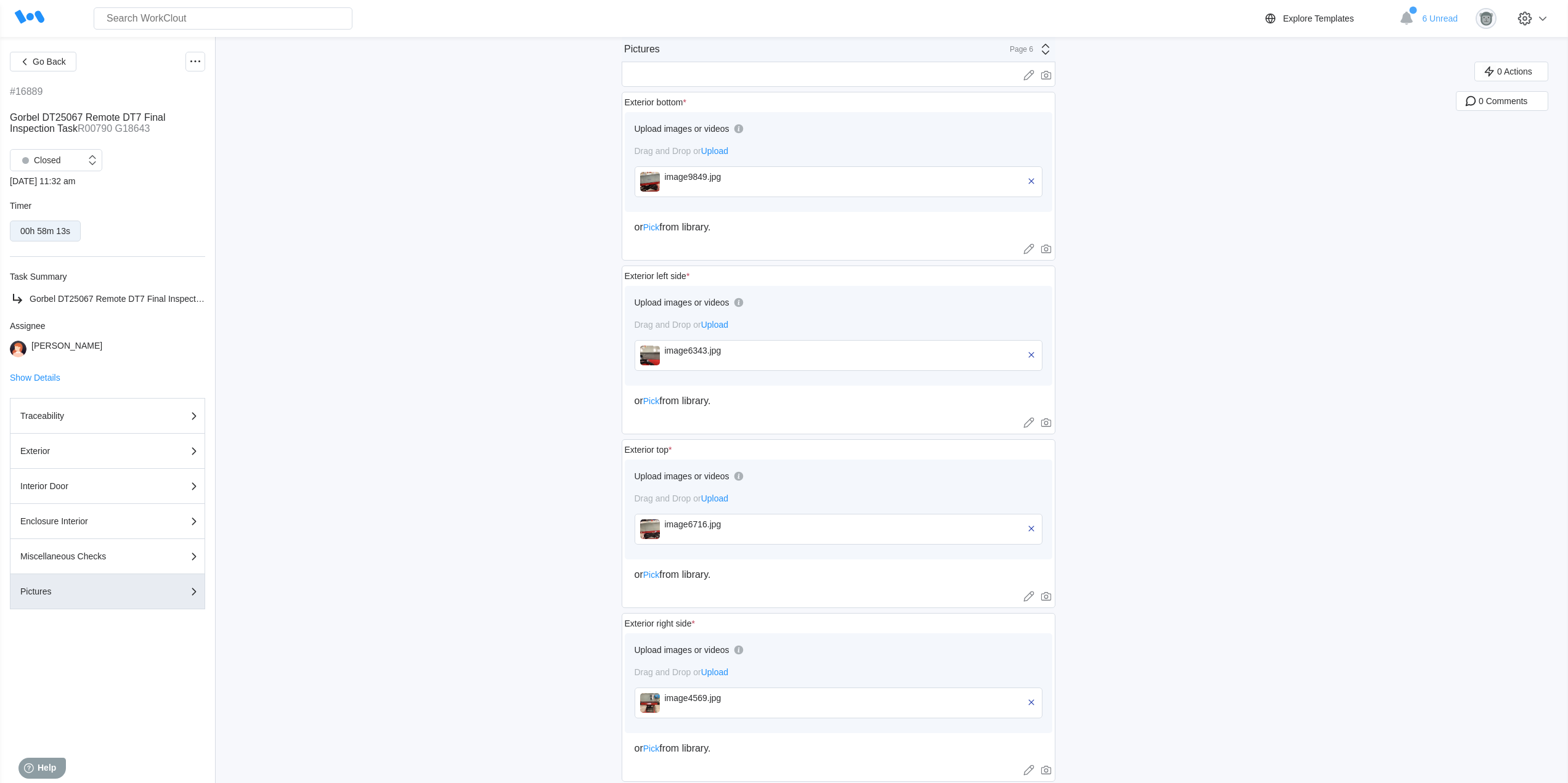
scroll to position [924, 0]
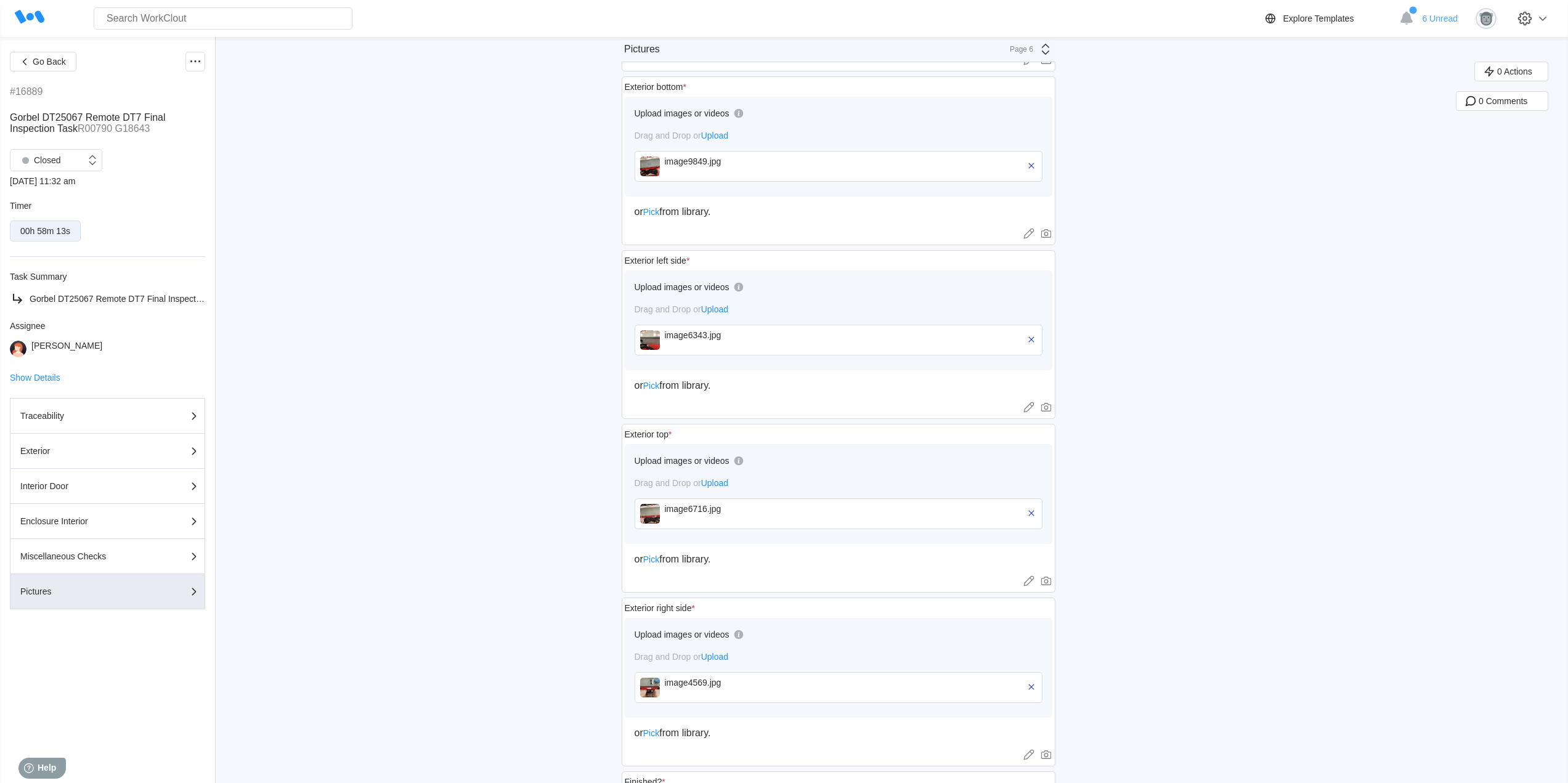
click at [747, 516] on div "image6716.jpg" at bounding box center [735, 514] width 142 height 20
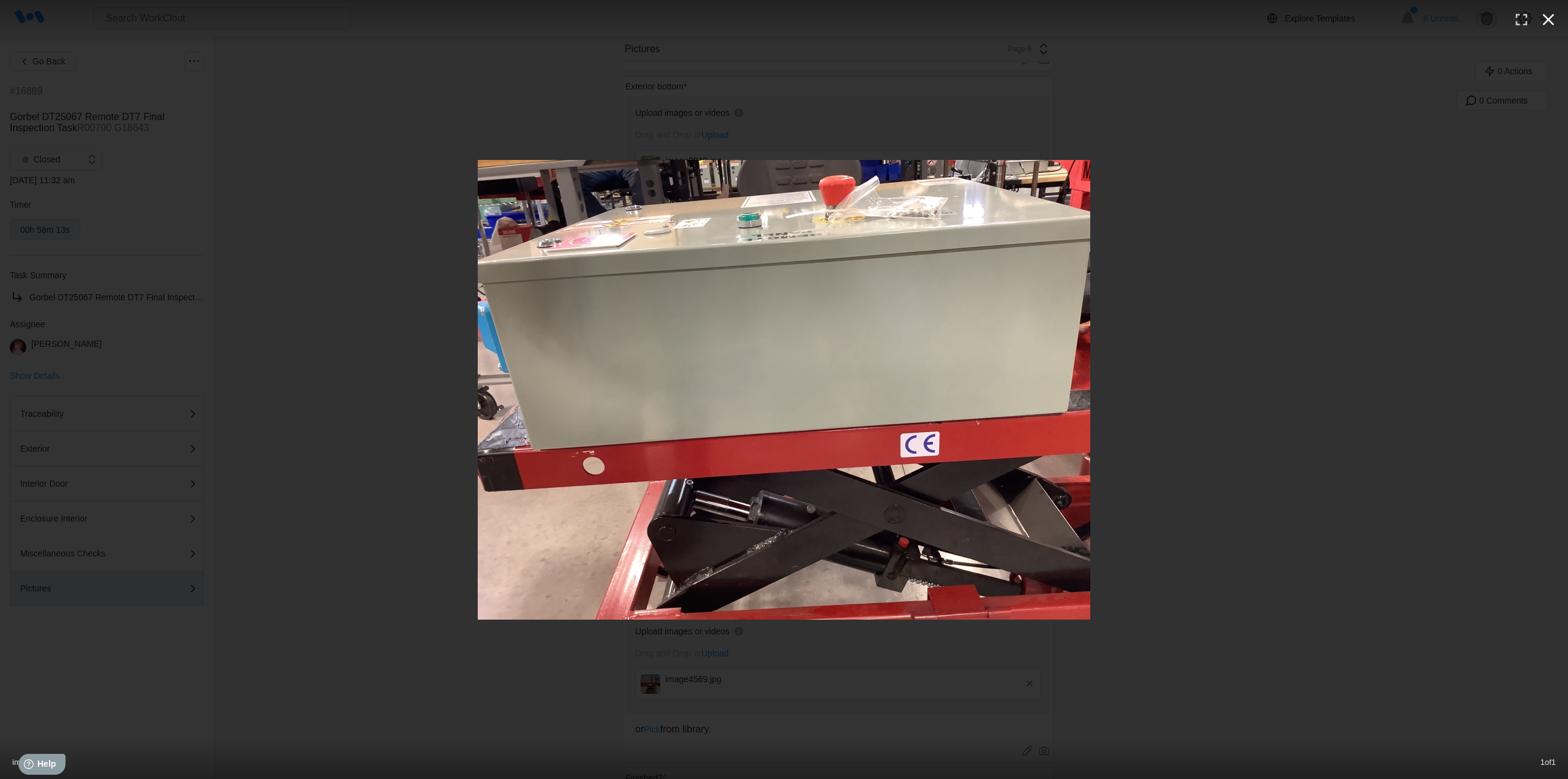
click at [1548, 27] on icon "button" at bounding box center [1548, 19] width 20 height 20
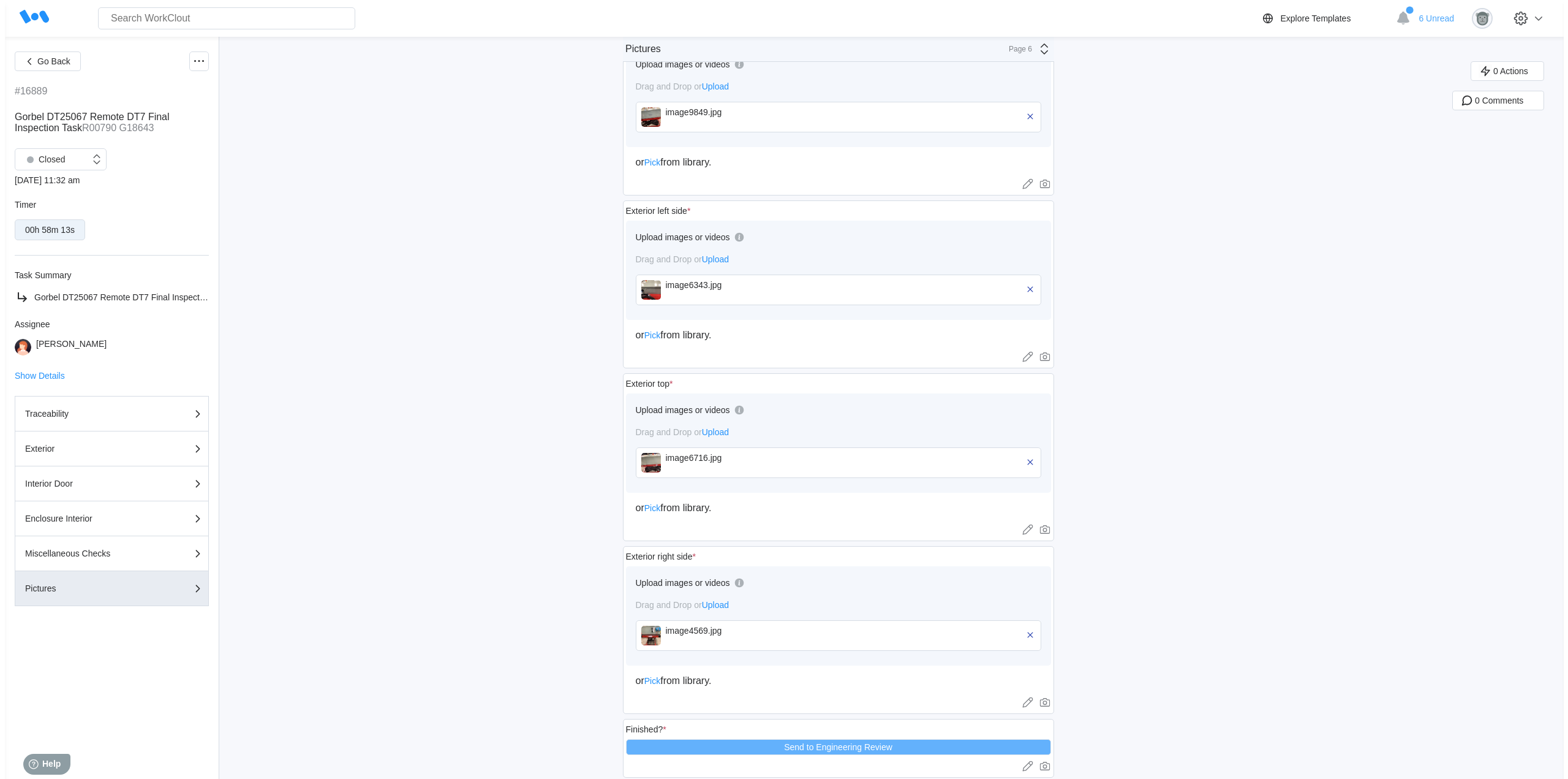
scroll to position [989, 0]
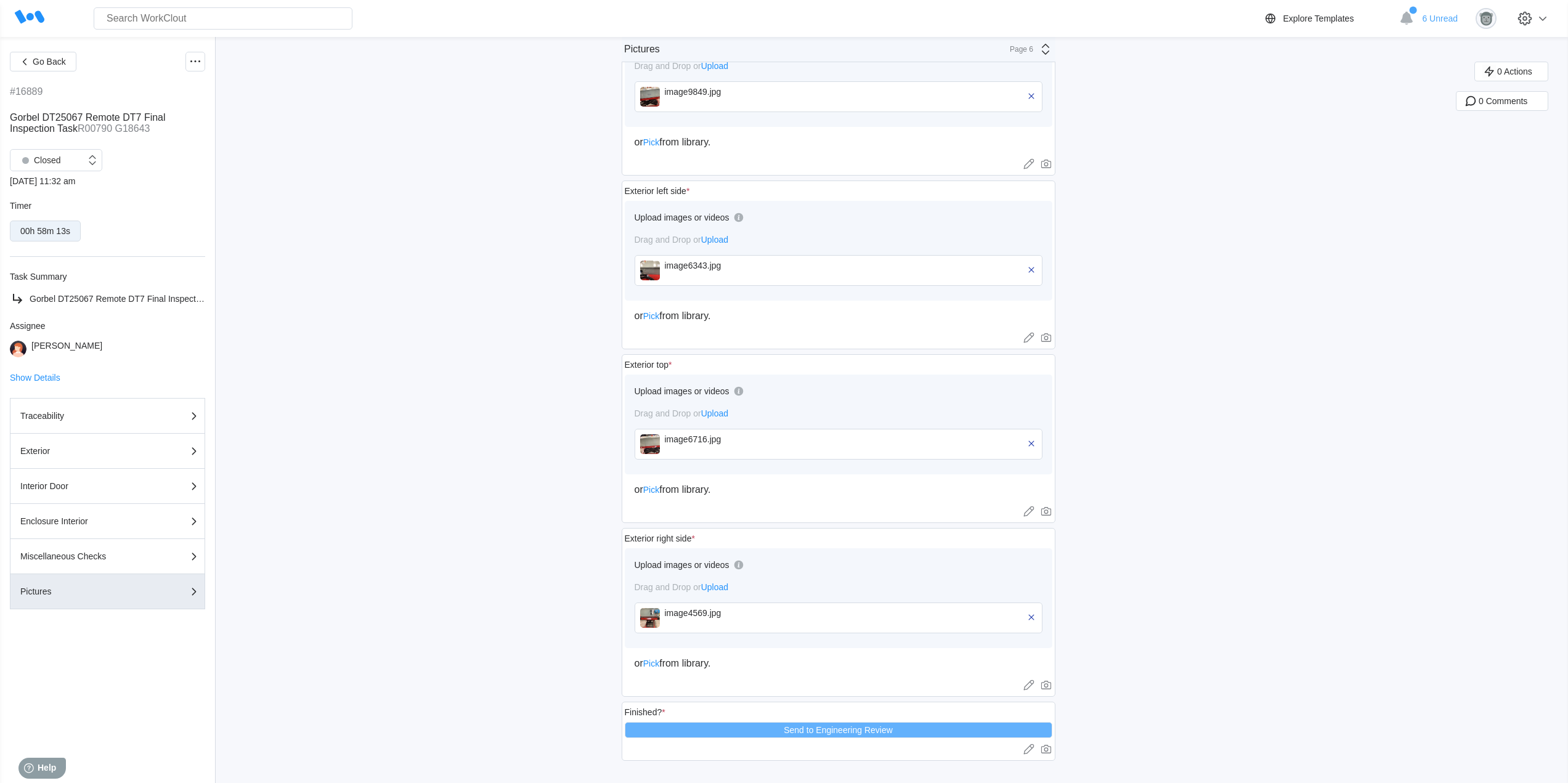
click at [677, 621] on div "image4569.jpg" at bounding box center [735, 617] width 142 height 20
